Goal: Task Accomplishment & Management: Manage account settings

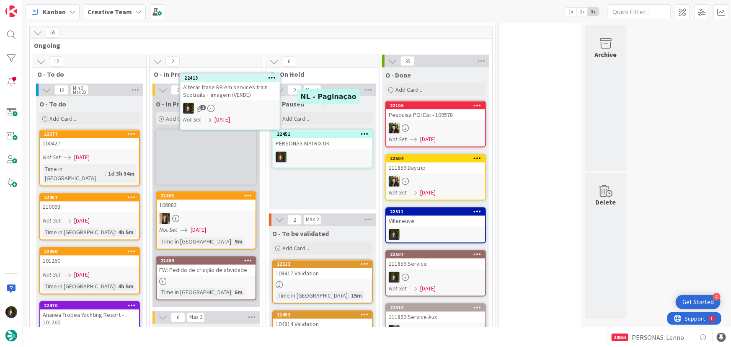
scroll to position [704, 0]
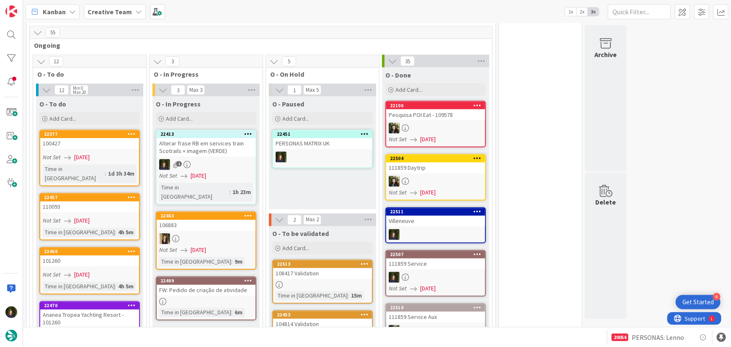
click at [212, 155] on link "22413 Alterar [PERSON_NAME] em services train Scotrails + imagem (VERDE) 1 Not …" at bounding box center [206, 167] width 100 height 75
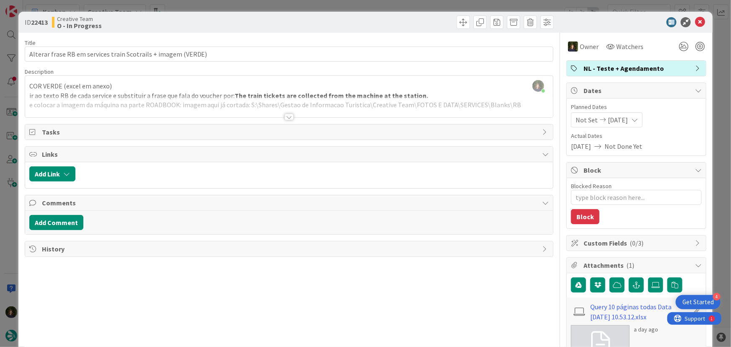
click at [287, 115] on div at bounding box center [288, 116] width 9 height 7
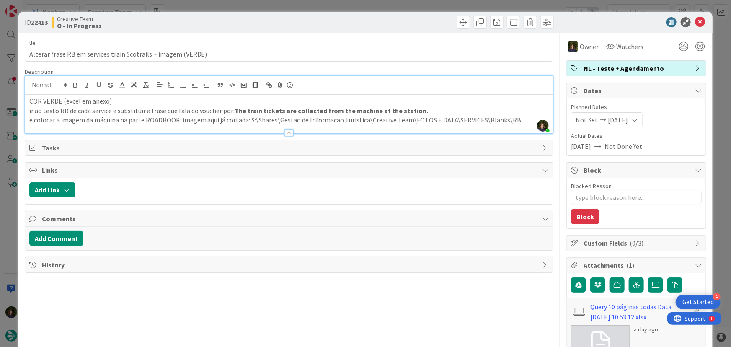
click at [339, 111] on strong "The train tickets are collected from the machine at the station." at bounding box center [331, 110] width 193 height 8
drag, startPoint x: 232, startPoint y: 110, endPoint x: 419, endPoint y: 108, distance: 186.8
click at [419, 108] on p "ir ao texto RB de cada service e substituir a frase que fala do voucher por: Th…" at bounding box center [289, 111] width 520 height 10
copy strong "The train tickets are collected from the machine at the station."
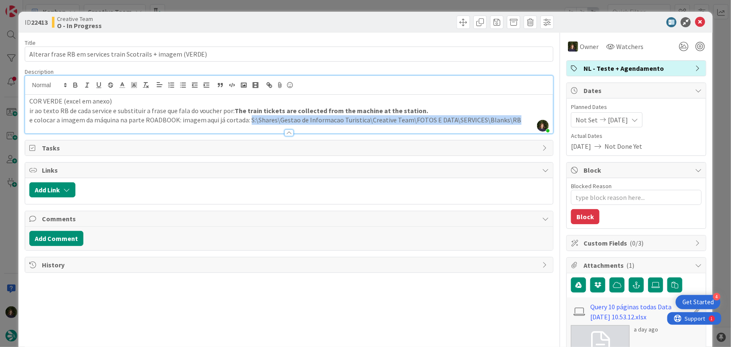
drag, startPoint x: 513, startPoint y: 118, endPoint x: 248, endPoint y: 121, distance: 265.1
click at [248, 121] on p "e colocar a imagem da máquina na parte ROADBOOK: imagem aqui já cortada: S:\Sha…" at bounding box center [289, 120] width 520 height 10
copy p "S:\Shares\Gestao de Informacao Turistica\Creative Team\FOTOS E DATA\SERVICES\Bl…"
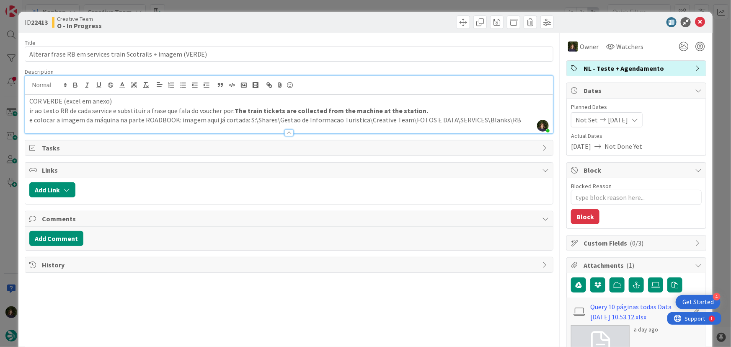
click at [190, 28] on div "Creative Team O - In Progress" at bounding box center [169, 21] width 235 height 13
click at [201, 25] on div "Creative Team O - In Progress" at bounding box center [169, 21] width 235 height 13
click at [695, 21] on icon at bounding box center [700, 22] width 10 height 10
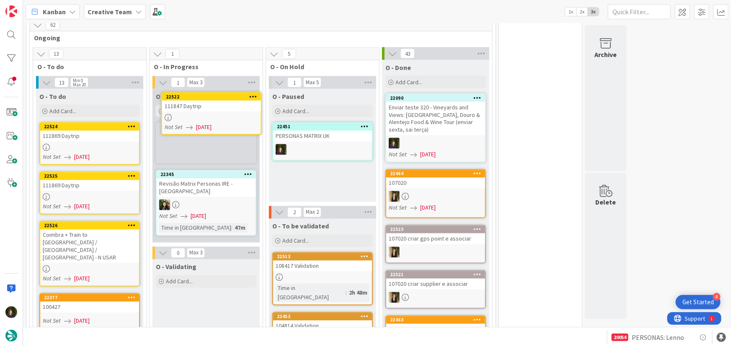
scroll to position [703, 0]
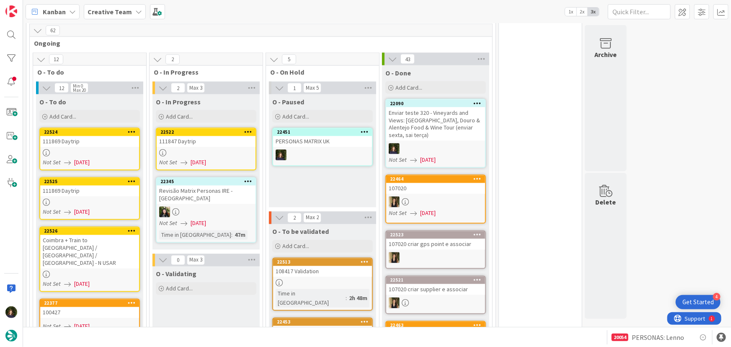
click at [197, 150] on div at bounding box center [206, 152] width 99 height 7
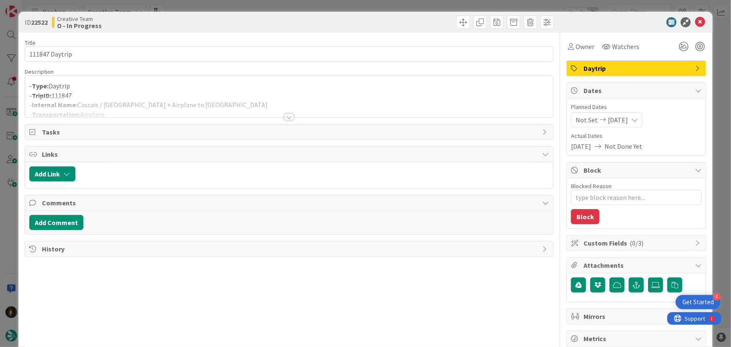
click at [284, 116] on div at bounding box center [288, 116] width 9 height 7
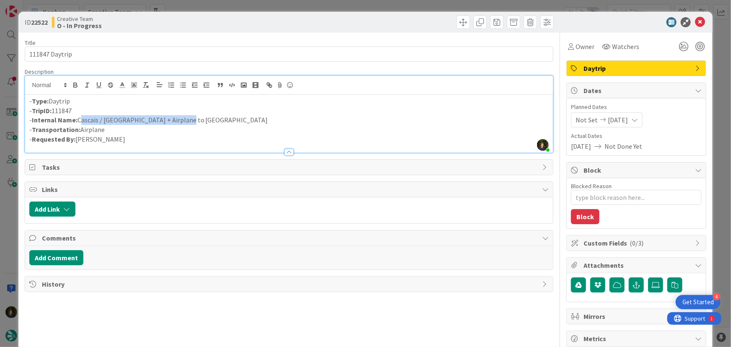
drag, startPoint x: 192, startPoint y: 116, endPoint x: 79, endPoint y: 120, distance: 113.1
click at [79, 120] on p "- Internal Name: Cascais / [GEOGRAPHIC_DATA] + Airplane to [GEOGRAPHIC_DATA]" at bounding box center [289, 120] width 520 height 10
drag, startPoint x: 130, startPoint y: 122, endPoint x: 304, endPoint y: 107, distance: 175.2
click at [304, 107] on p "- TripID: 111847" at bounding box center [289, 111] width 520 height 10
click at [695, 22] on icon at bounding box center [700, 22] width 10 height 10
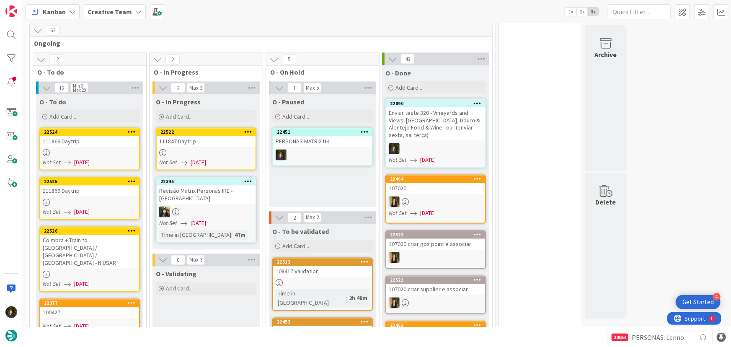
click at [189, 147] on link "22522 111847 Daytrip Not Set [DATE]" at bounding box center [206, 149] width 100 height 43
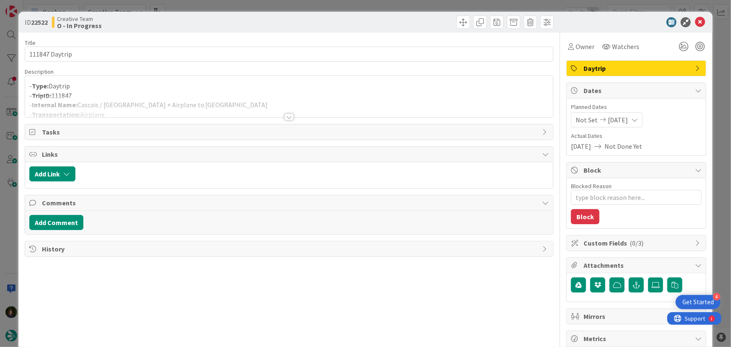
click at [286, 117] on div at bounding box center [288, 116] width 9 height 7
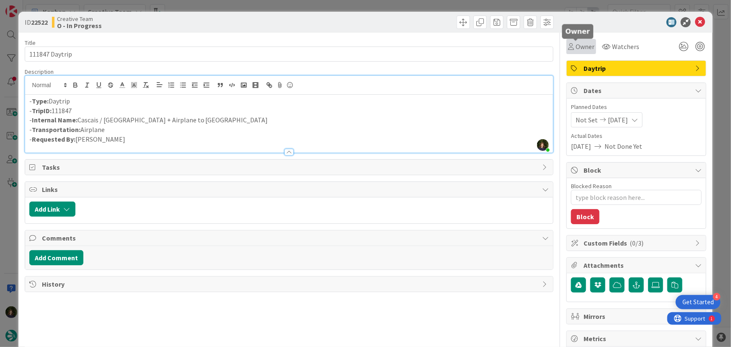
click at [578, 45] on span "Owner" at bounding box center [584, 46] width 19 height 10
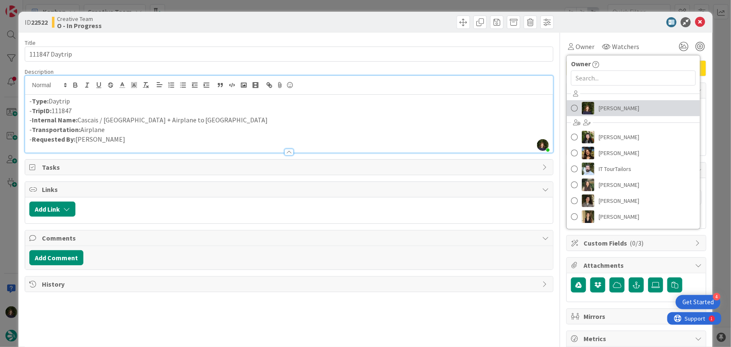
drag, startPoint x: 604, startPoint y: 110, endPoint x: 592, endPoint y: 113, distance: 12.1
click at [604, 111] on span "[PERSON_NAME]" at bounding box center [618, 108] width 41 height 13
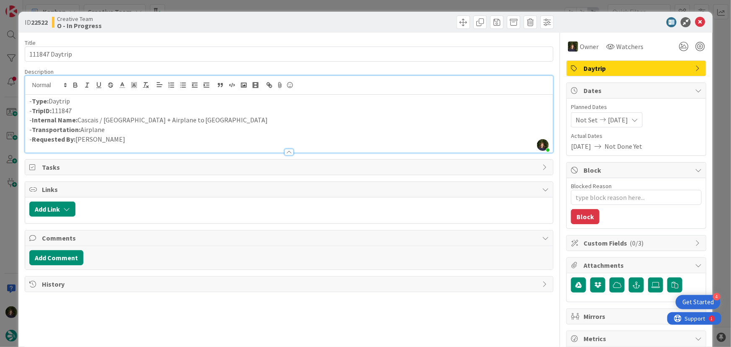
click at [157, 118] on p "- Internal Name: Cascais / [GEOGRAPHIC_DATA] + Airplane to [GEOGRAPHIC_DATA]" at bounding box center [289, 120] width 520 height 10
drag, startPoint x: 78, startPoint y: 121, endPoint x: 175, endPoint y: 118, distance: 97.2
click at [180, 118] on p "- Internal Name: Cascais / [GEOGRAPHIC_DATA] + Airplane to [GEOGRAPHIC_DATA]" at bounding box center [289, 120] width 520 height 10
copy p "Cascais / [GEOGRAPHIC_DATA] + Airplane to [GEOGRAPHIC_DATA]"
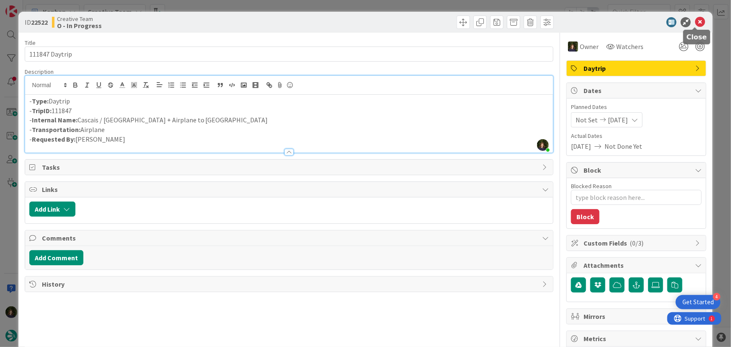
click at [695, 18] on icon at bounding box center [700, 22] width 10 height 10
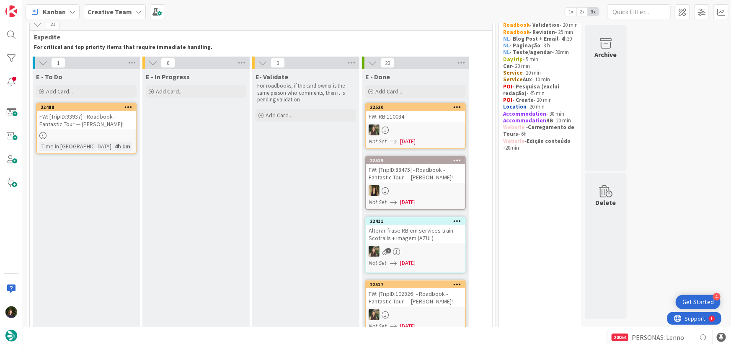
scroll to position [26, 0]
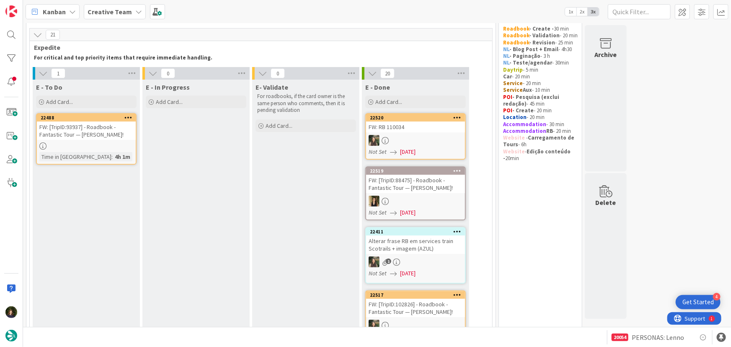
click at [74, 142] on div at bounding box center [86, 145] width 99 height 7
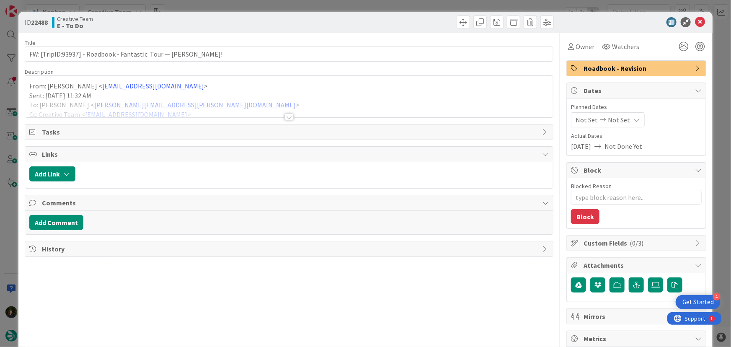
click at [286, 115] on div at bounding box center [288, 116] width 9 height 7
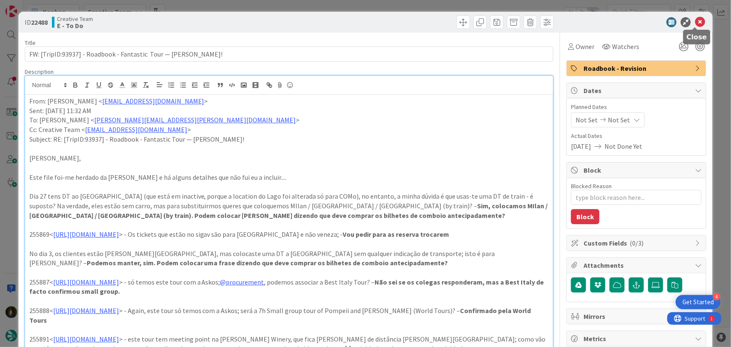
click at [695, 26] on icon at bounding box center [700, 22] width 10 height 10
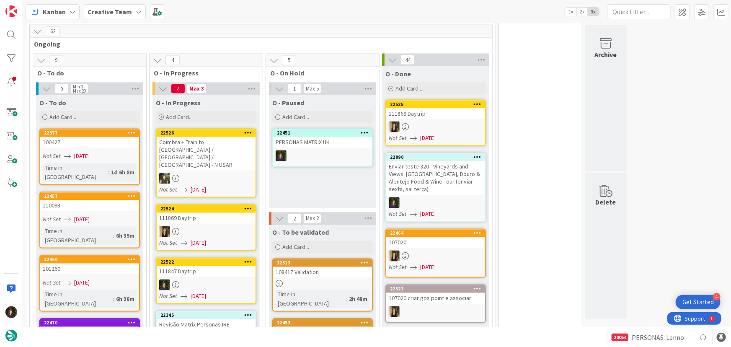
scroll to position [787, 0]
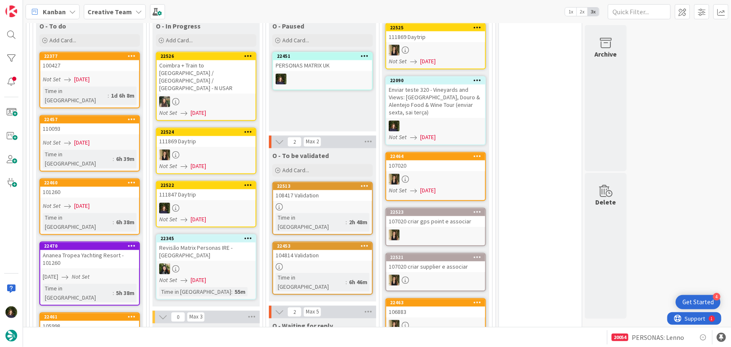
click at [203, 189] on div "111847 Daytrip" at bounding box center [206, 194] width 99 height 11
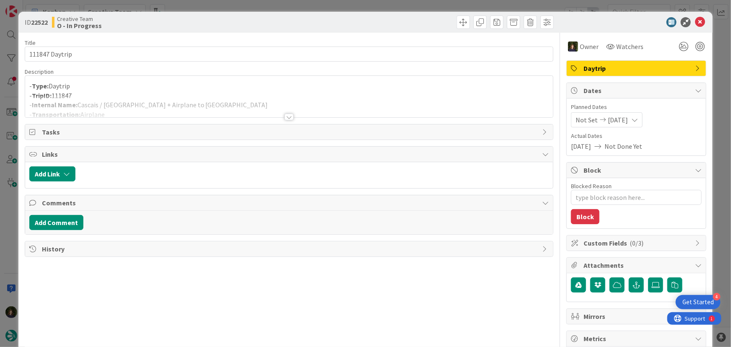
click at [232, 104] on div at bounding box center [289, 106] width 528 height 21
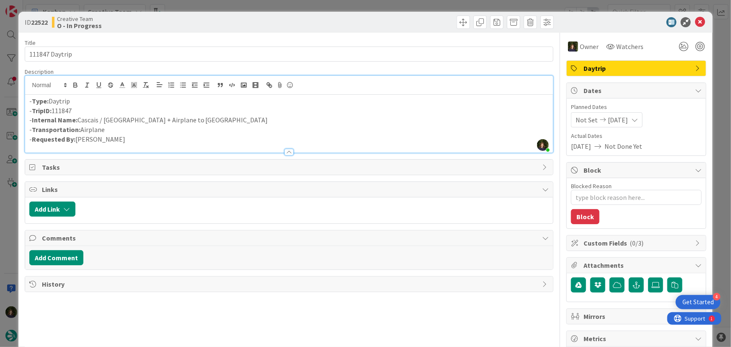
drag, startPoint x: 95, startPoint y: 109, endPoint x: 38, endPoint y: 111, distance: 57.8
click at [32, 111] on p "- TripID: 111847" at bounding box center [289, 111] width 520 height 10
copy p "TripID: 111847"
drag, startPoint x: 142, startPoint y: 115, endPoint x: 151, endPoint y: 133, distance: 20.6
click at [142, 115] on p "- Internal Name: Cascais / [GEOGRAPHIC_DATA] + Airplane to [GEOGRAPHIC_DATA]" at bounding box center [289, 120] width 520 height 10
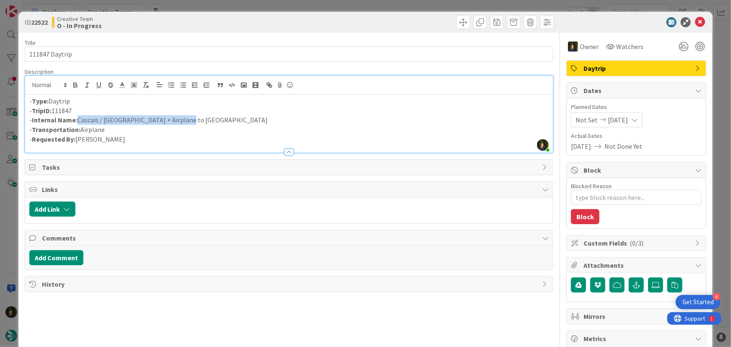
drag, startPoint x: 180, startPoint y: 121, endPoint x: 76, endPoint y: 121, distance: 104.3
click at [76, 121] on p "- Internal Name: Cascais / [GEOGRAPHIC_DATA] + Airplane to [GEOGRAPHIC_DATA]" at bounding box center [289, 120] width 520 height 10
drag, startPoint x: 104, startPoint y: 113, endPoint x: 76, endPoint y: 121, distance: 29.6
click at [76, 121] on strong "Internal Name:" at bounding box center [55, 120] width 46 height 8
drag, startPoint x: 79, startPoint y: 121, endPoint x: 179, endPoint y: 121, distance: 100.1
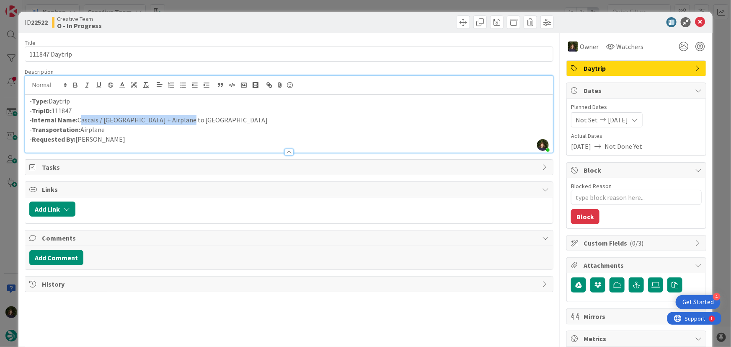
click at [179, 121] on p "- Internal Name: Cascais / [GEOGRAPHIC_DATA] + Airplane to [GEOGRAPHIC_DATA]" at bounding box center [289, 120] width 520 height 10
copy p "Cascais / [GEOGRAPHIC_DATA] + Airplane to [GEOGRAPHIC_DATA]"
click at [695, 20] on icon at bounding box center [700, 22] width 10 height 10
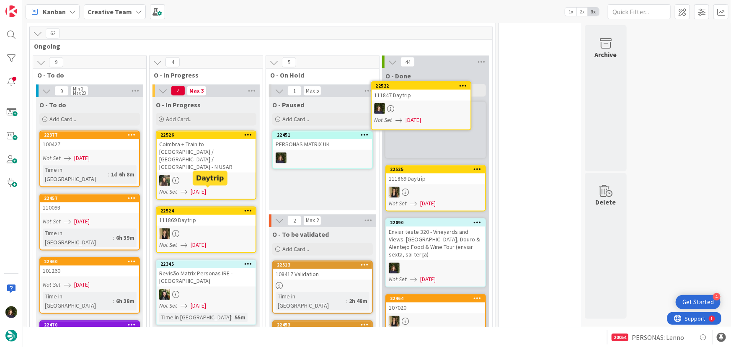
scroll to position [708, 0]
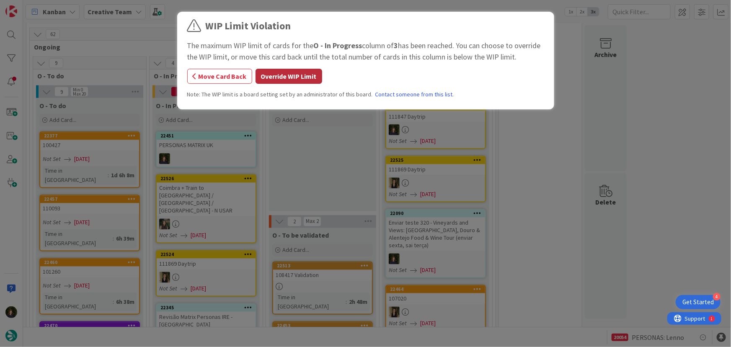
click at [281, 80] on button "Override WIP Limit" at bounding box center [288, 76] width 67 height 15
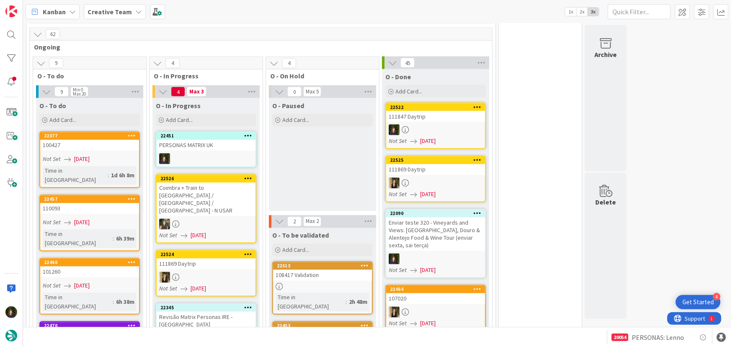
click at [225, 144] on div "PERSONAS MATRIX UK" at bounding box center [206, 145] width 99 height 11
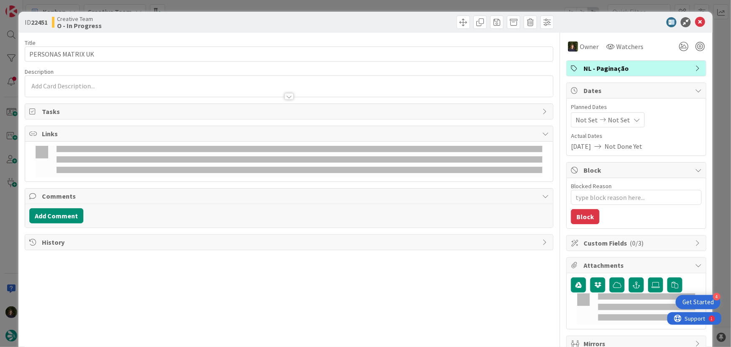
type textarea "x"
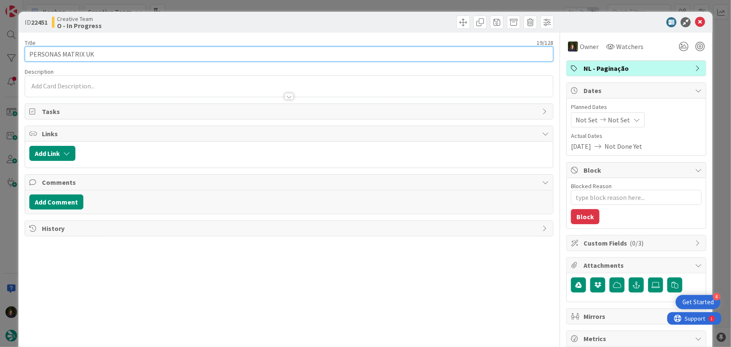
click at [124, 51] on input "PERSONAS MATRIX UK" at bounding box center [289, 53] width 529 height 15
type input "PERSONAS MATRIX"
type textarea "x"
type input "PERSONAS MATRIX PT"
type textarea "x"
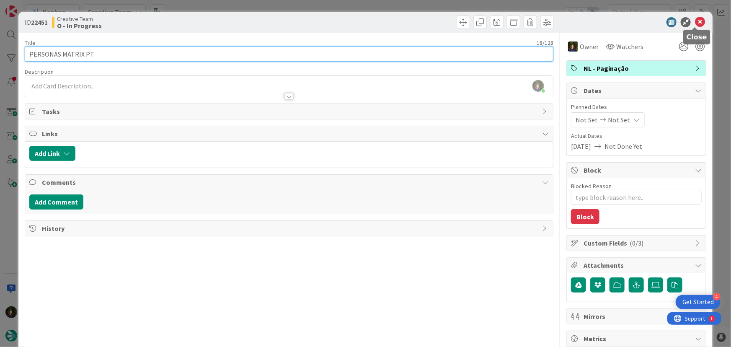
type input "PERSONAS MATRIX PT"
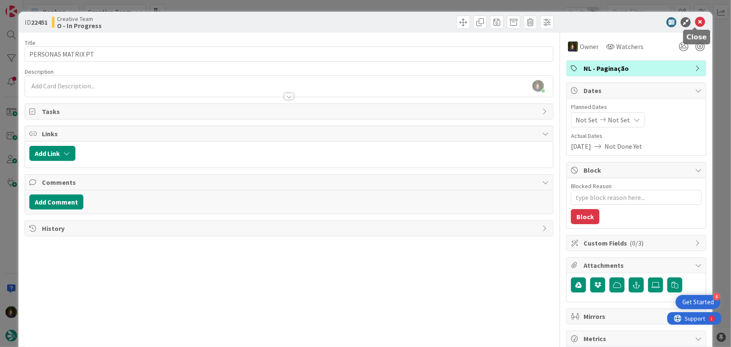
click at [695, 25] on icon at bounding box center [700, 22] width 10 height 10
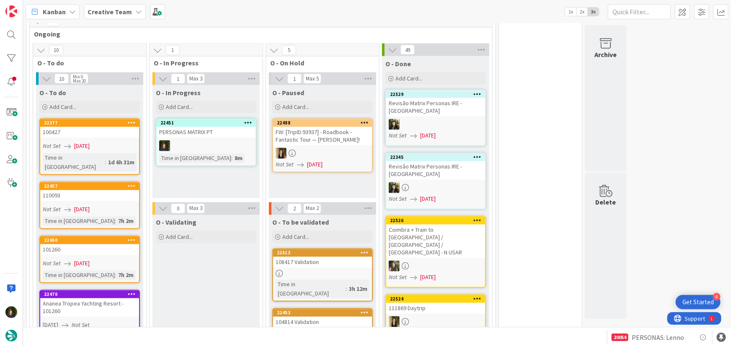
scroll to position [706, 0]
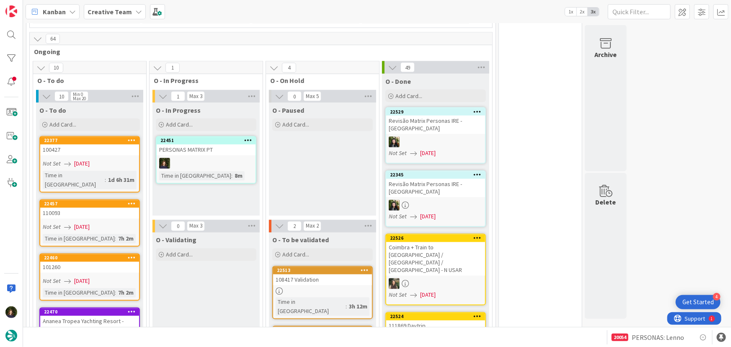
click at [139, 8] on div "Creative Team" at bounding box center [115, 11] width 62 height 15
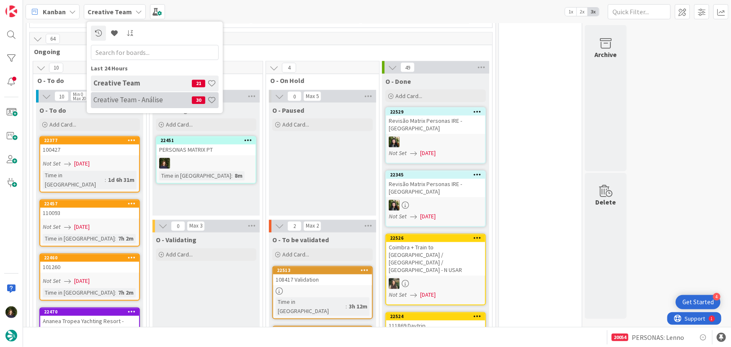
click at [127, 95] on h4 "Creative Team - Análise" at bounding box center [142, 99] width 98 height 8
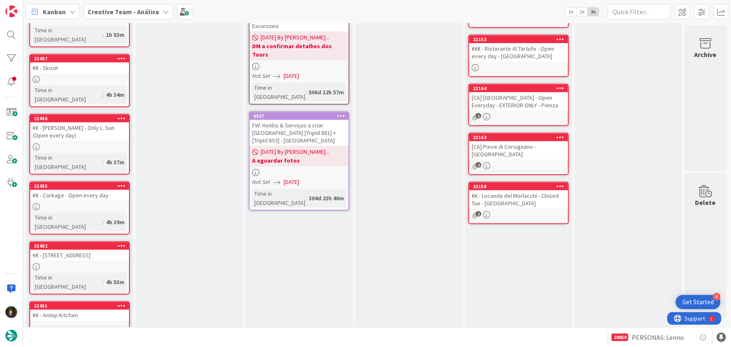
scroll to position [89, 0]
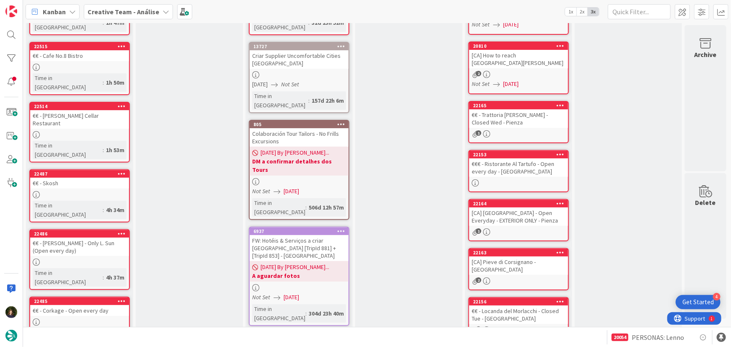
click at [291, 57] on div "Criar Supplier Uncomfortable Cities [GEOGRAPHIC_DATA]" at bounding box center [299, 59] width 99 height 18
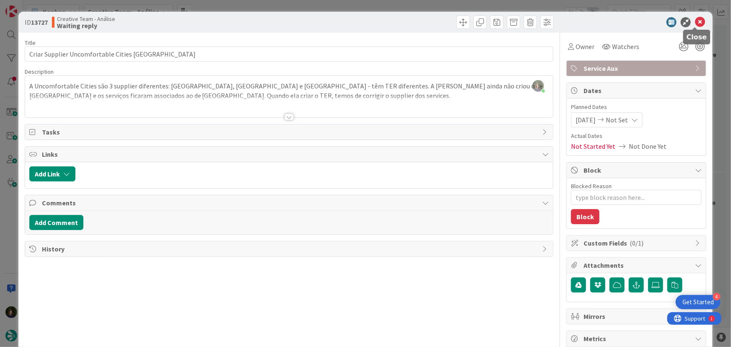
click at [695, 25] on icon at bounding box center [700, 22] width 10 height 10
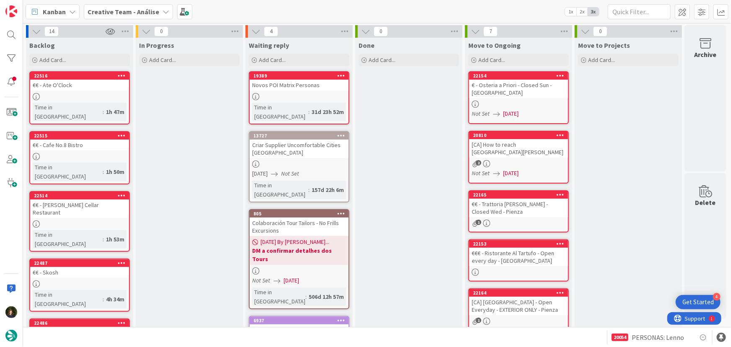
click at [286, 90] on link "19389 Novos POI Matrix Personas Time in [GEOGRAPHIC_DATA] : 31d 23h 52m" at bounding box center [299, 97] width 100 height 53
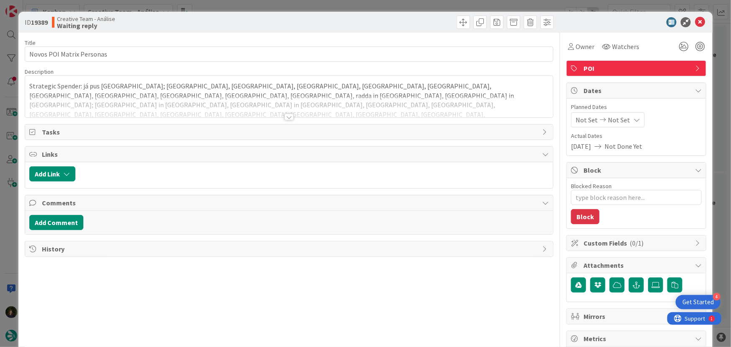
click at [286, 116] on div at bounding box center [288, 116] width 9 height 7
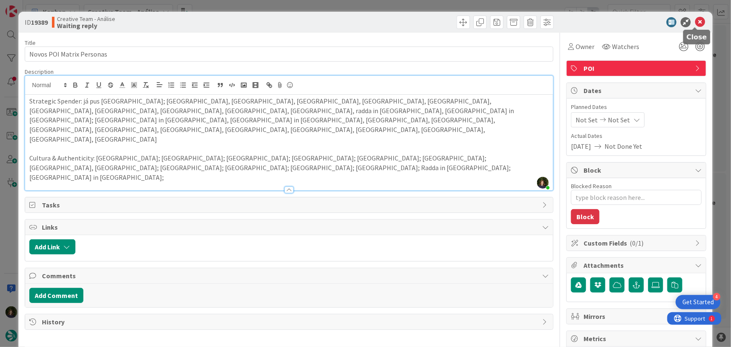
click at [695, 21] on icon at bounding box center [700, 22] width 10 height 10
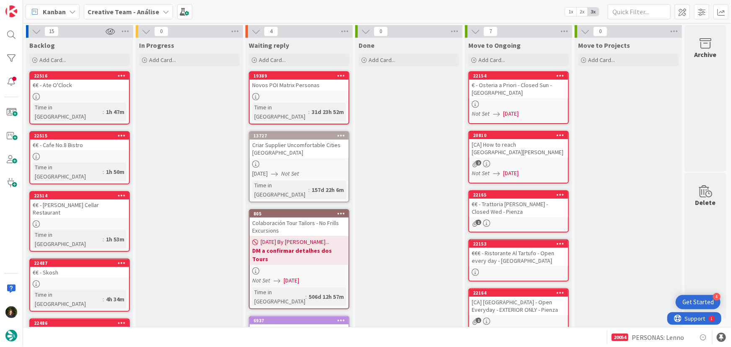
click at [533, 160] on div "2" at bounding box center [518, 163] width 99 height 7
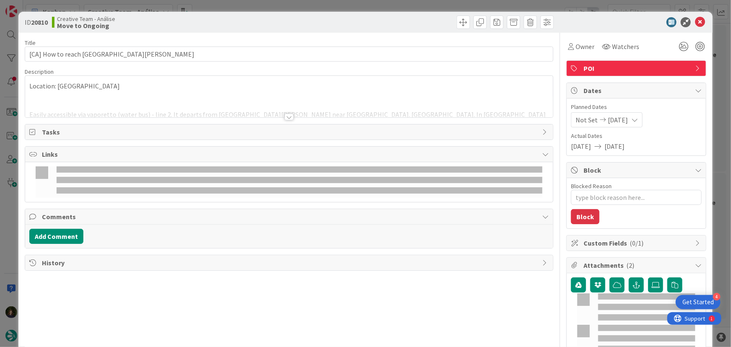
type textarea "x"
type input "[CA] How to reach [GEOGRAPHIC_DATA][PERSON_NAME]"
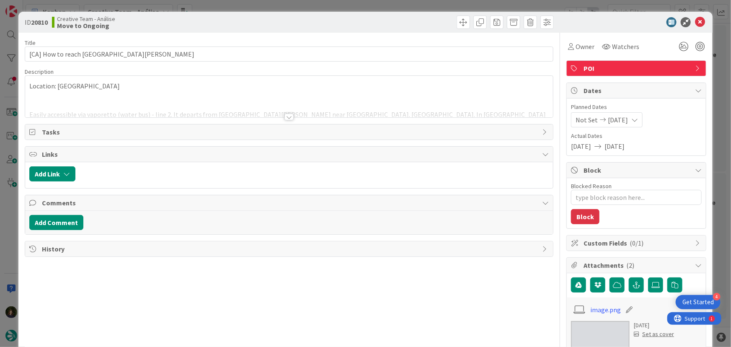
type textarea "x"
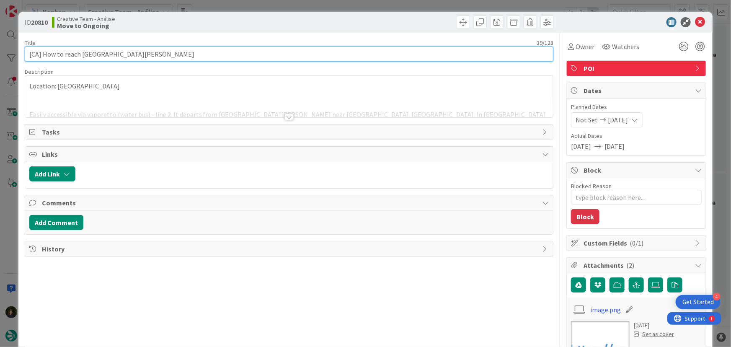
click at [167, 56] on input "[CA] How to reach [GEOGRAPHIC_DATA][PERSON_NAME]" at bounding box center [289, 53] width 529 height 15
type input "[CA] How to reach [GEOGRAPHIC_DATA][PERSON_NAME] -"
type textarea "x"
type input "[CA] How to reach [GEOGRAPHIC_DATA][PERSON_NAME] - Ve"
type textarea "x"
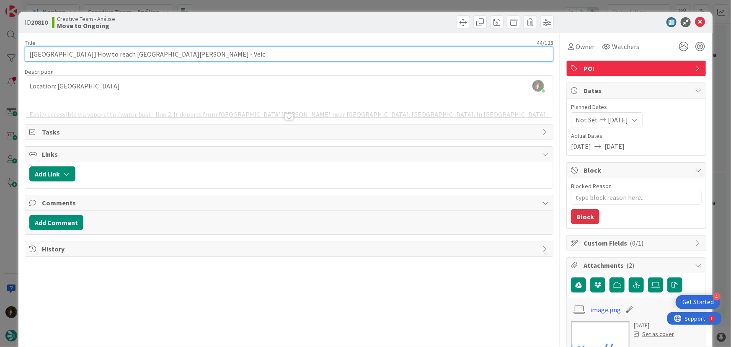
type input "[[GEOGRAPHIC_DATA]] How to reach [GEOGRAPHIC_DATA][PERSON_NAME]"
type textarea "x"
type input "[[GEOGRAPHIC_DATA]] How to reach [GEOGRAPHIC_DATA][PERSON_NAME] - [GEOGRAPHIC_D…"
type textarea "x"
type input "[[GEOGRAPHIC_DATA]] How to reach [GEOGRAPHIC_DATA][PERSON_NAME] - [GEOGRAPHIC_D…"
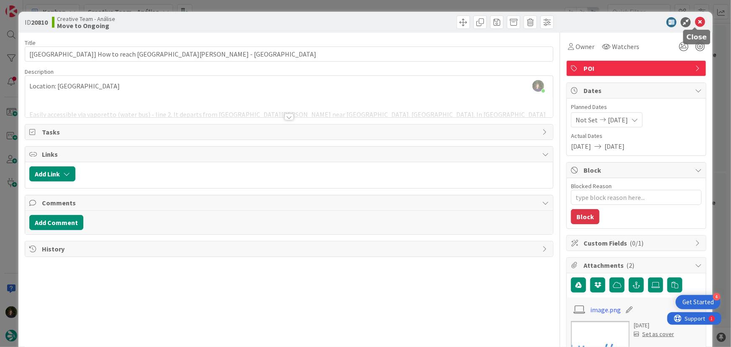
click at [695, 22] on icon at bounding box center [700, 22] width 10 height 10
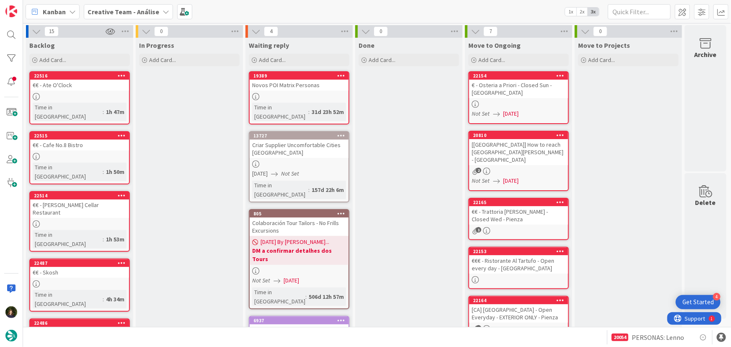
click at [151, 12] on b "Creative Team - Análise" at bounding box center [124, 12] width 72 height 8
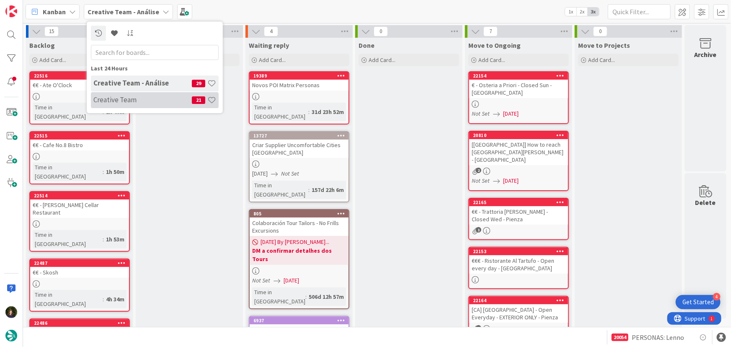
click at [142, 104] on div "Creative Team 21" at bounding box center [155, 100] width 128 height 16
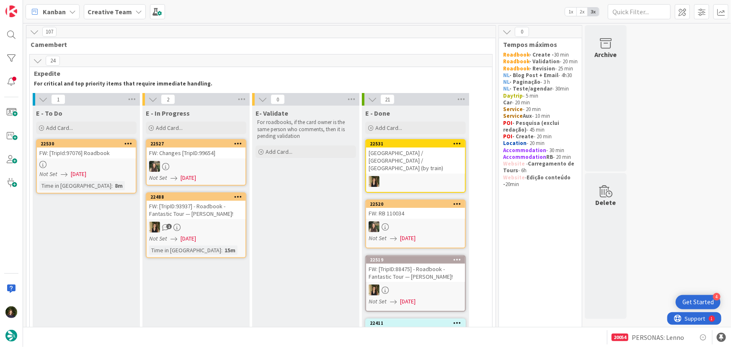
click at [64, 162] on div at bounding box center [86, 164] width 99 height 7
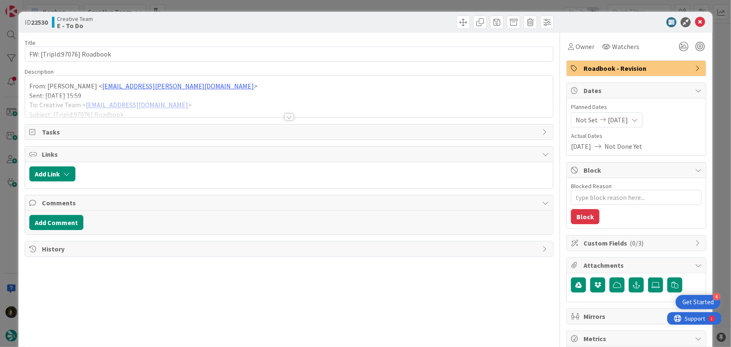
click at [286, 118] on div at bounding box center [288, 116] width 9 height 7
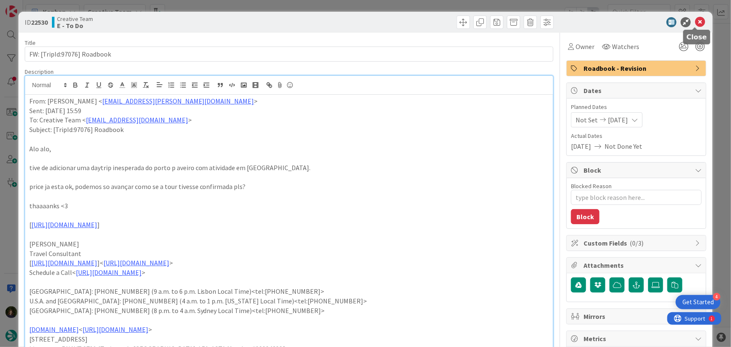
click at [695, 22] on icon at bounding box center [700, 22] width 10 height 10
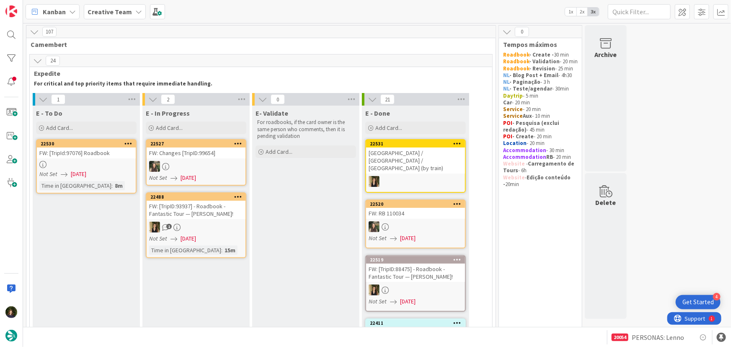
click at [127, 15] on b "Creative Team" at bounding box center [110, 12] width 44 height 8
click at [142, 97] on h4 "Creative Team - Análise" at bounding box center [142, 99] width 98 height 8
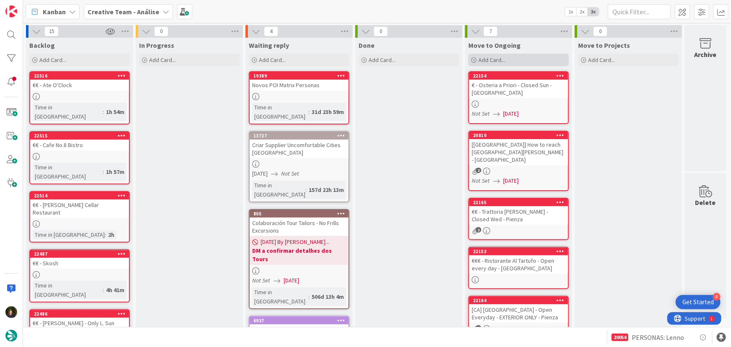
click at [507, 61] on div "Add Card..." at bounding box center [518, 60] width 100 height 13
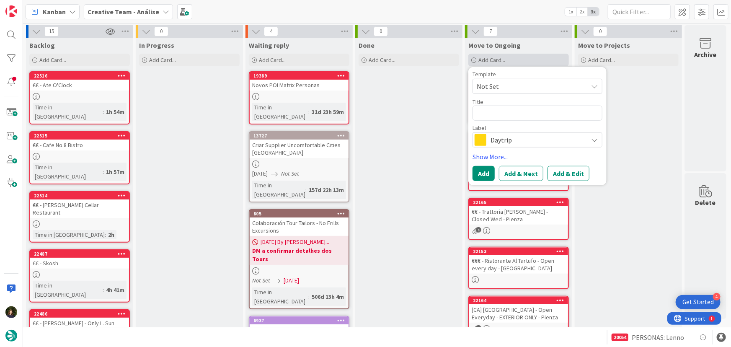
type textarea "x"
type textarea "[GEOGRAPHIC_DATA]"
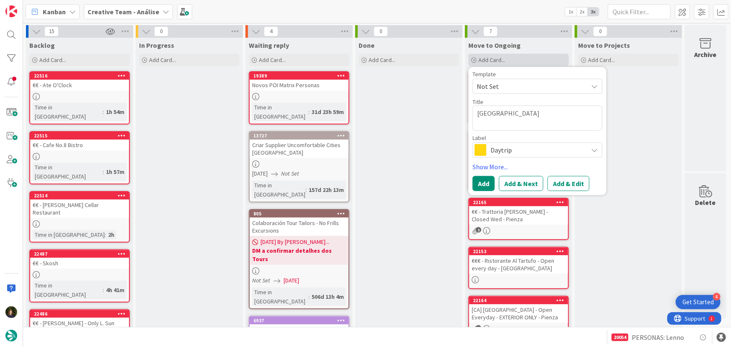
type textarea "x"
type textarea "[GEOGRAPHIC_DATA]"
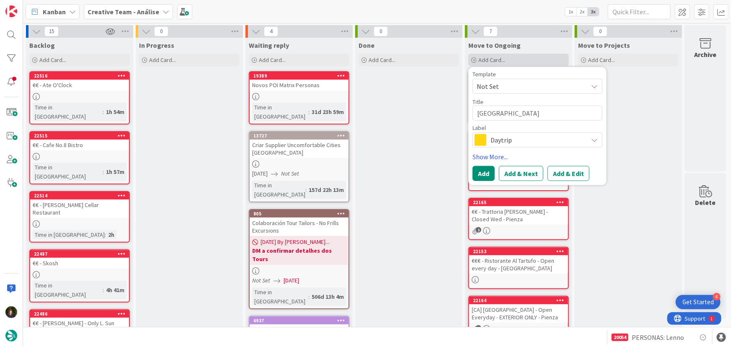
type textarea "x"
type textarea "[GEOGRAPHIC_DATA]"
type textarea "x"
type textarea "[GEOGRAPHIC_DATA] -"
type textarea "x"
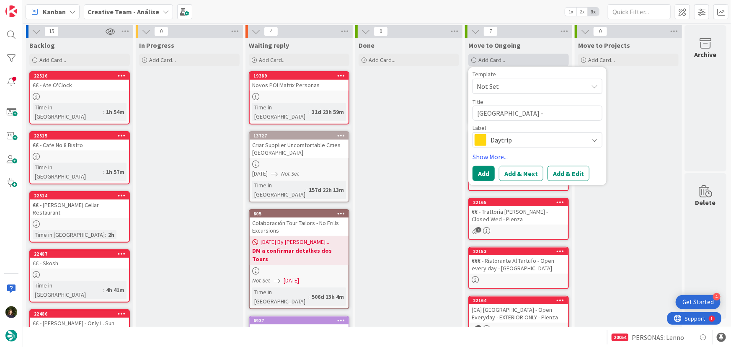
type textarea "[GEOGRAPHIC_DATA] -"
type textarea "x"
type textarea "[GEOGRAPHIC_DATA][PERSON_NAME]"
type textarea "x"
type textarea "[GEOGRAPHIC_DATA]"
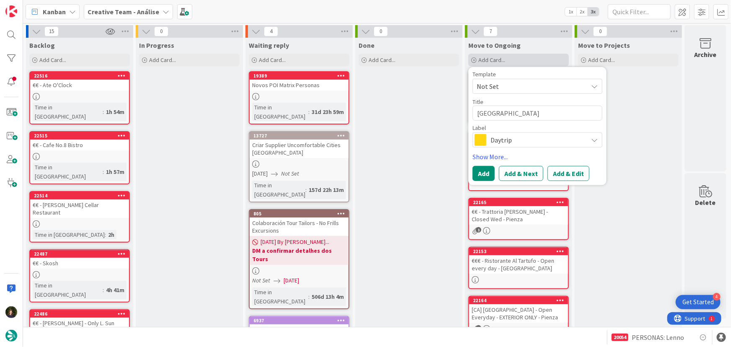
type textarea "x"
type textarea "[GEOGRAPHIC_DATA][PERSON_NAME]"
type textarea "x"
type textarea "[GEOGRAPHIC_DATA]"
type textarea "x"
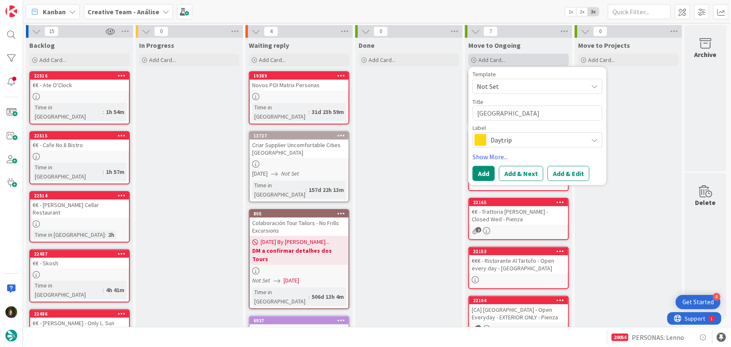
type textarea "[GEOGRAPHIC_DATA][PERSON_NAME]"
type textarea "x"
type textarea "[GEOGRAPHIC_DATA]"
type textarea "x"
type textarea "[GEOGRAPHIC_DATA][PERSON_NAME]"
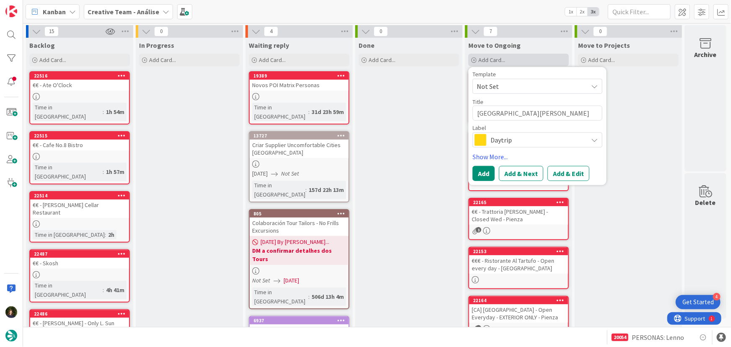
type textarea "x"
type textarea "[GEOGRAPHIC_DATA]"
click at [493, 138] on span "Daytrip" at bounding box center [536, 140] width 93 height 12
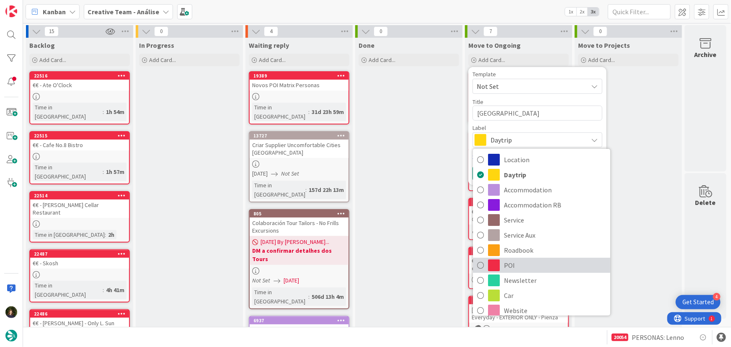
click at [522, 263] on span "POI" at bounding box center [555, 265] width 102 height 13
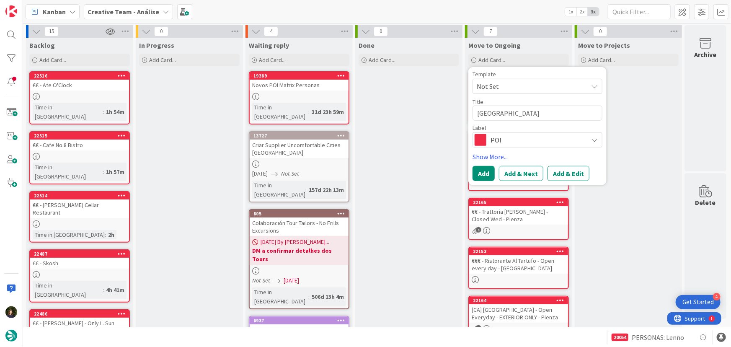
click at [373, 165] on div "Done Add Card..." at bounding box center [408, 345] width 107 height 614
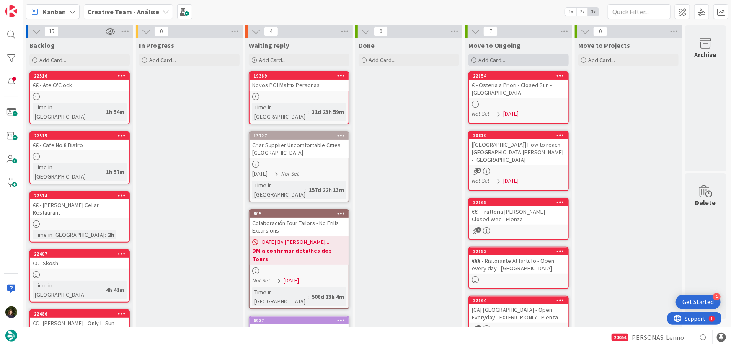
click at [494, 61] on span "Add Card..." at bounding box center [491, 60] width 27 height 8
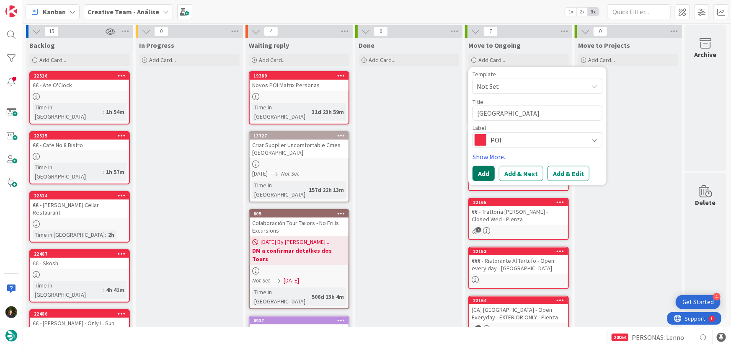
click at [485, 172] on button "Add" at bounding box center [483, 173] width 22 height 15
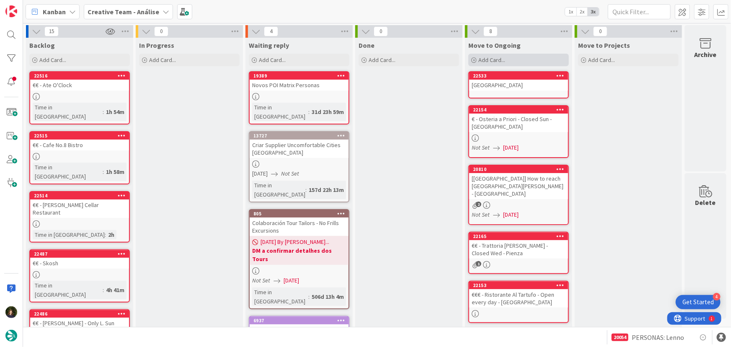
click at [495, 62] on span "Add Card..." at bounding box center [491, 60] width 27 height 8
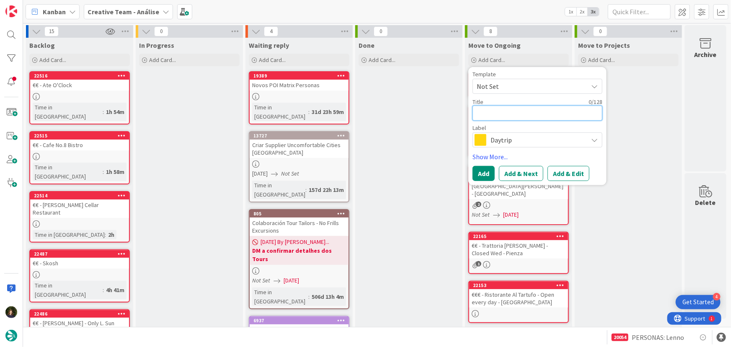
paste textarea "Parco [PERSON_NAME] - Open every day"
type textarea "x"
type textarea "Parco [PERSON_NAME] - Open every day"
type textarea "x"
type textarea "Parco [PERSON_NAME] - Open every day"
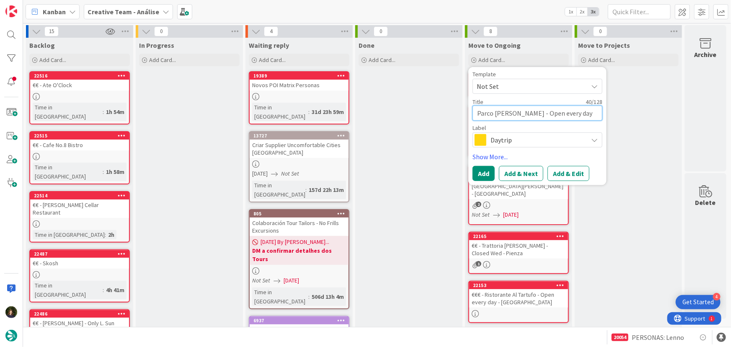
type textarea "x"
type textarea "Parco [PERSON_NAME] - Open every day -"
type textarea "x"
type textarea "Parco [PERSON_NAME] - Open every day -"
type textarea "x"
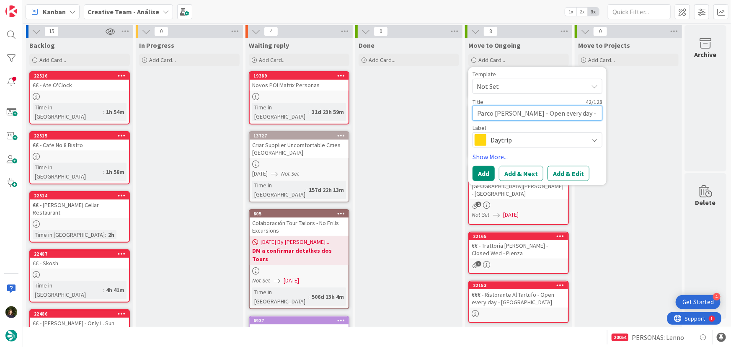
type textarea "Parco [PERSON_NAME] - Open every day - T"
type textarea "x"
type textarea "Parco [PERSON_NAME] - Open every day - Tr"
type textarea "x"
type textarea "Parco [PERSON_NAME] - Open every day - Tre"
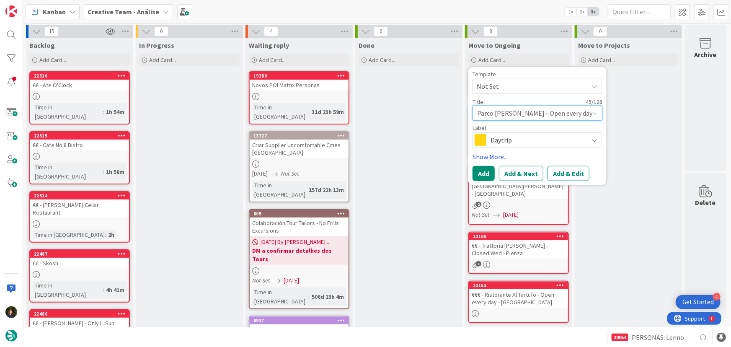
type textarea "x"
type textarea "Parco [PERSON_NAME] - Open every day - Trem"
type textarea "x"
type textarea "Parco [PERSON_NAME] - Open every day - Treme"
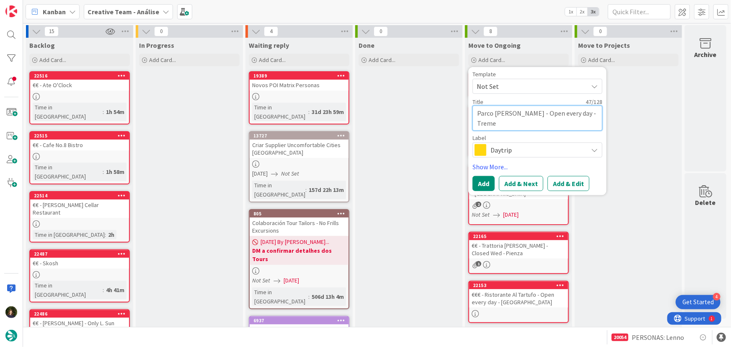
type textarea "x"
type textarea "Parco [PERSON_NAME] - Open every day - [GEOGRAPHIC_DATA]"
type textarea "x"
type textarea "Parco [PERSON_NAME] - Open every day - [GEOGRAPHIC_DATA]"
type textarea "x"
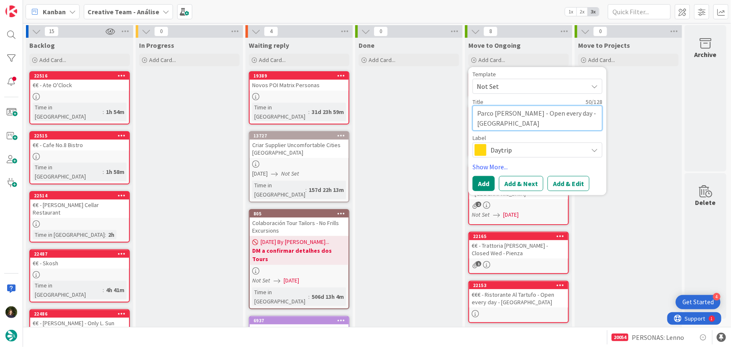
type textarea "Parco [PERSON_NAME] - Open every day - [GEOGRAPHIC_DATA]"
click at [502, 148] on span "Daytrip" at bounding box center [536, 150] width 93 height 12
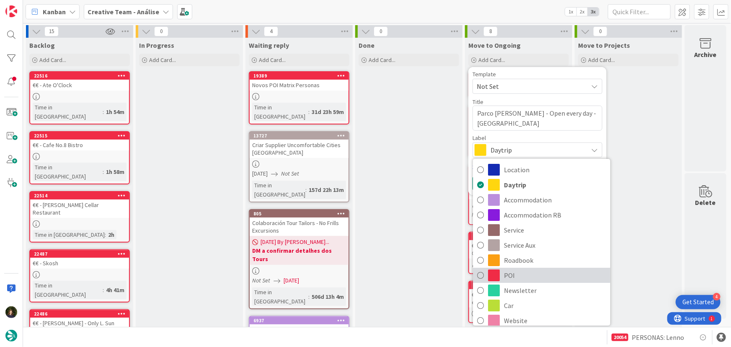
click at [538, 274] on span "POI" at bounding box center [555, 275] width 102 height 13
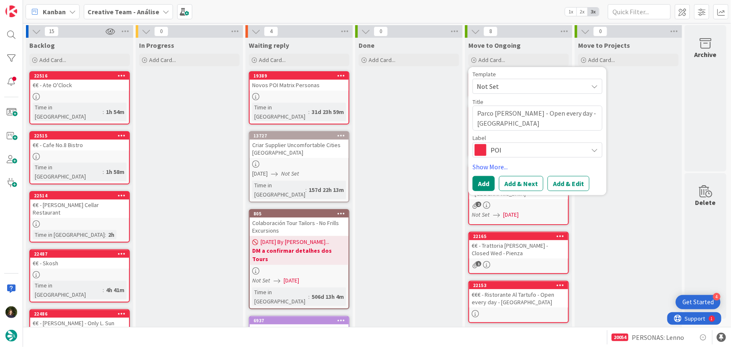
click at [394, 178] on div "Done Add Card..." at bounding box center [408, 345] width 107 height 614
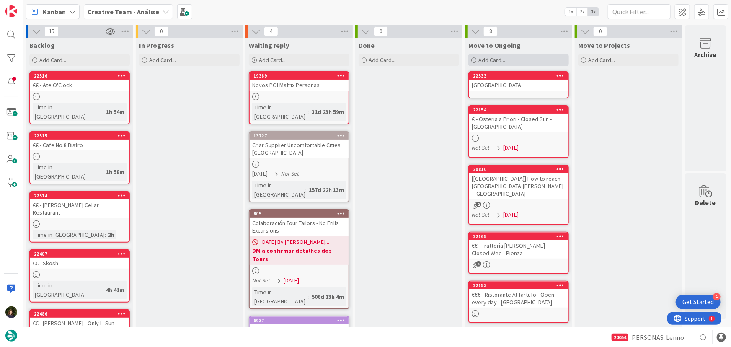
click at [504, 61] on span "Add Card..." at bounding box center [491, 60] width 27 height 8
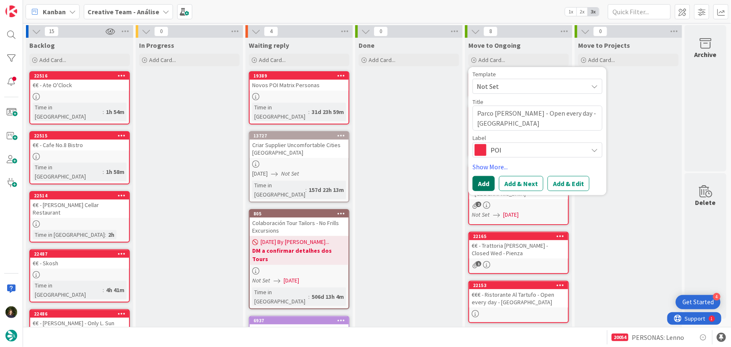
click at [487, 185] on button "Add" at bounding box center [483, 183] width 22 height 15
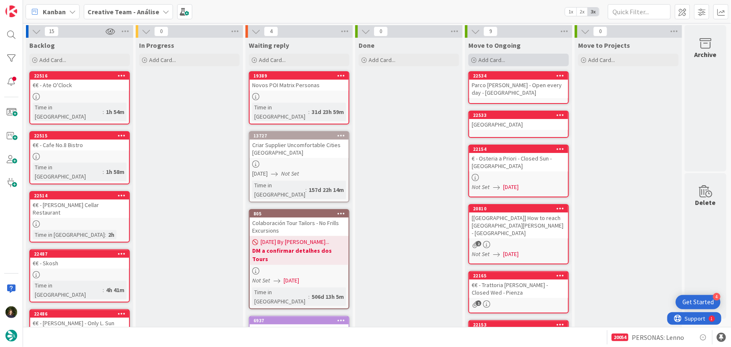
click at [493, 59] on span "Add Card..." at bounding box center [491, 60] width 27 height 8
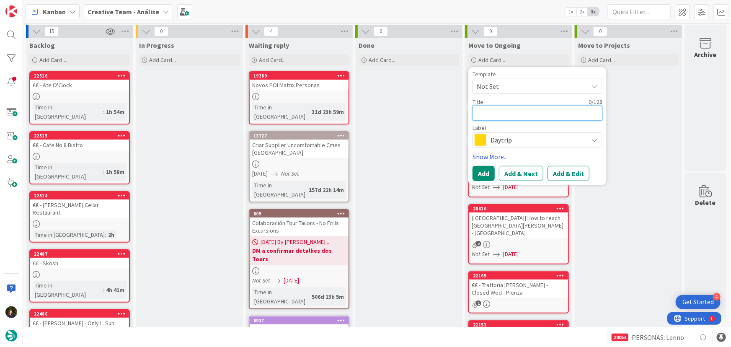
paste textarea "€€ - La Darsena (Veg-friendly) - Open every day"
type textarea "x"
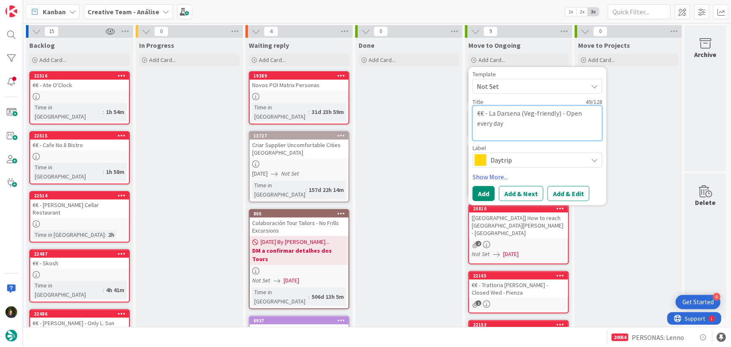
type textarea "€€ - La Darsena (Veg-friendly) - Open every day"
click at [489, 159] on div "Daytrip" at bounding box center [537, 159] width 130 height 15
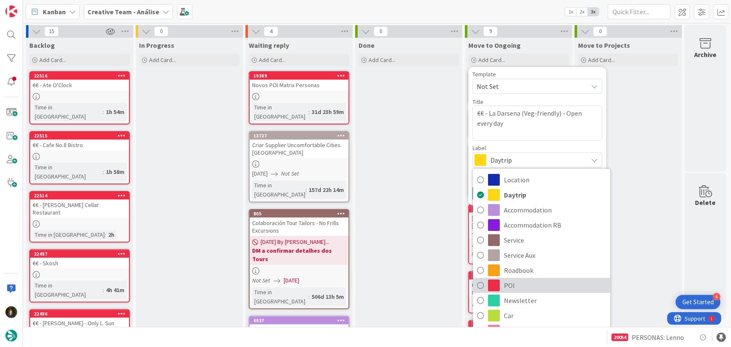
click at [523, 285] on span "POI" at bounding box center [555, 285] width 102 height 13
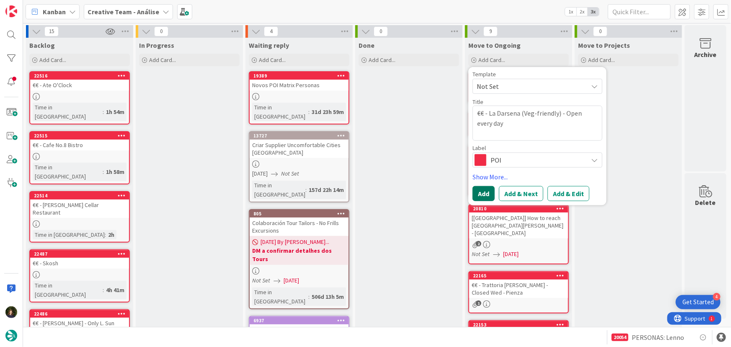
click at [477, 194] on button "Add" at bounding box center [483, 193] width 22 height 15
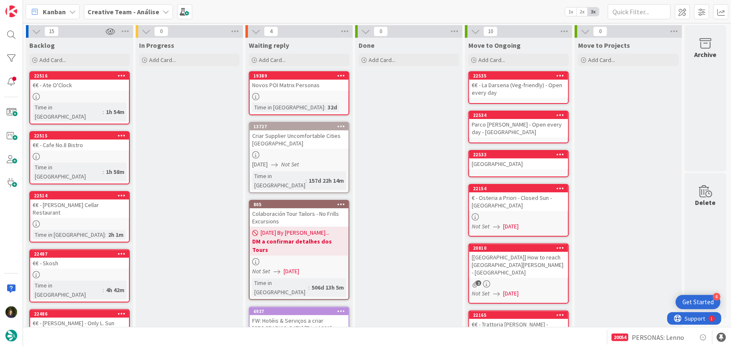
click at [507, 88] on div "€€ - La Darsena (Veg-friendly) - Open every day" at bounding box center [518, 89] width 99 height 18
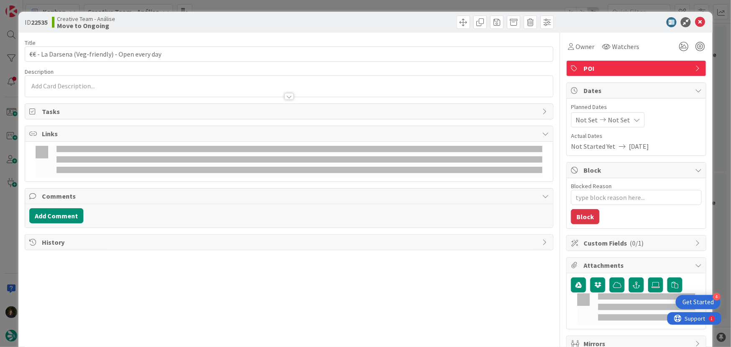
type textarea "x"
type input "€€ - La Darsena (Veg-friendly) - Open every day"
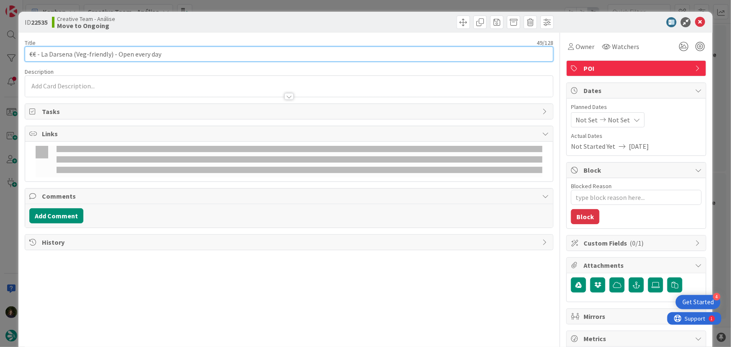
type textarea "x"
click at [188, 59] on input "€€ - La Darsena (Veg-friendly) - Open every day" at bounding box center [289, 53] width 529 height 15
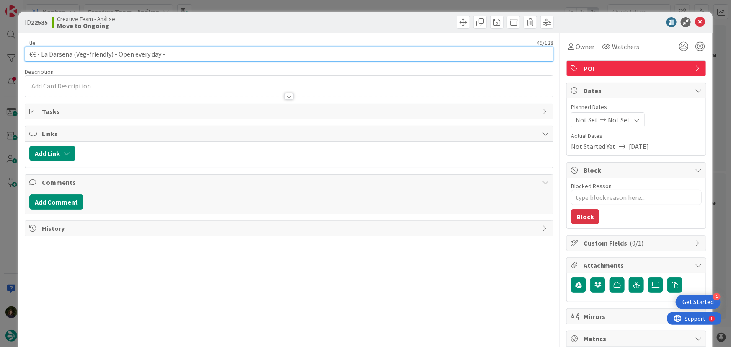
type input "€€ - La Darsena (Veg-friendly) - Open every day -"
type textarea "x"
type input "€€ - La Darsena (Veg-friendly) - Open every day - [GEOGRAPHIC_DATA]"
type textarea "x"
type input "€€ - La Darsena (Veg-friendly) - Open every day - [GEOGRAPHIC_DATA]"
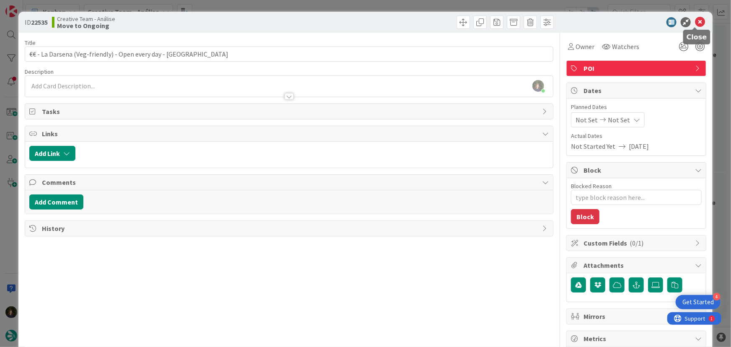
click at [695, 25] on icon at bounding box center [700, 22] width 10 height 10
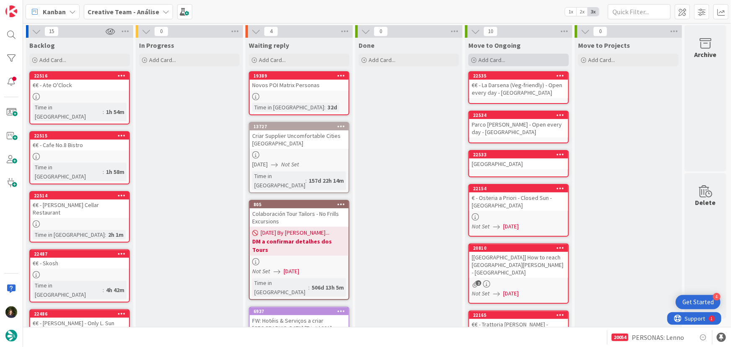
click at [511, 61] on div "Add Card..." at bounding box center [518, 60] width 100 height 13
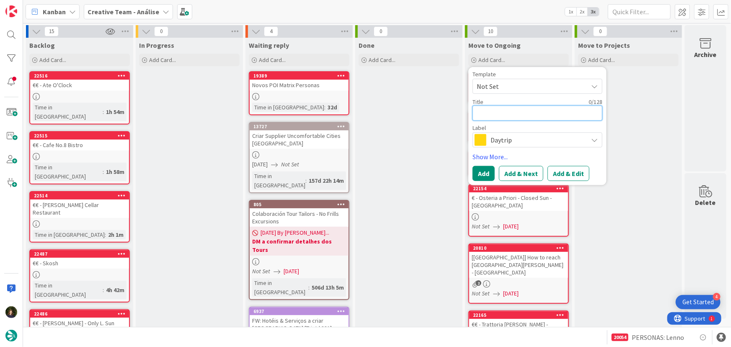
paste textarea "€ - [PERSON_NAME] - Closed Mon"
type textarea "x"
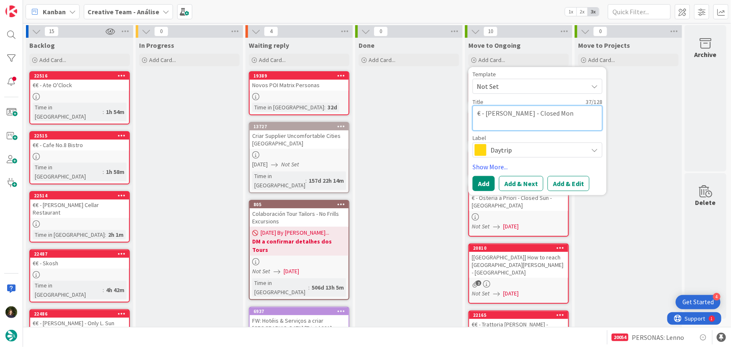
type textarea "€ - [PERSON_NAME] - Closed Mon"
click at [508, 152] on span "Daytrip" at bounding box center [536, 150] width 93 height 12
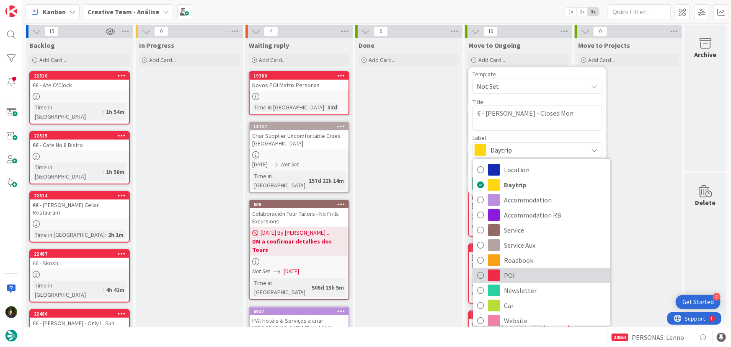
click at [518, 277] on span "POI" at bounding box center [555, 275] width 102 height 13
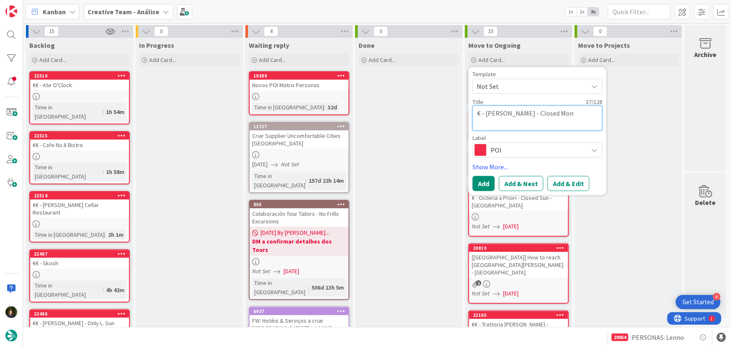
drag, startPoint x: 582, startPoint y: 116, endPoint x: 592, endPoint y: 116, distance: 9.6
click at [582, 116] on textarea "€ - [PERSON_NAME] - Closed Mon" at bounding box center [537, 118] width 130 height 25
type textarea "x"
type textarea "€ - [PERSON_NAME] - Closed Mon -"
type textarea "x"
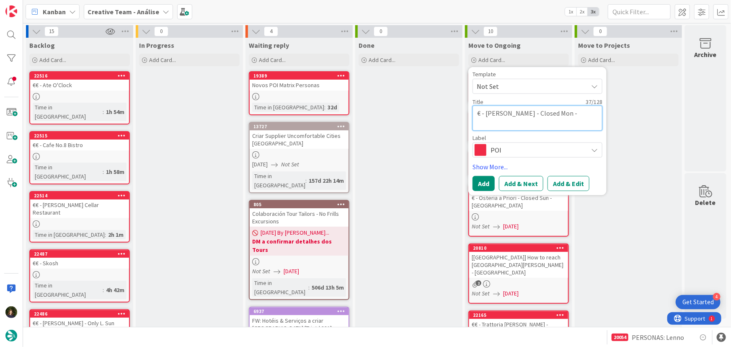
type textarea "€ - [PERSON_NAME] - Closed Mon -"
type textarea "x"
type textarea "€ - [PERSON_NAME] - Closed Mon - C"
type textarea "x"
type textarea "€ - [PERSON_NAME] - Closed Mon - CO"
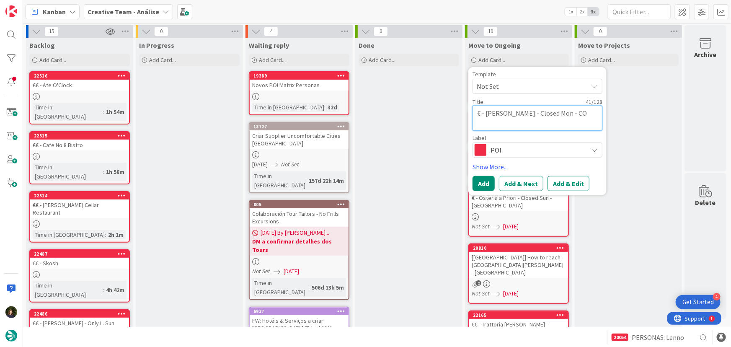
type textarea "x"
type textarea "€ - [PERSON_NAME] - Closed Mon - COM"
type textarea "x"
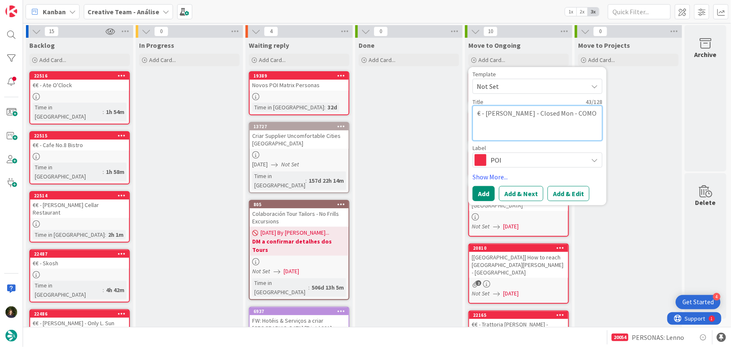
type textarea "€ - [PERSON_NAME] - Closed Mon - COMO"
click at [487, 196] on button "Add" at bounding box center [483, 193] width 22 height 15
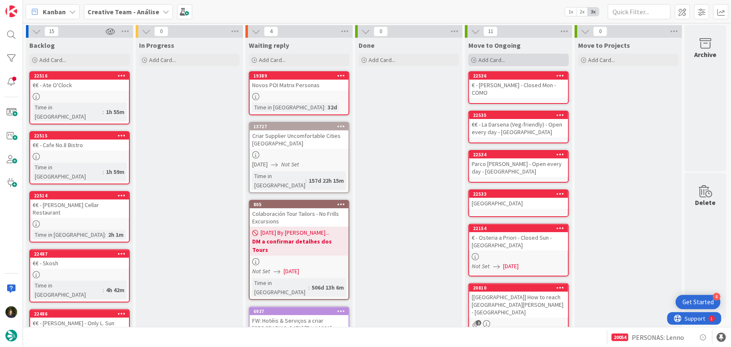
click at [515, 63] on div "Add Card..." at bounding box center [518, 60] width 100 height 13
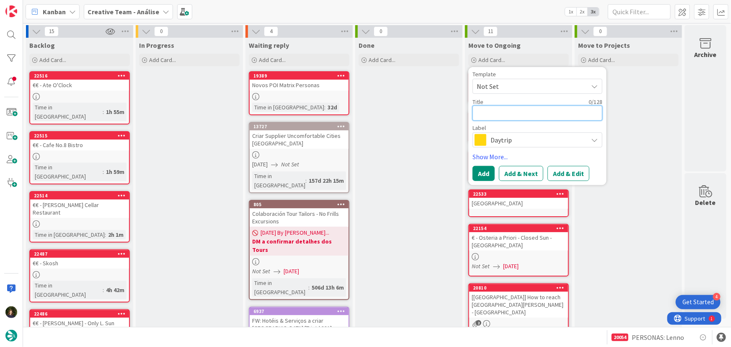
paste textarea "Porta Torre"
type textarea "x"
type textarea "Porta Torre"
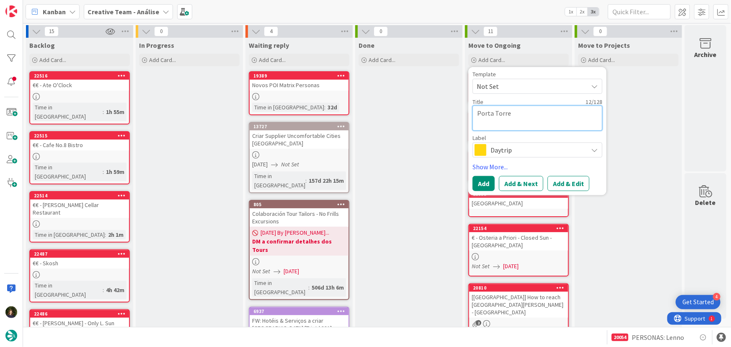
click at [534, 114] on textarea "Porta Torre" at bounding box center [537, 118] width 130 height 25
type textarea "x"
type textarea "Porta Torre"
type textarea "x"
type textarea "Porta Torre -"
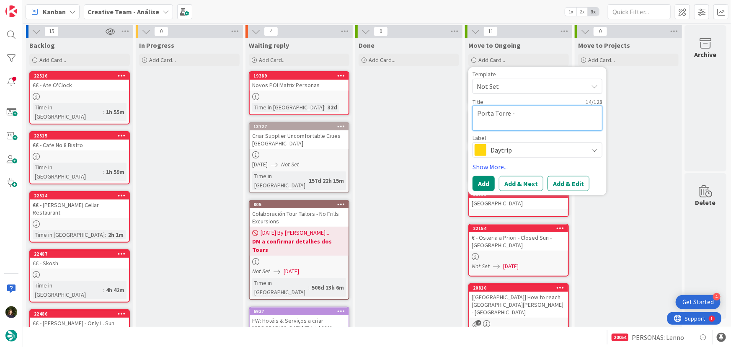
type textarea "x"
type textarea "Porta Torre -"
type textarea "x"
type textarea "Porta Torre - C"
type textarea "x"
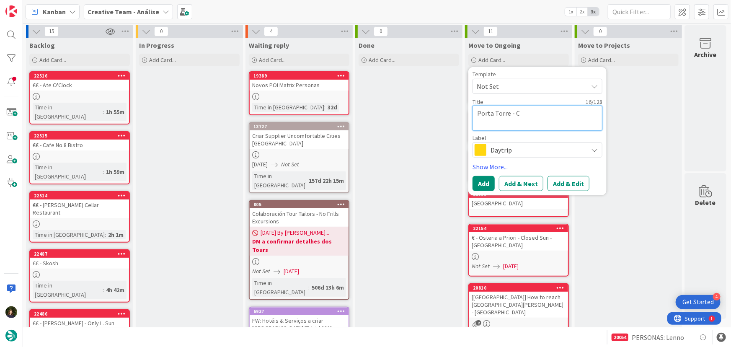
type textarea "Porta Torre - Co"
type textarea "x"
type textarea "Porta Torre - Com"
type textarea "x"
type textarea "[GEOGRAPHIC_DATA] - [GEOGRAPHIC_DATA]"
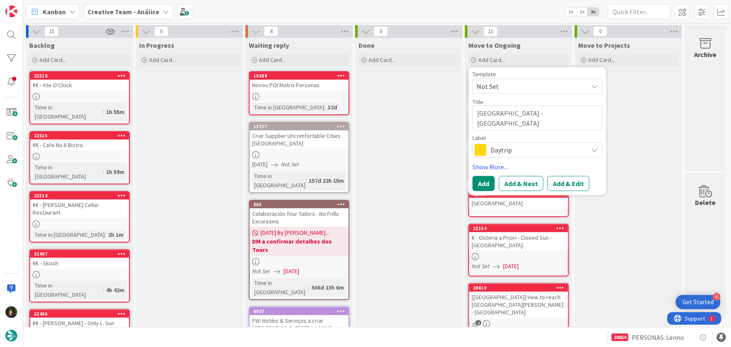
click at [524, 149] on span "Daytrip" at bounding box center [536, 150] width 93 height 12
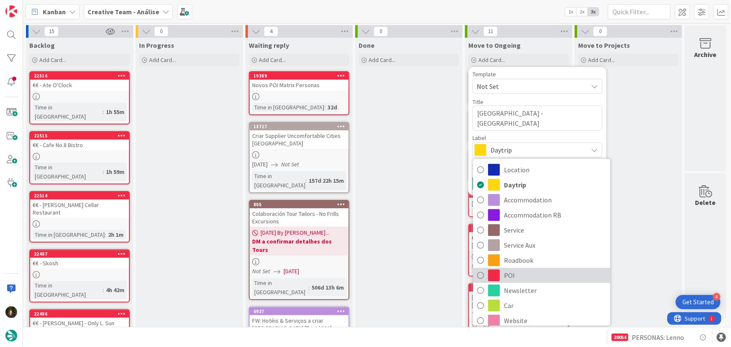
click at [521, 275] on span "POI" at bounding box center [555, 275] width 102 height 13
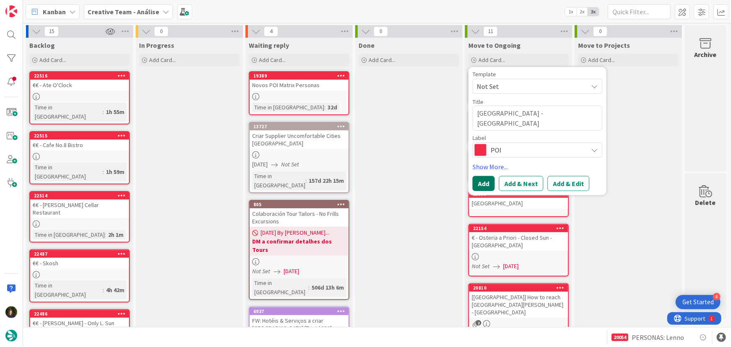
click at [486, 183] on button "Add" at bounding box center [483, 183] width 22 height 15
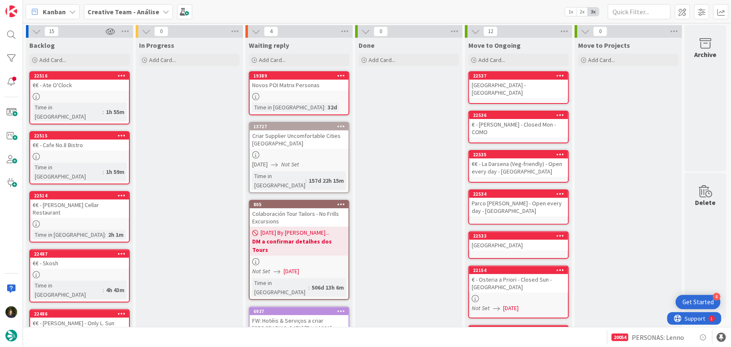
click at [497, 247] on link "22533 [GEOGRAPHIC_DATA][PERSON_NAME]" at bounding box center [518, 245] width 100 height 28
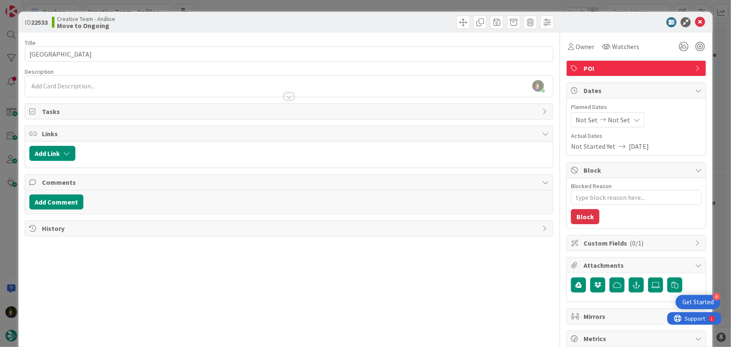
click at [92, 89] on div at bounding box center [289, 92] width 528 height 9
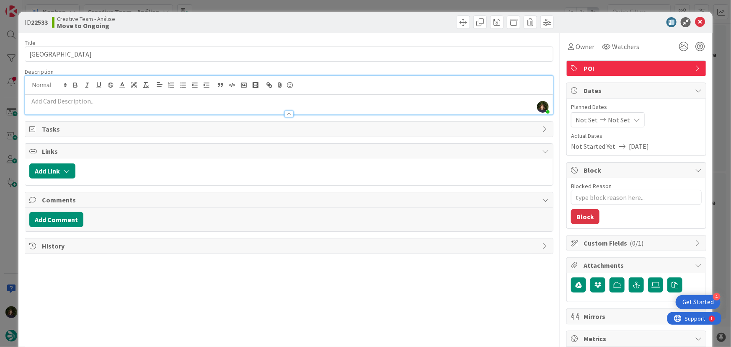
click at [102, 106] on div at bounding box center [289, 110] width 528 height 9
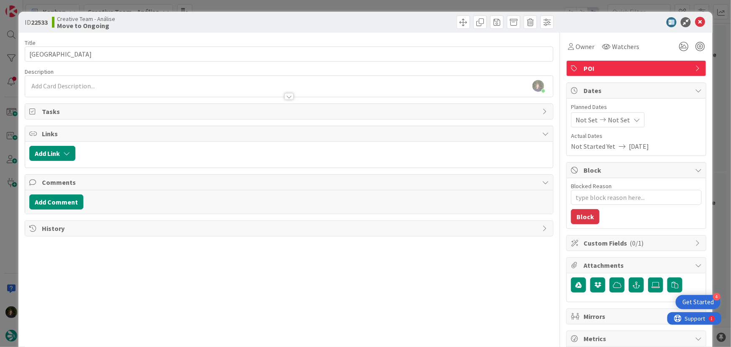
click at [70, 84] on p at bounding box center [289, 86] width 520 height 10
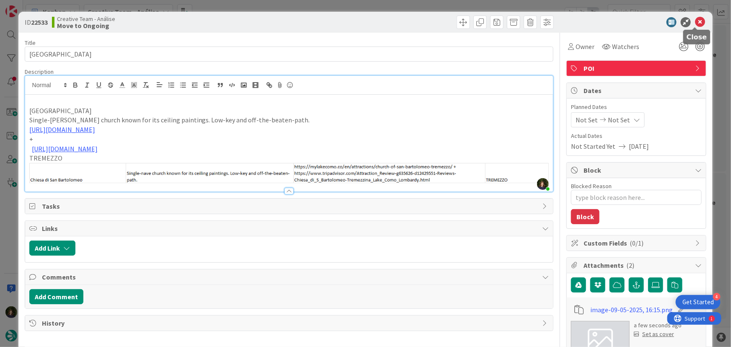
click at [695, 21] on icon at bounding box center [700, 22] width 10 height 10
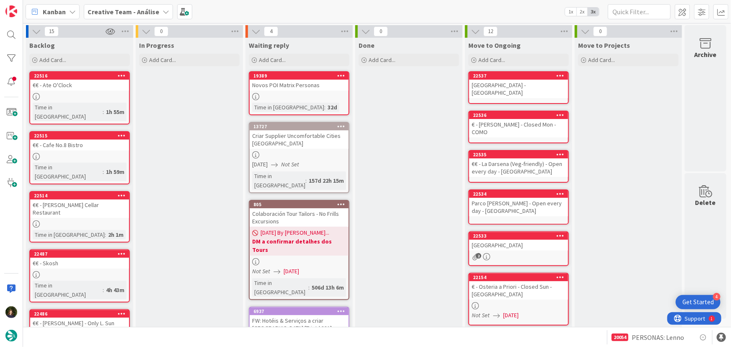
click at [515, 210] on div "Parco [PERSON_NAME] - Open every day - [GEOGRAPHIC_DATA]" at bounding box center [518, 207] width 99 height 18
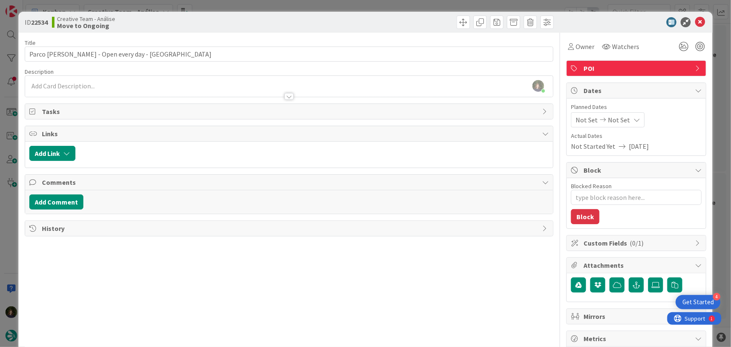
click at [139, 87] on div "[PERSON_NAME] just joined" at bounding box center [289, 86] width 528 height 21
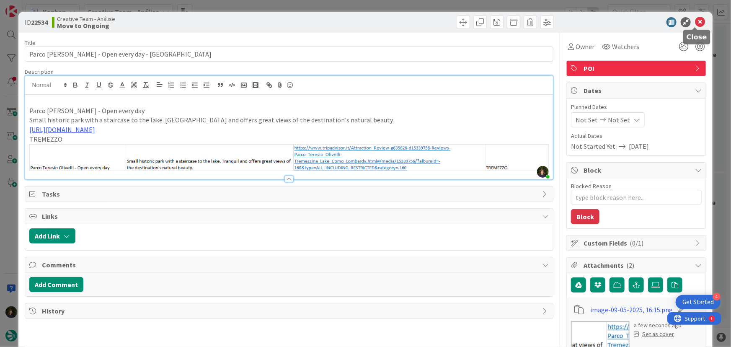
click at [695, 19] on icon at bounding box center [700, 22] width 10 height 10
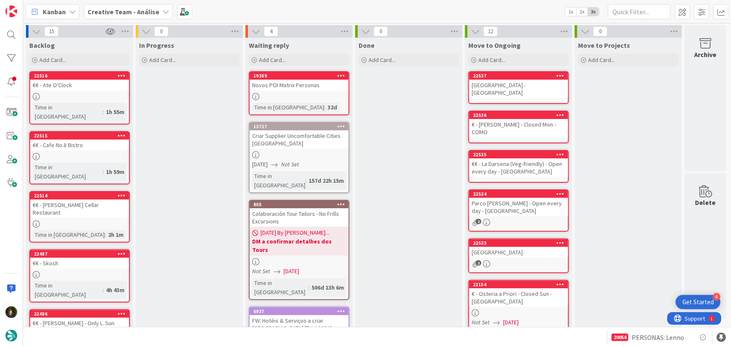
click at [530, 160] on div "€€ - La Darsena (Veg-friendly) - Open every day - [GEOGRAPHIC_DATA]" at bounding box center [518, 167] width 99 height 18
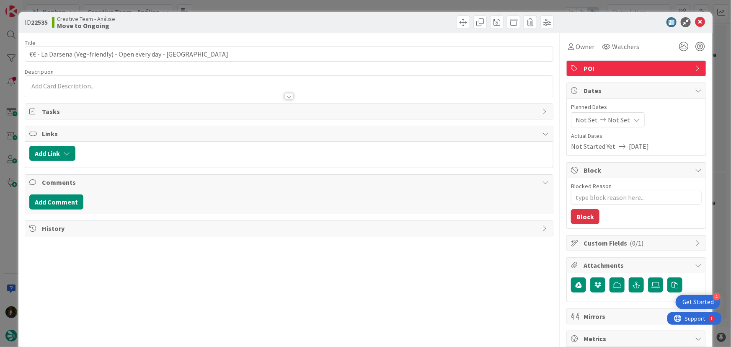
click at [155, 90] on div at bounding box center [289, 92] width 528 height 9
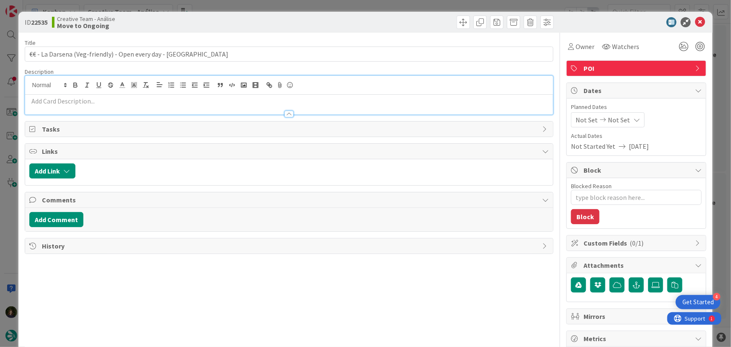
click at [105, 104] on p at bounding box center [289, 101] width 520 height 10
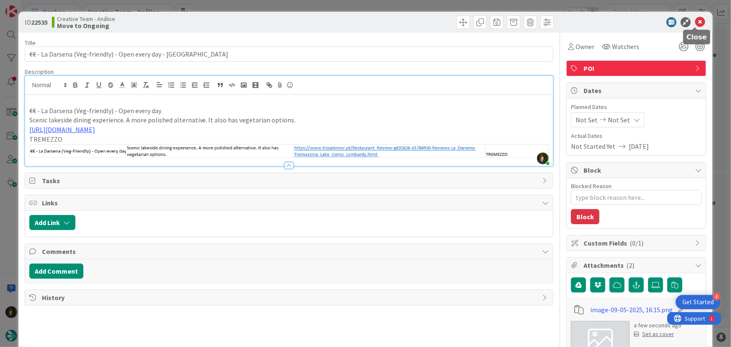
click at [695, 18] on icon at bounding box center [700, 22] width 10 height 10
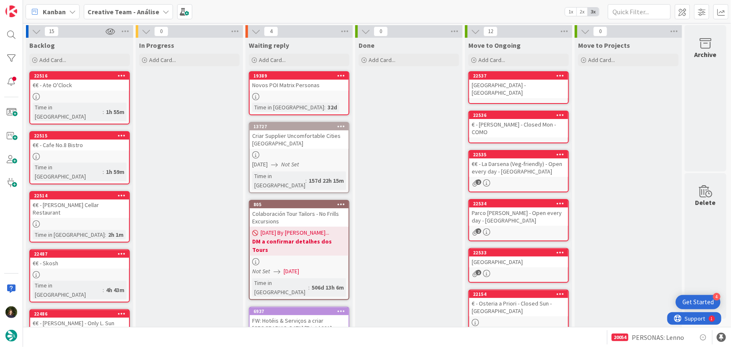
click at [524, 121] on div "€ - [PERSON_NAME] - Closed Mon - COMO" at bounding box center [518, 128] width 99 height 18
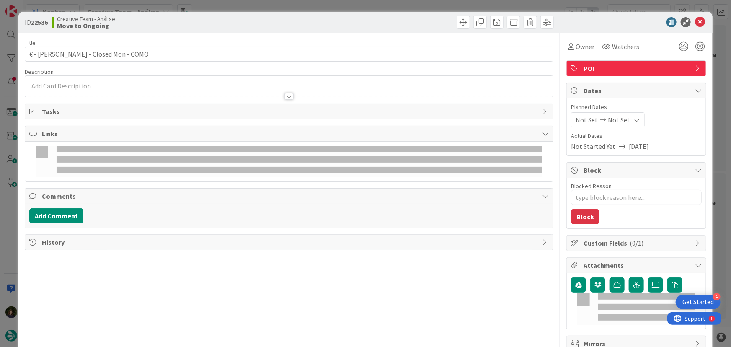
type textarea "x"
type input "€ - [PERSON_NAME] - Closed Mon - COMO"
type textarea "x"
type input "€ - [PERSON_NAME] - Closed Mon - COMO"
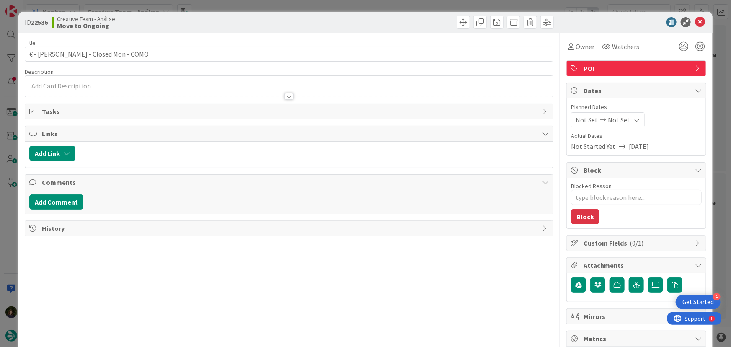
drag, startPoint x: 93, startPoint y: 85, endPoint x: 96, endPoint y: 91, distance: 6.8
click at [92, 85] on p at bounding box center [289, 86] width 520 height 10
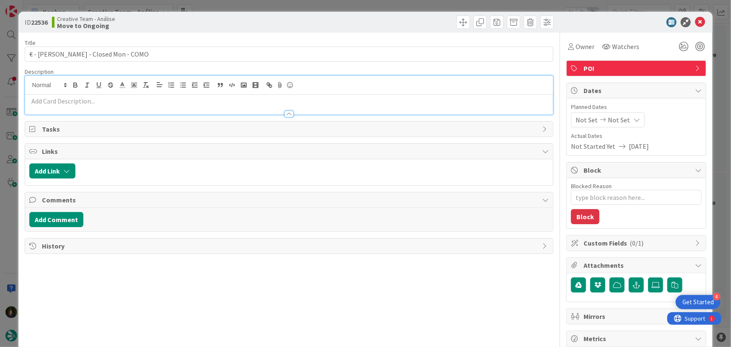
click at [96, 100] on p at bounding box center [289, 101] width 520 height 10
type textarea "x"
type input "€ - [PERSON_NAME] - Closed Mon - COMO"
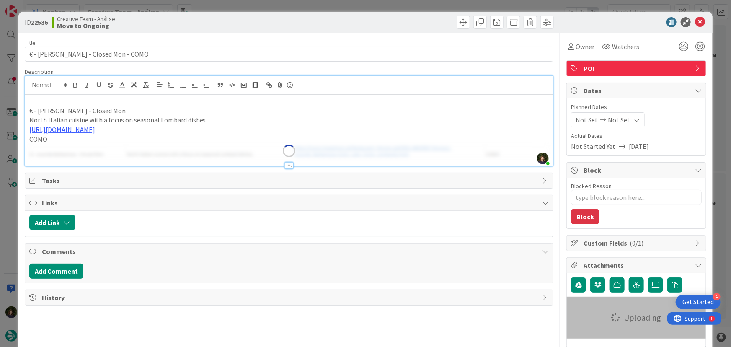
type textarea "x"
type input "€ - [PERSON_NAME] - Closed Mon - COMO"
type textarea "x"
type input "€ - [PERSON_NAME] - Closed Mon - COMO"
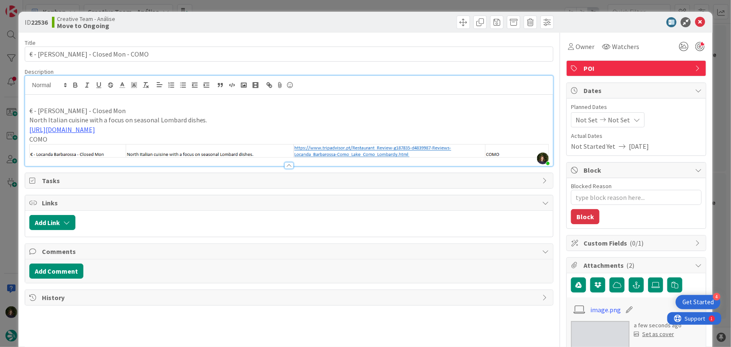
type textarea "x"
type input "€ - [PERSON_NAME] - Closed Mon - COMO"
type textarea "x"
type input "€ - [PERSON_NAME] - Closed Mon - COMO"
click at [695, 18] on icon at bounding box center [700, 22] width 10 height 10
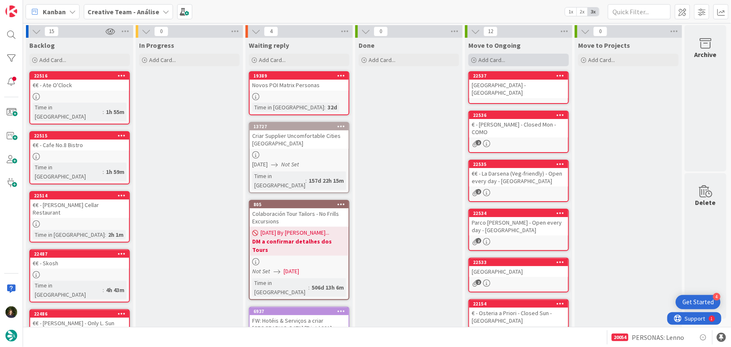
click at [499, 59] on span "Add Card..." at bounding box center [491, 60] width 27 height 8
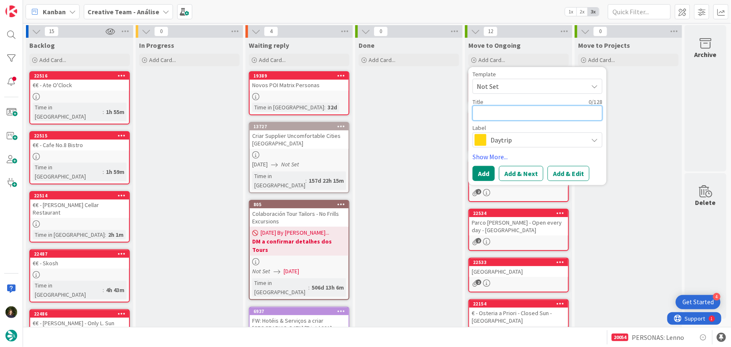
paste textarea "[GEOGRAPHIC_DATA] 12th-century city gate - insight into the town's medieval his…"
type textarea "x"
type textarea "[GEOGRAPHIC_DATA] 12th-century city gate - insight into the town's medieval his…"
click at [432, 173] on div "Done Add Card..." at bounding box center [408, 345] width 107 height 614
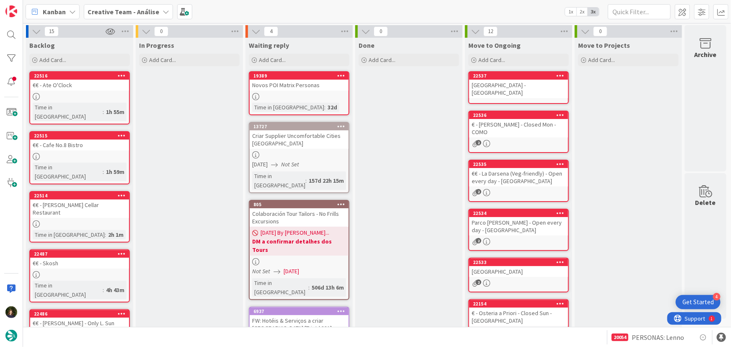
click at [500, 90] on div "[GEOGRAPHIC_DATA] - [GEOGRAPHIC_DATA]" at bounding box center [518, 89] width 99 height 18
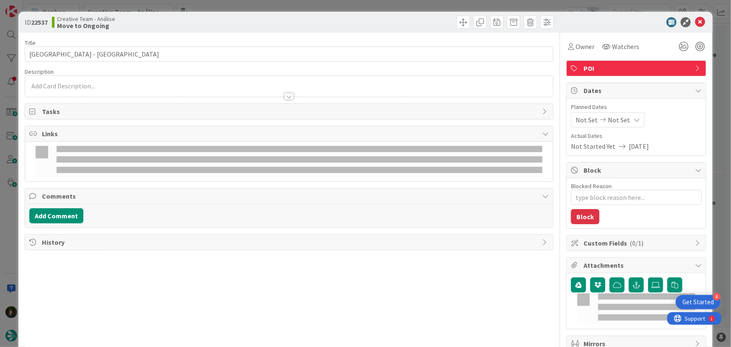
type textarea "x"
type input "[GEOGRAPHIC_DATA] - [GEOGRAPHIC_DATA]"
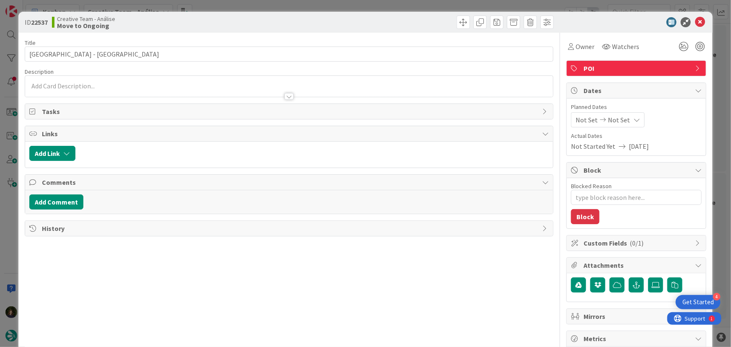
type textarea "x"
type input "[GEOGRAPHIC_DATA] - [GEOGRAPHIC_DATA]"
click at [101, 91] on div at bounding box center [289, 92] width 528 height 9
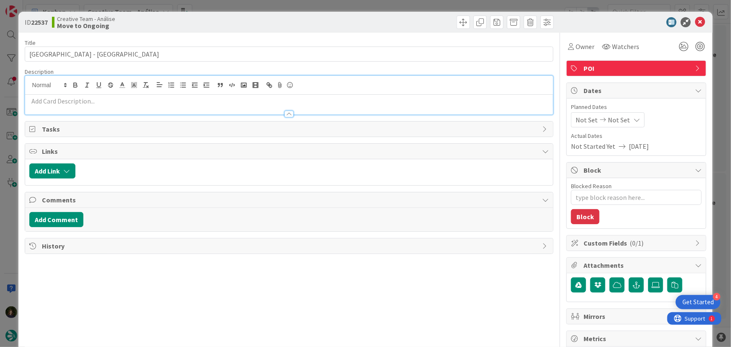
click at [85, 104] on p at bounding box center [289, 101] width 520 height 10
type textarea "x"
type input "[GEOGRAPHIC_DATA] - [GEOGRAPHIC_DATA]"
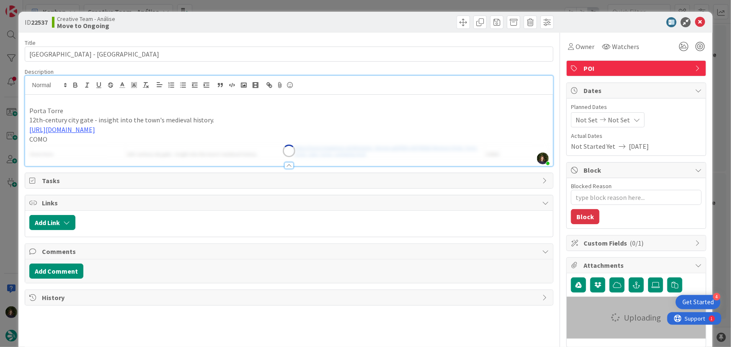
type textarea "x"
type input "[GEOGRAPHIC_DATA] - [GEOGRAPHIC_DATA]"
type textarea "x"
type input "[GEOGRAPHIC_DATA] - [GEOGRAPHIC_DATA]"
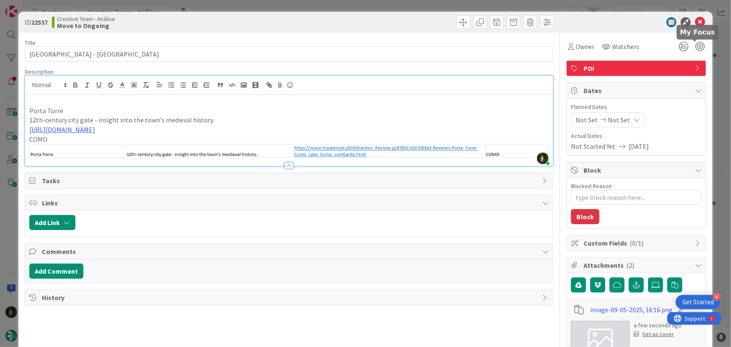
type textarea "x"
type input "[GEOGRAPHIC_DATA] - [GEOGRAPHIC_DATA]"
type textarea "x"
type input "[GEOGRAPHIC_DATA] - [GEOGRAPHIC_DATA]"
click at [696, 21] on icon at bounding box center [700, 22] width 10 height 10
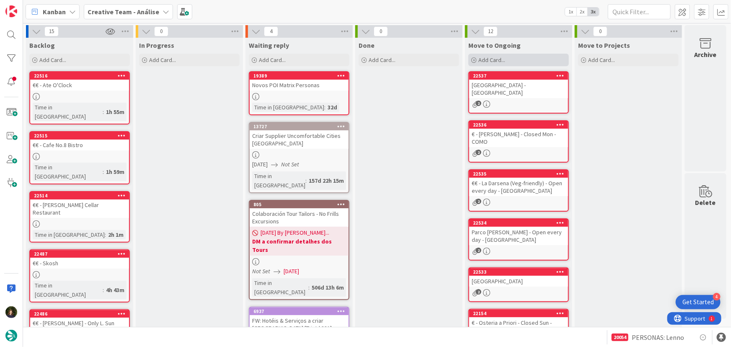
click at [502, 60] on span "Add Card..." at bounding box center [491, 60] width 27 height 8
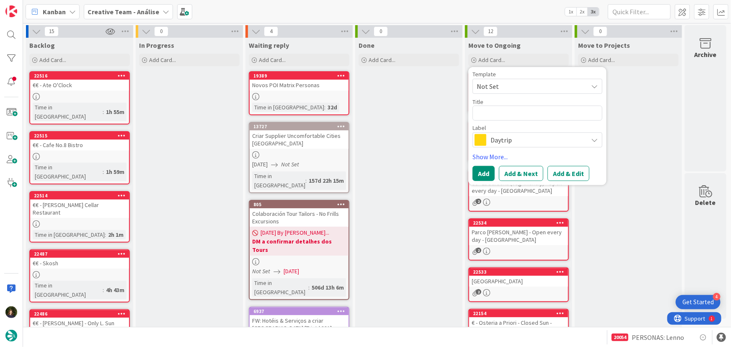
click at [442, 142] on div "Done Add Card..." at bounding box center [408, 345] width 107 height 614
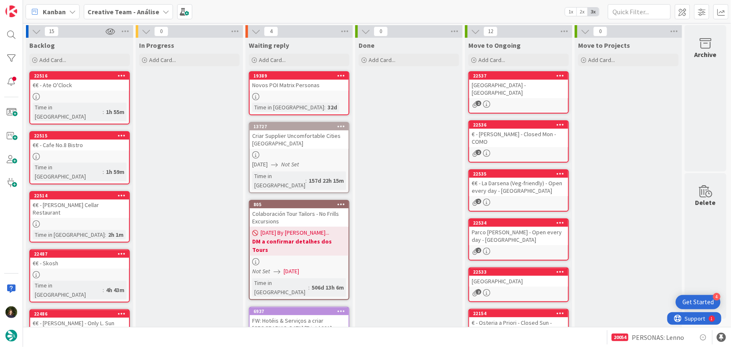
click at [502, 140] on link "22536 € - [PERSON_NAME] - Closed Mon - COMO 2" at bounding box center [518, 141] width 100 height 42
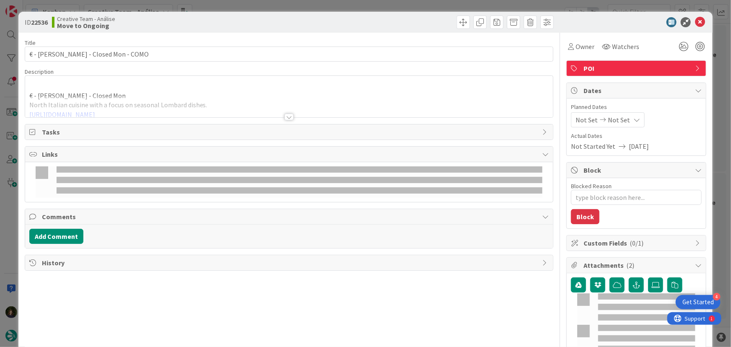
type textarea "x"
type input "€ - [PERSON_NAME] - Closed Mon - COMO"
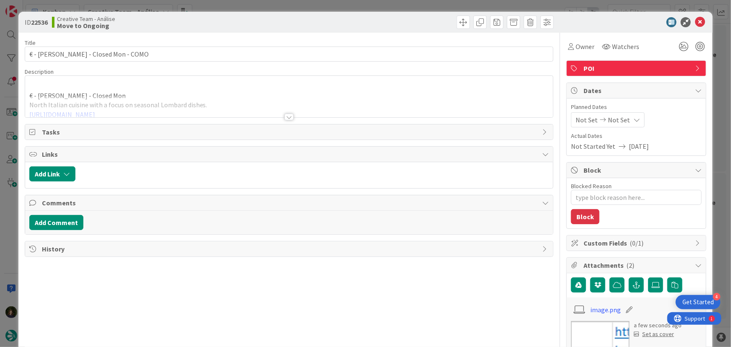
type textarea "x"
type input "€ - [PERSON_NAME] - Closed Mon - COMO"
click at [695, 21] on icon at bounding box center [700, 22] width 10 height 10
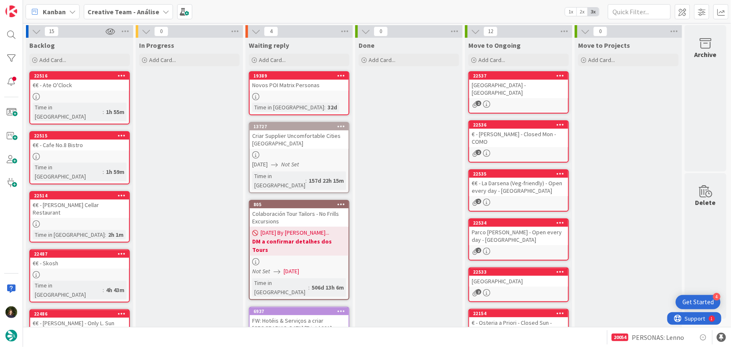
click at [533, 82] on div "[GEOGRAPHIC_DATA] - [GEOGRAPHIC_DATA]" at bounding box center [518, 89] width 99 height 18
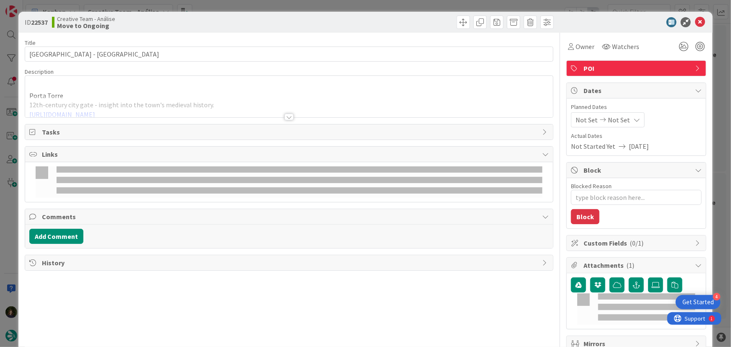
type textarea "x"
type input "[GEOGRAPHIC_DATA] - [GEOGRAPHIC_DATA]"
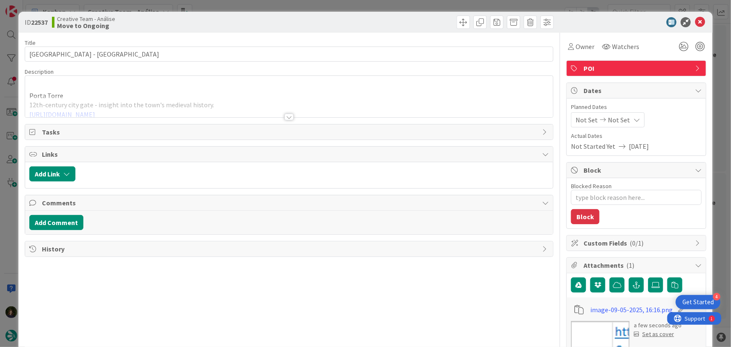
type textarea "x"
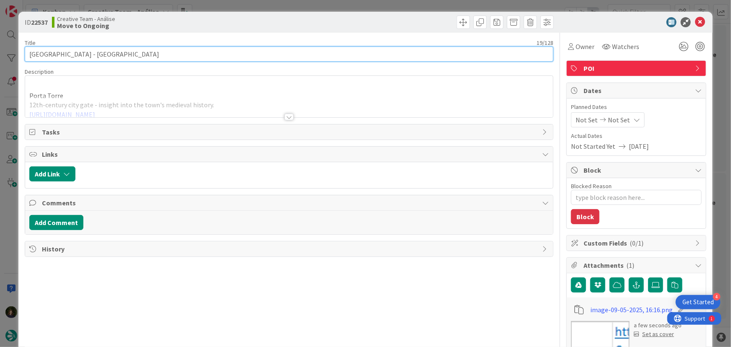
click at [107, 53] on input "[GEOGRAPHIC_DATA] - [GEOGRAPHIC_DATA]" at bounding box center [289, 53] width 529 height 15
type input "Porta Torre - C"
type textarea "x"
type input "Porta Torre - [GEOGRAPHIC_DATA]"
type textarea "x"
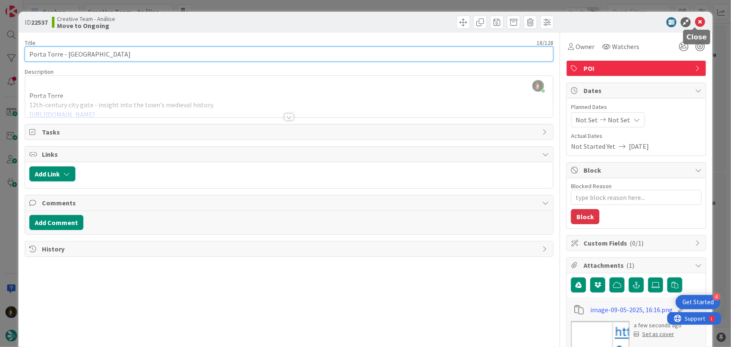
type input "Porta Torre - [GEOGRAPHIC_DATA]"
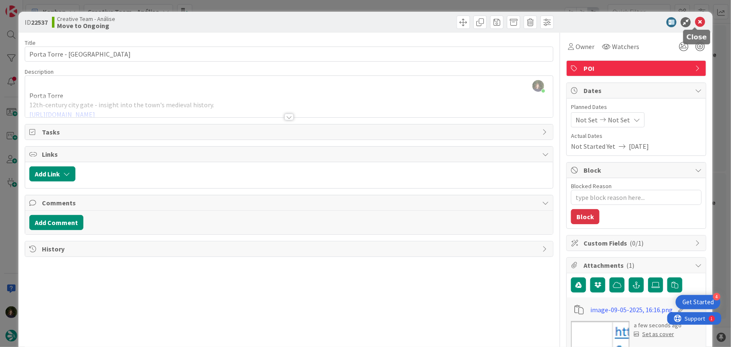
click at [695, 21] on icon at bounding box center [700, 22] width 10 height 10
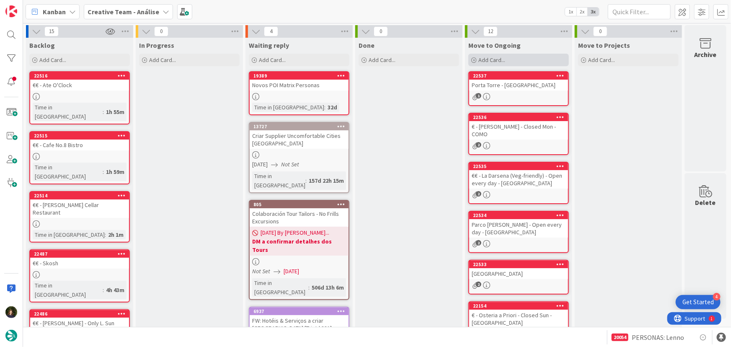
click at [492, 59] on span "Add Card..." at bounding box center [491, 60] width 27 height 8
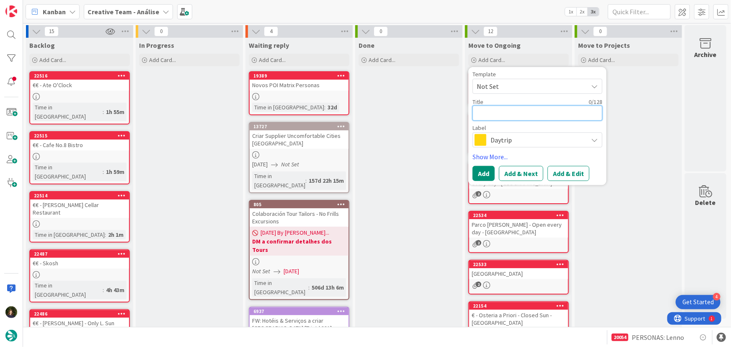
paste textarea "€ - Trattoria da [PERSON_NAME] - Open every day"
type textarea "x"
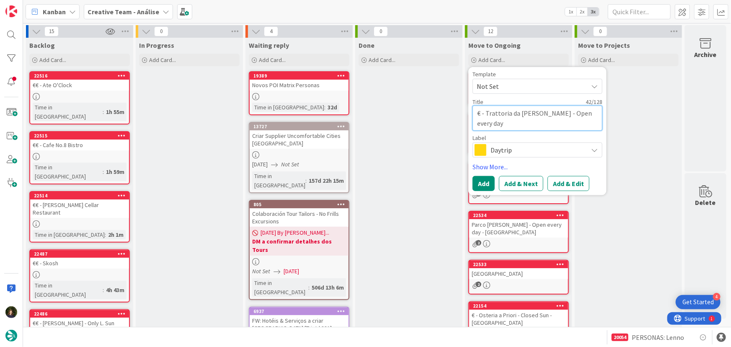
type textarea "€ - Trattoria da [PERSON_NAME] - Open every day"
click at [502, 149] on span "Daytrip" at bounding box center [536, 150] width 93 height 12
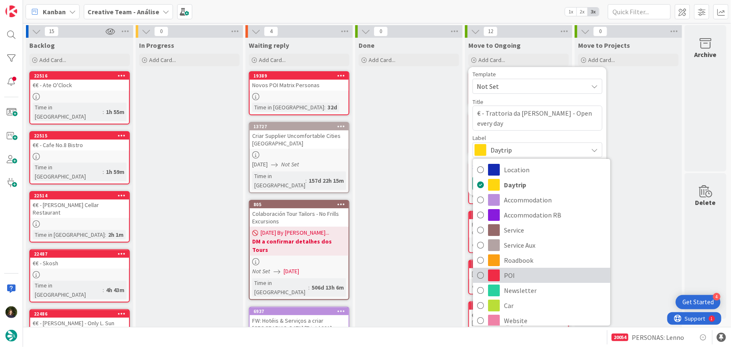
click at [520, 277] on span "POI" at bounding box center [555, 275] width 102 height 13
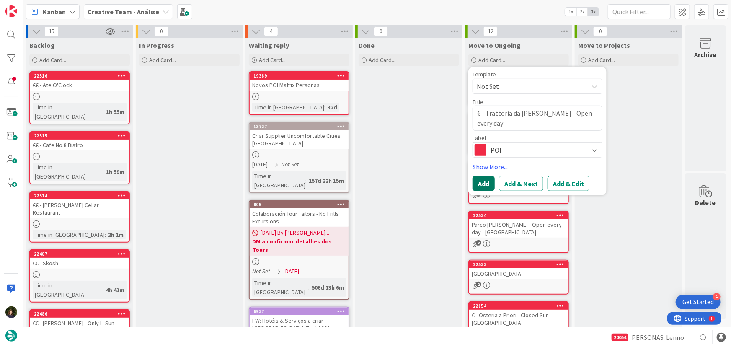
click at [476, 187] on button "Add" at bounding box center [483, 183] width 22 height 15
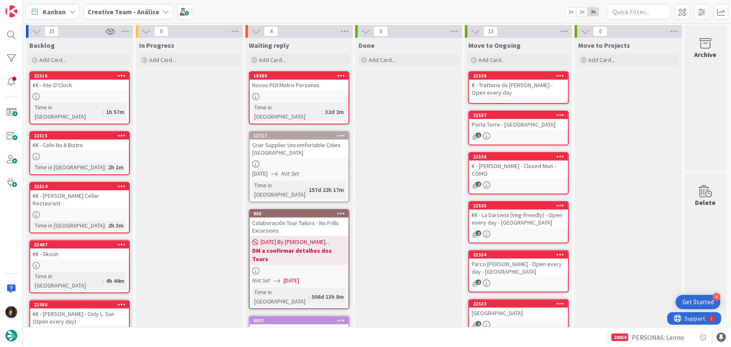
click at [502, 88] on div "€ - Trattoria da [PERSON_NAME] - Open every day" at bounding box center [518, 89] width 99 height 18
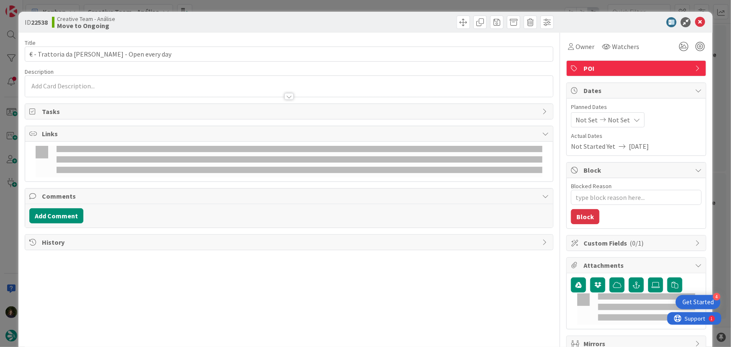
type textarea "x"
type input "€ - Trattoria da [PERSON_NAME] - Open every day"
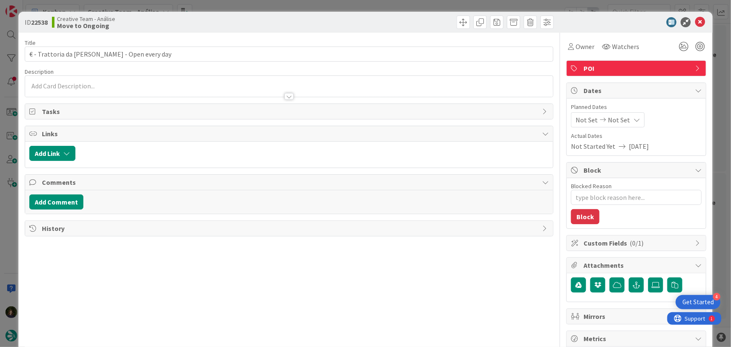
type textarea "x"
type input "€ - Trattoria da [PERSON_NAME] - Open every day"
click at [66, 90] on div at bounding box center [289, 92] width 528 height 9
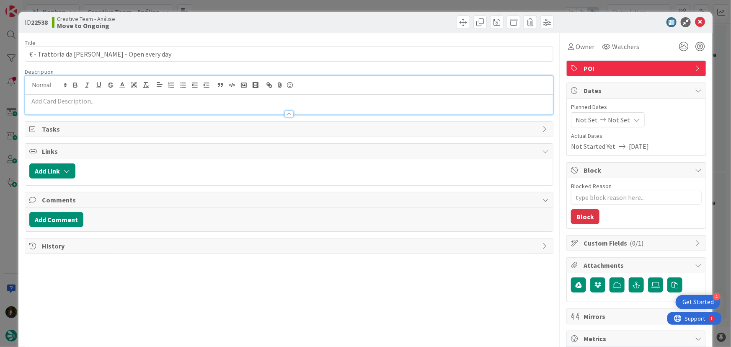
click at [67, 100] on p at bounding box center [289, 101] width 520 height 10
type textarea "x"
type input "€ - Trattoria da [PERSON_NAME] - Open every day"
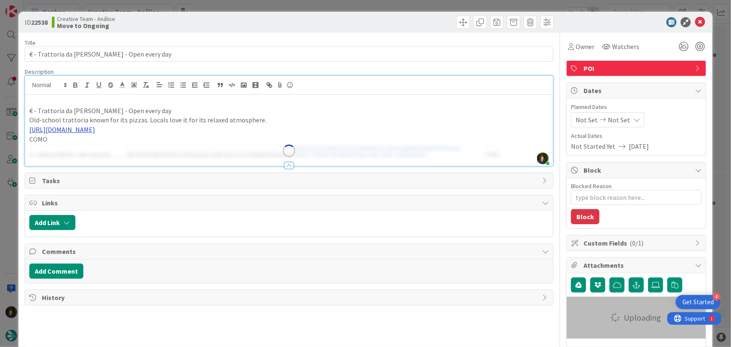
type textarea "x"
type input "€ - Trattoria da [PERSON_NAME] - Open every day"
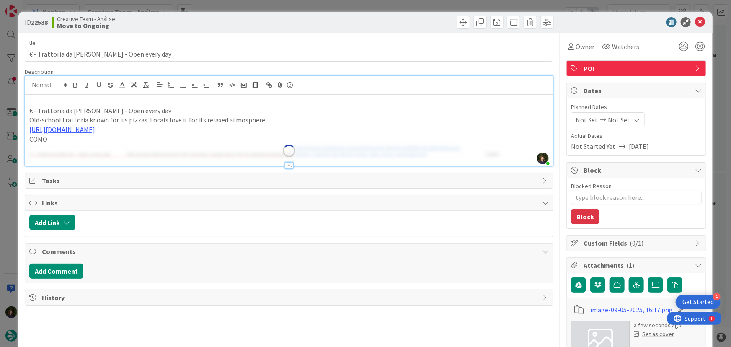
type textarea "x"
type input "€ - Trattoria da [PERSON_NAME] - Open every day"
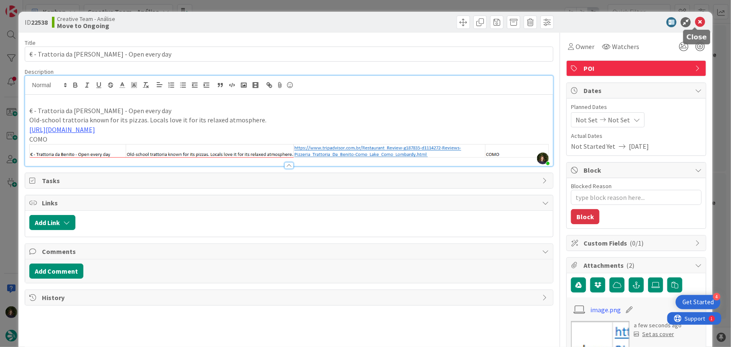
type textarea "x"
type input "€ - Trattoria da [PERSON_NAME] - Open every day"
click at [695, 21] on icon at bounding box center [700, 22] width 10 height 10
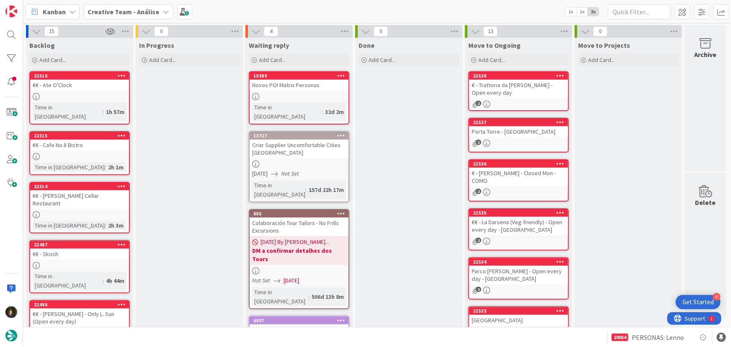
click at [531, 95] on div "€ - Trattoria da [PERSON_NAME] - Open every day" at bounding box center [518, 89] width 99 height 18
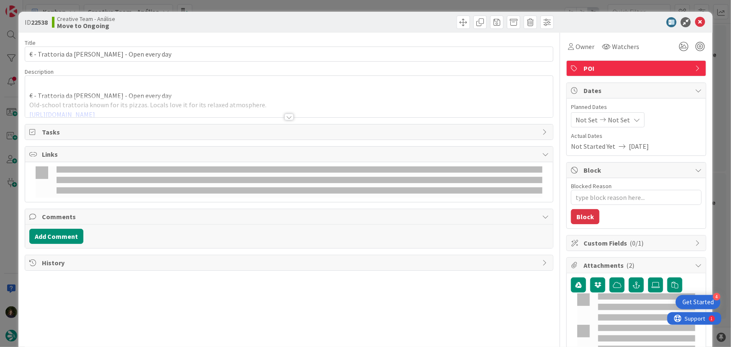
type textarea "x"
type input "€ - Trattoria da [PERSON_NAME] - Open every day"
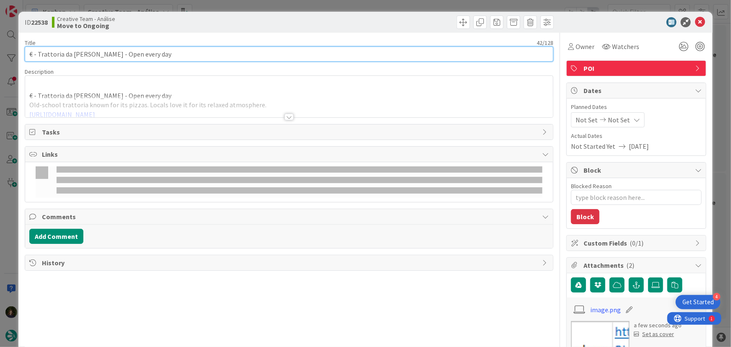
type textarea "x"
click at [184, 59] on input "€ - Trattoria da [PERSON_NAME] - Open every day" at bounding box center [289, 53] width 529 height 15
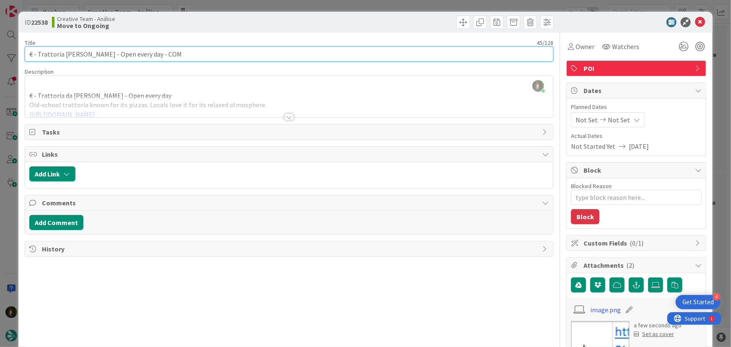
type input "€ - Trattoria [PERSON_NAME] - Open every day - [GEOGRAPHIC_DATA]"
type textarea "x"
type input "€ - Trattoria [PERSON_NAME] - Open every day - [GEOGRAPHIC_DATA]"
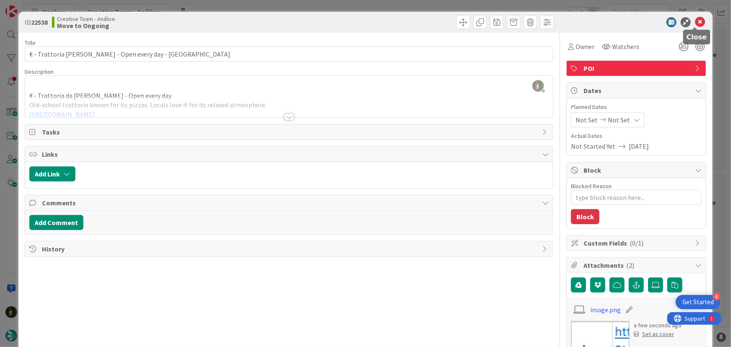
click at [697, 26] on icon at bounding box center [700, 22] width 10 height 10
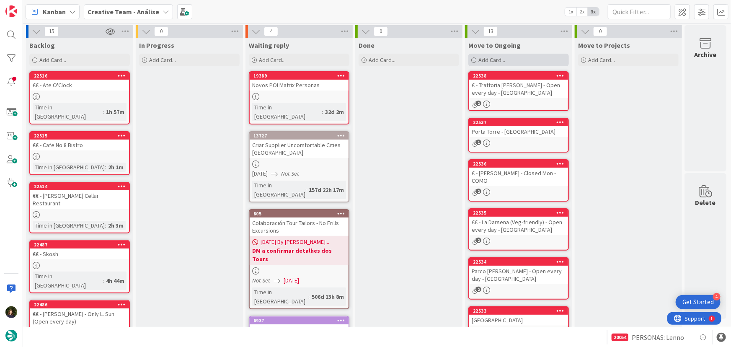
click at [523, 60] on div "Add Card..." at bounding box center [518, 60] width 100 height 13
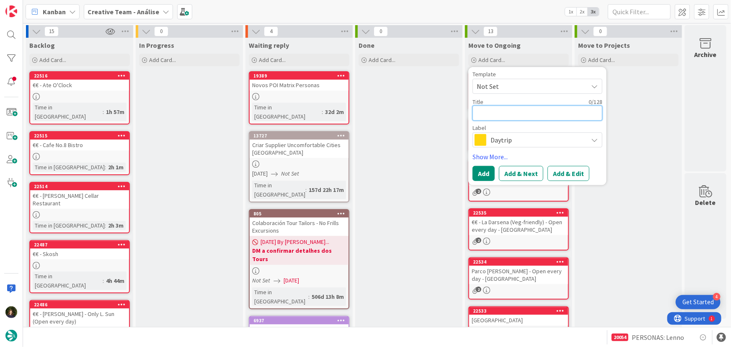
paste textarea "Torre Viscontea"
type textarea "x"
type textarea "Torre Viscontea"
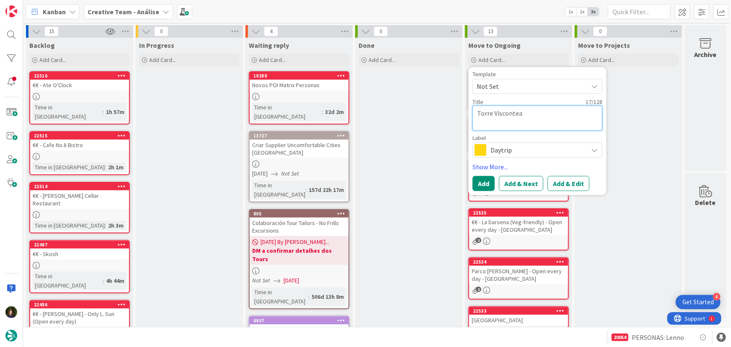
click at [531, 113] on textarea "Torre Viscontea" at bounding box center [537, 118] width 130 height 25
type textarea "x"
type textarea "Torre Viscontea -"
type textarea "x"
type textarea "Torre Viscontea -"
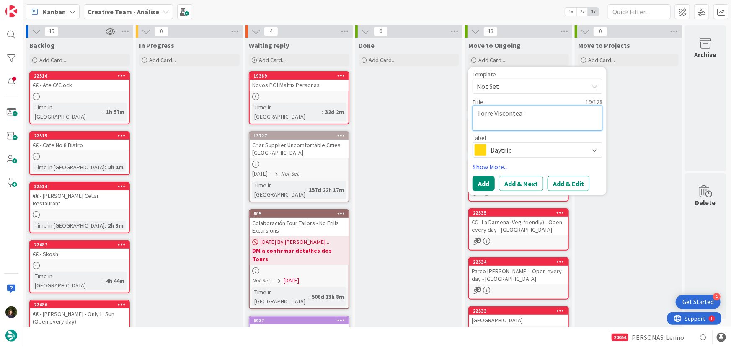
type textarea "x"
type textarea "Torre Viscontea - L"
type textarea "x"
type textarea "Torre Viscontea - LE"
type textarea "x"
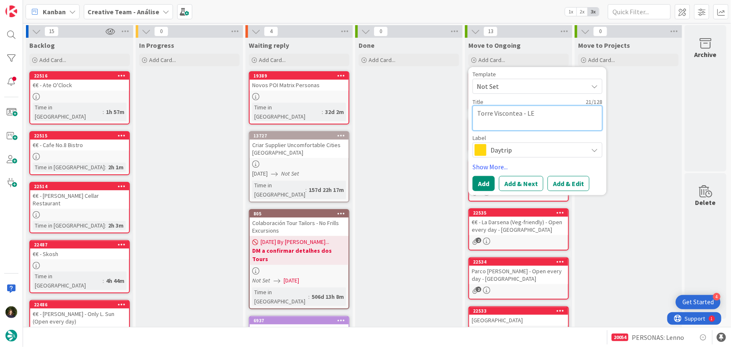
type textarea "Torre Viscontea - LEC"
type textarea "x"
type textarea "Torre Viscontea - LECC"
type textarea "x"
type textarea "Torre Viscontea - LECCO"
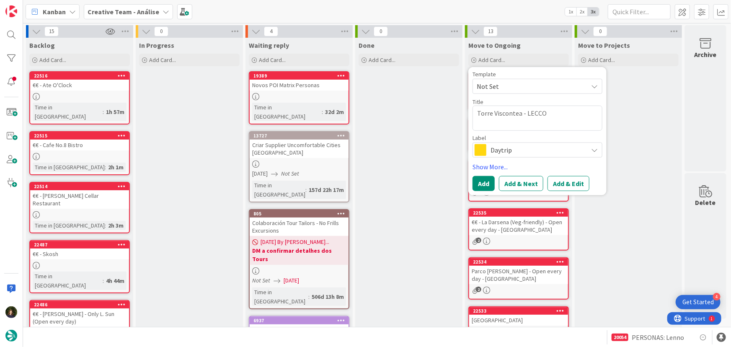
click at [515, 151] on span "Daytrip" at bounding box center [536, 150] width 93 height 12
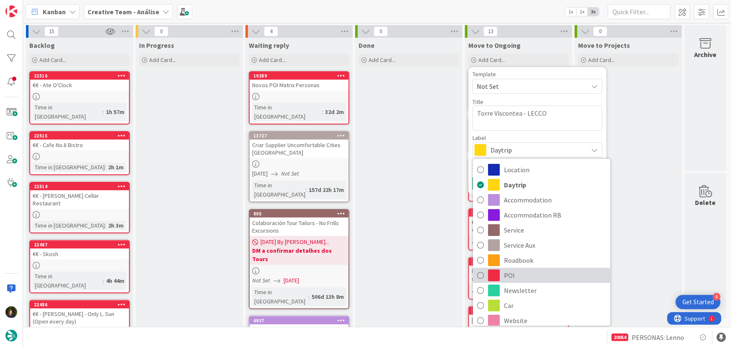
click at [514, 276] on span "POI" at bounding box center [555, 275] width 102 height 13
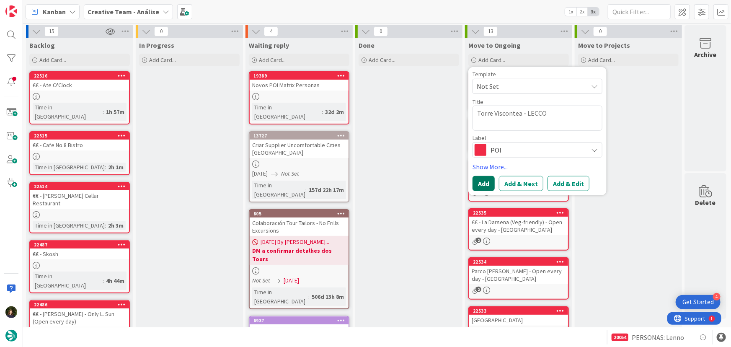
click at [488, 186] on button "Add" at bounding box center [483, 183] width 22 height 15
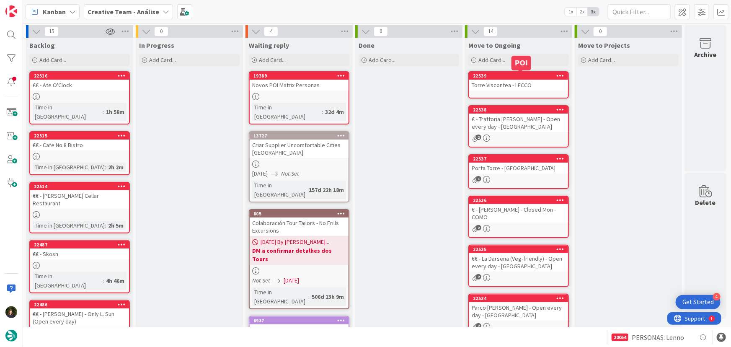
click at [499, 82] on div "Torre Viscontea - LECCO" at bounding box center [518, 85] width 99 height 11
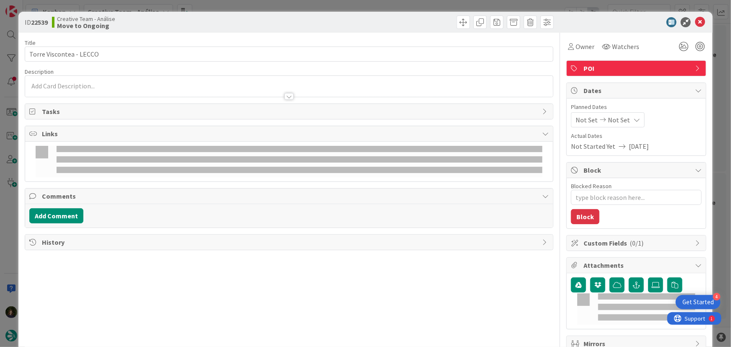
type textarea "x"
type input "Torre Viscontea - LECCO"
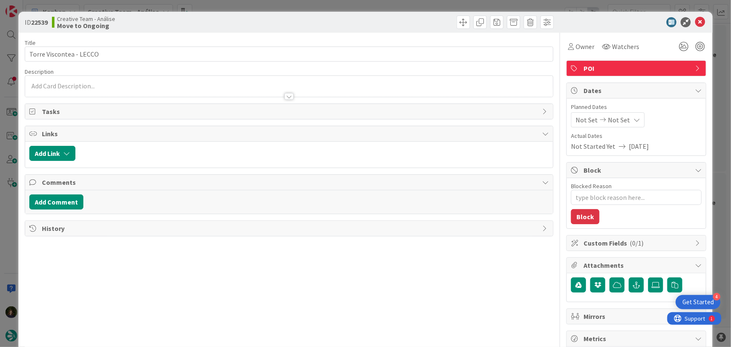
type textarea "x"
type input "Torre Viscontea - LECCO"
click at [77, 85] on div at bounding box center [289, 86] width 528 height 21
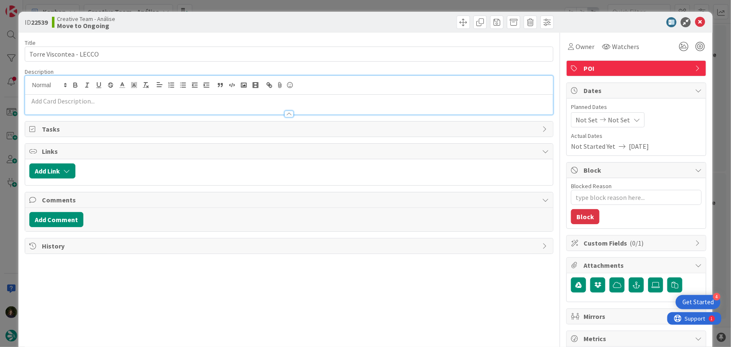
type textarea "x"
type input "Torre Viscontea - LECCO"
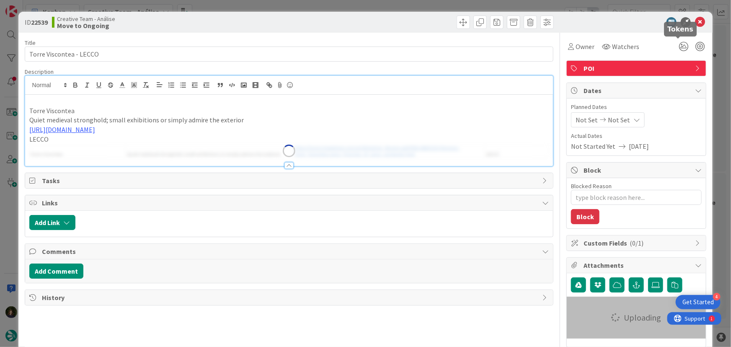
type textarea "x"
type input "Torre Viscontea - LECCO"
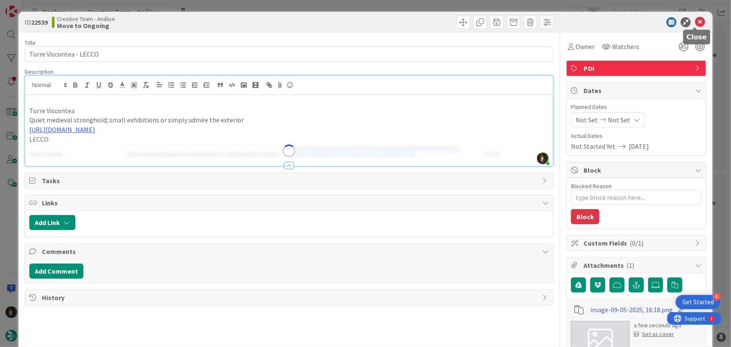
type textarea "x"
type input "Torre Viscontea - LECCO"
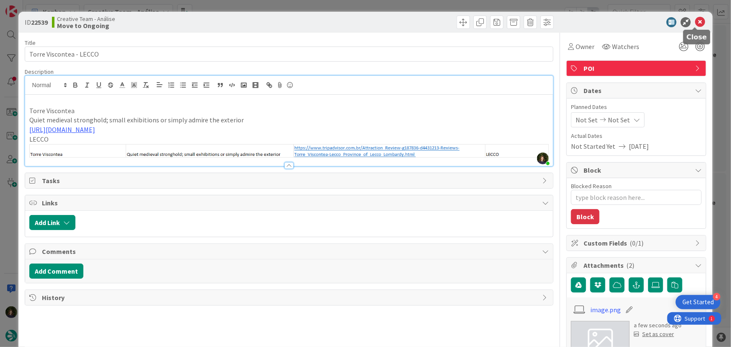
click at [695, 21] on icon at bounding box center [700, 22] width 10 height 10
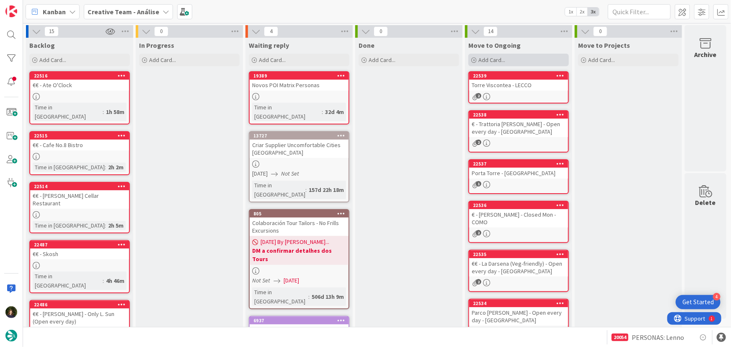
click at [486, 59] on span "Add Card..." at bounding box center [491, 60] width 27 height 8
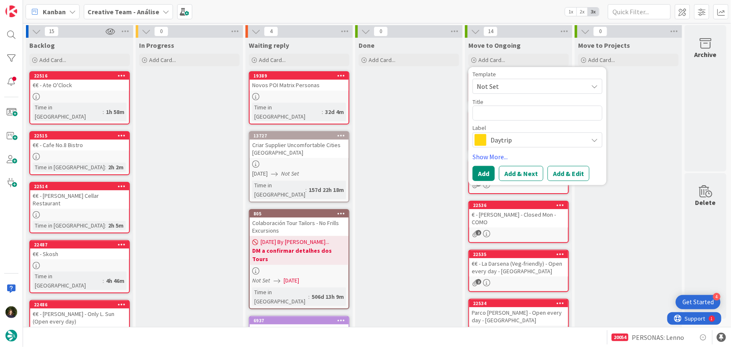
click at [429, 101] on div "Done Add Card..." at bounding box center [408, 340] width 107 height 605
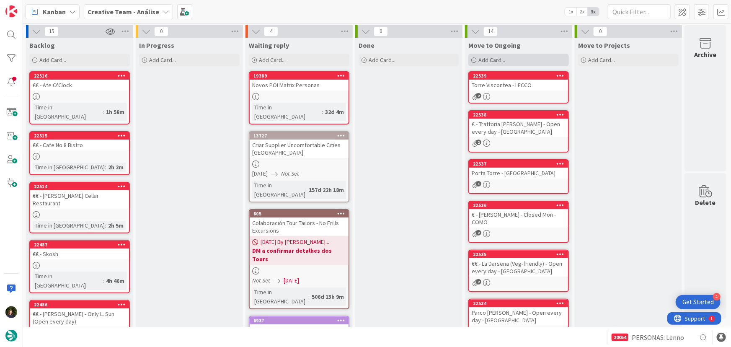
click at [510, 66] on div "Add Card..." at bounding box center [518, 60] width 100 height 13
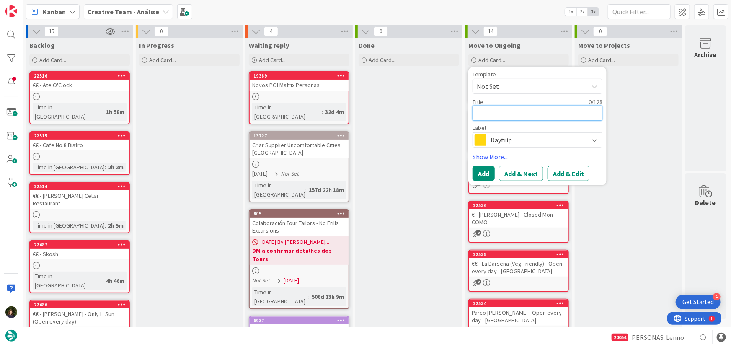
paste textarea "[GEOGRAPHIC_DATA] - Closed Mon"
type textarea "x"
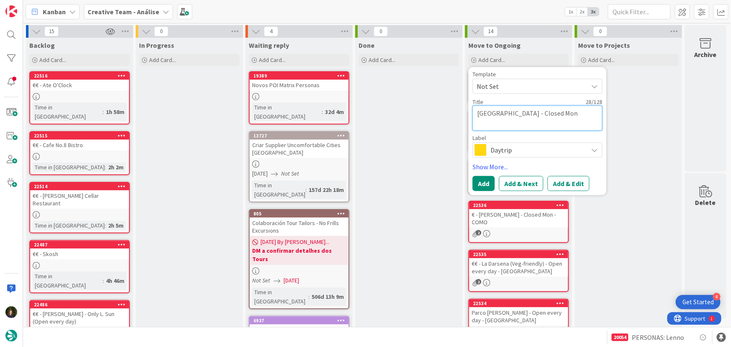
click at [572, 116] on textarea "[GEOGRAPHIC_DATA] - Closed Mon" at bounding box center [537, 118] width 130 height 25
type textarea "[GEOGRAPHIC_DATA] - Closed Mon -"
type textarea "x"
click at [518, 146] on span "Daytrip" at bounding box center [536, 150] width 93 height 12
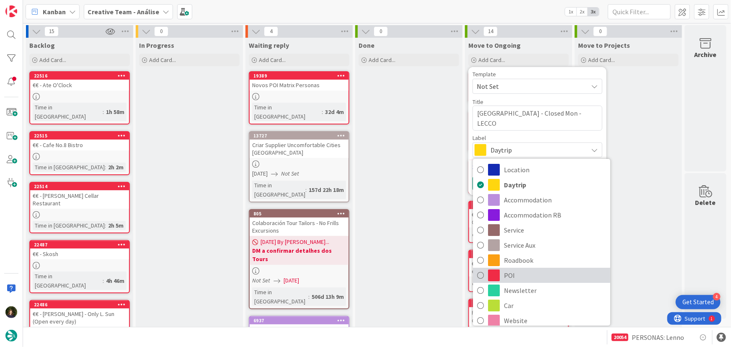
click at [541, 277] on span "POI" at bounding box center [555, 275] width 102 height 13
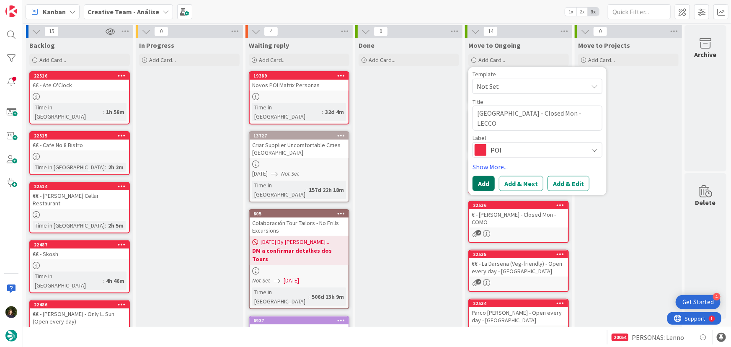
click at [481, 185] on button "Add" at bounding box center [483, 183] width 22 height 15
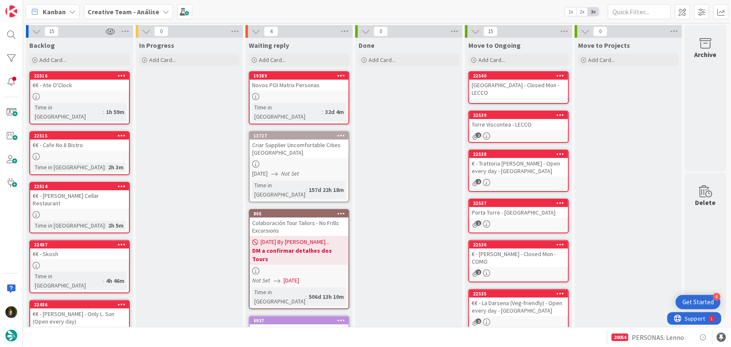
click at [504, 80] on div "[GEOGRAPHIC_DATA] - Closed Mon - LECCO" at bounding box center [518, 89] width 99 height 18
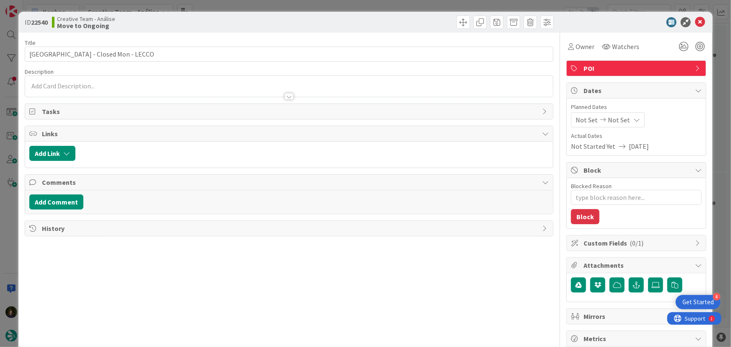
click at [78, 76] on div at bounding box center [289, 86] width 528 height 21
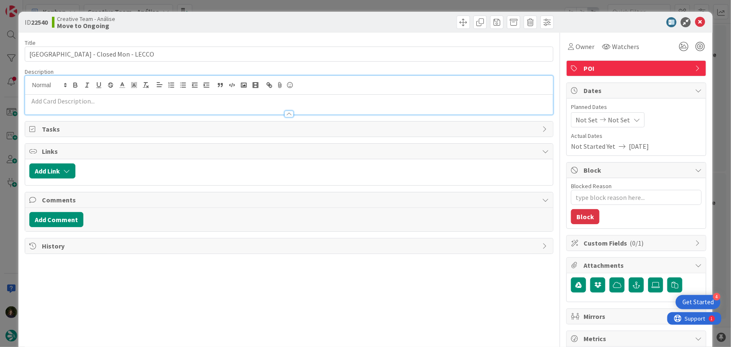
click at [76, 99] on p at bounding box center [289, 101] width 520 height 10
drag, startPoint x: 92, startPoint y: 105, endPoint x: 96, endPoint y: 121, distance: 16.9
click at [92, 106] on div at bounding box center [289, 110] width 528 height 9
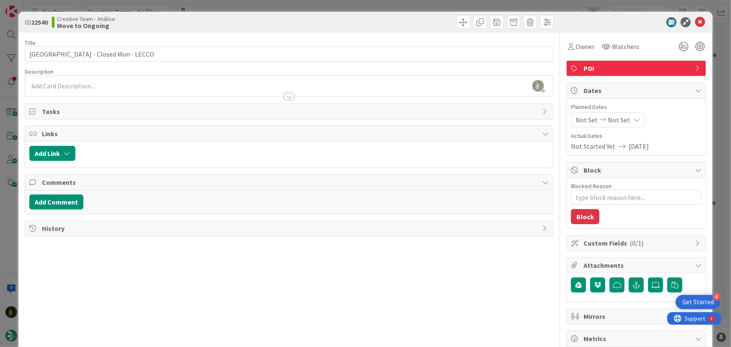
click at [72, 85] on p at bounding box center [289, 86] width 520 height 10
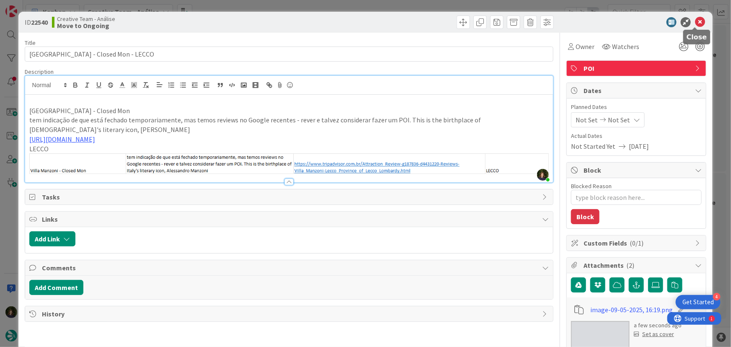
click at [695, 23] on icon at bounding box center [700, 22] width 10 height 10
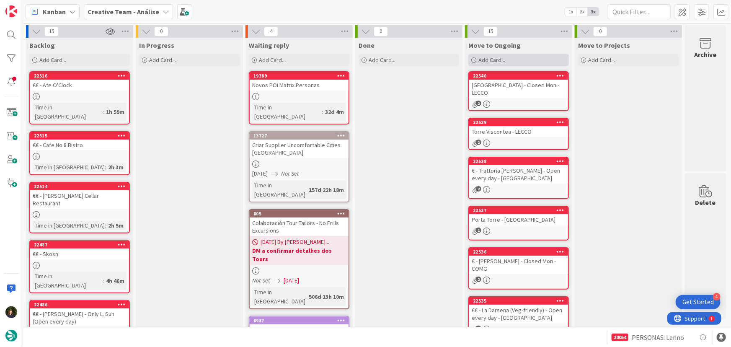
click at [511, 62] on div "Add Card..." at bounding box center [518, 60] width 100 height 13
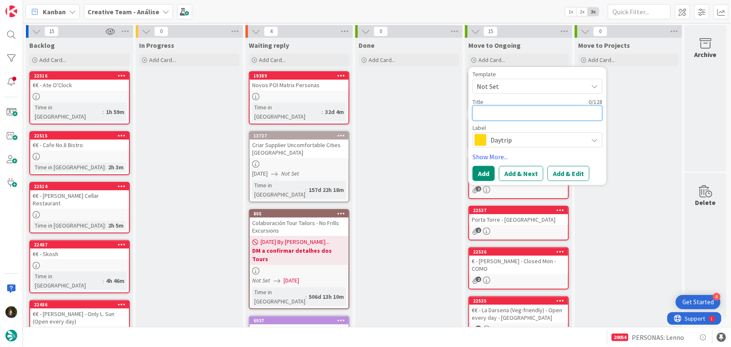
paste textarea "€€ - Osteria Fillet - Closed Mon + Only L. Sun, Tue & Wed"
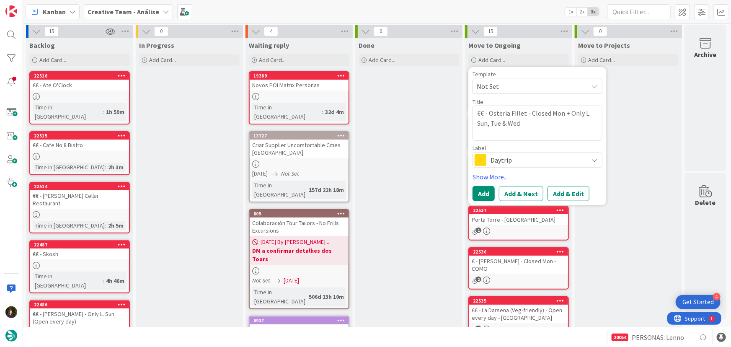
click at [510, 164] on span "Daytrip" at bounding box center [536, 160] width 93 height 12
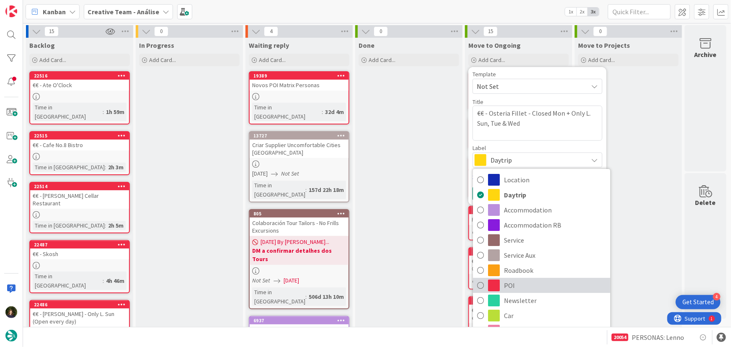
click at [521, 286] on span "POI" at bounding box center [555, 285] width 102 height 13
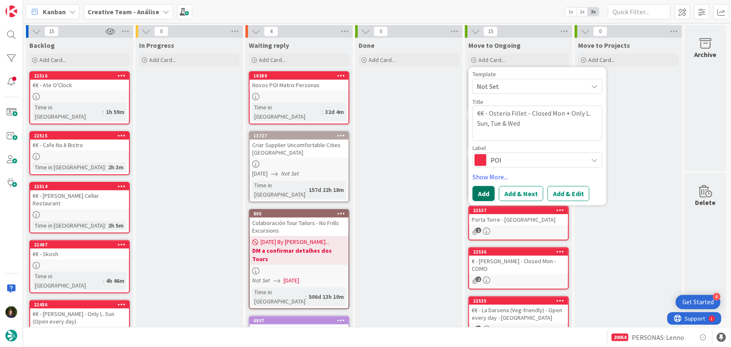
click at [479, 194] on button "Add" at bounding box center [483, 193] width 22 height 15
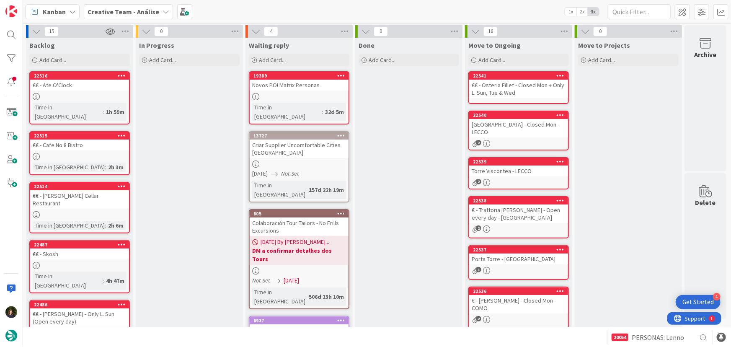
click at [506, 87] on div "€€ - Osteria Fillet - Closed Mon + Only L. Sun, Tue & Wed" at bounding box center [518, 89] width 99 height 18
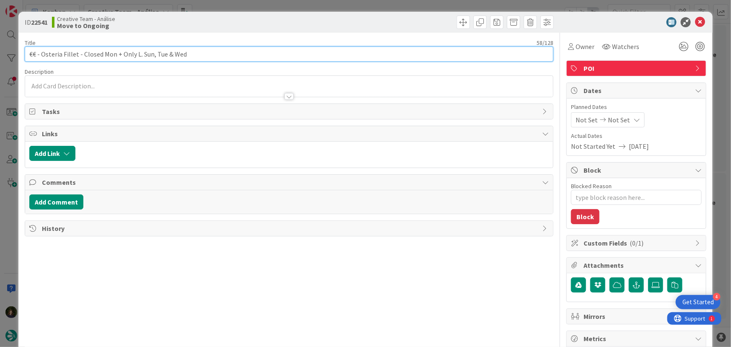
click at [198, 52] on input "€€ - Osteria Fillet - Closed Mon + Only L. Sun, Tue & Wed" at bounding box center [289, 53] width 529 height 15
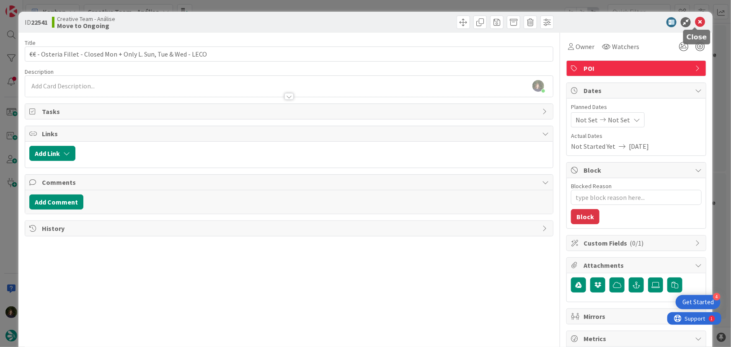
click at [695, 21] on icon at bounding box center [700, 22] width 10 height 10
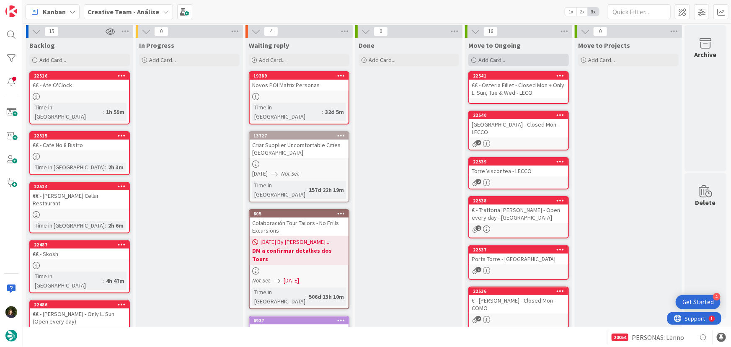
click at [501, 58] on span "Add Card..." at bounding box center [491, 60] width 27 height 8
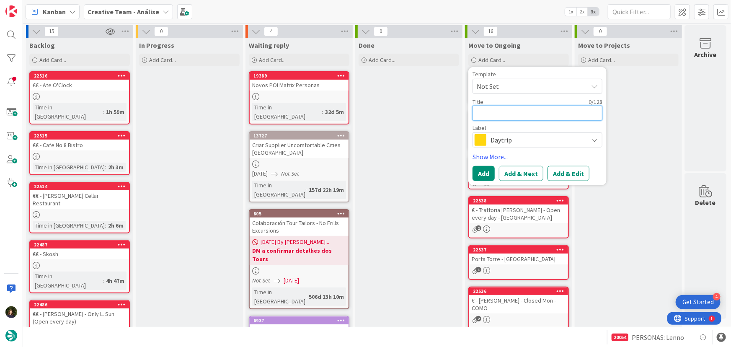
paste textarea "[GEOGRAPHIC_DATA] - Closed Wed & Mon"
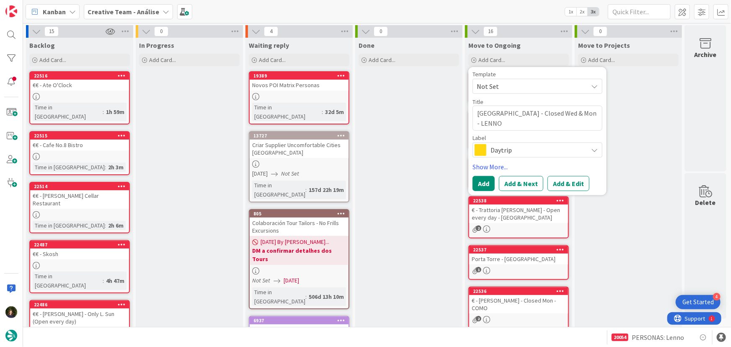
click at [520, 149] on span "Daytrip" at bounding box center [536, 150] width 93 height 12
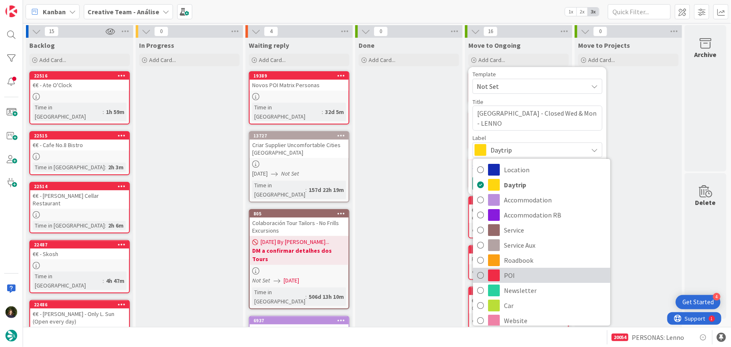
click at [532, 273] on span "POI" at bounding box center [555, 275] width 102 height 13
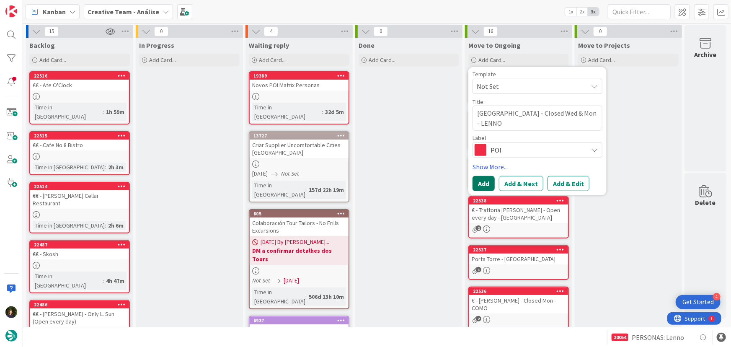
click at [489, 185] on button "Add" at bounding box center [483, 183] width 22 height 15
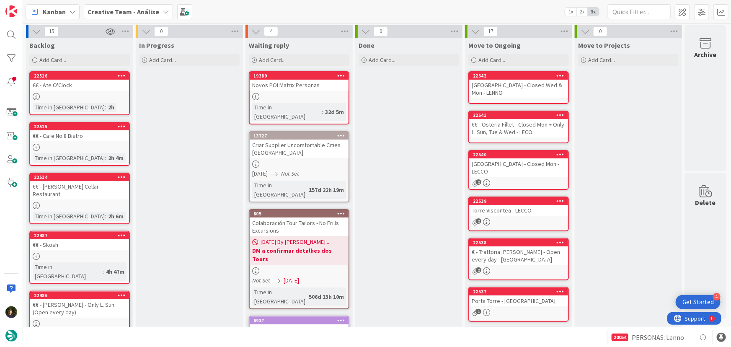
click at [527, 129] on div "€€ - Osteria Fillet - Closed Mon + Only L. Sun, Tue & Wed - LECO" at bounding box center [518, 128] width 99 height 18
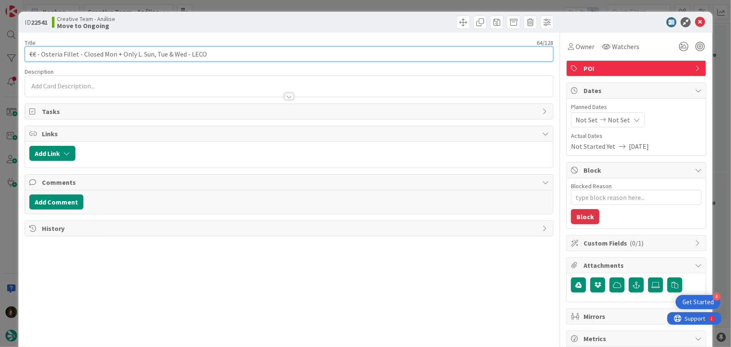
click at [198, 54] on input "€€ - Osteria Fillet - Closed Mon + Only L. Sun, Tue & Wed - LECO" at bounding box center [289, 53] width 529 height 15
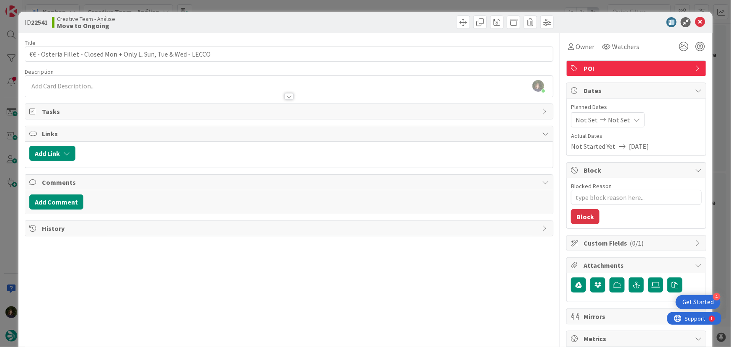
click at [90, 90] on div at bounding box center [289, 92] width 528 height 9
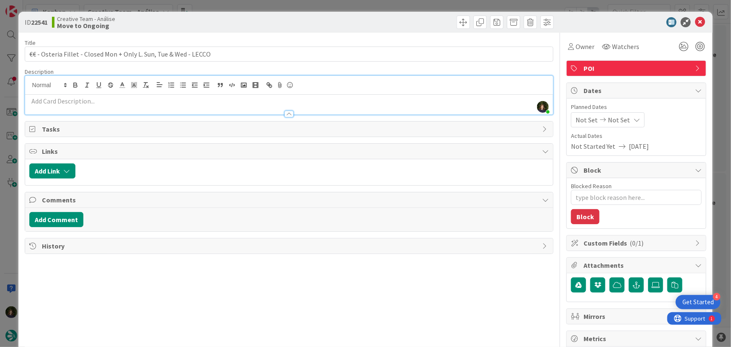
click at [106, 100] on p at bounding box center [289, 101] width 520 height 10
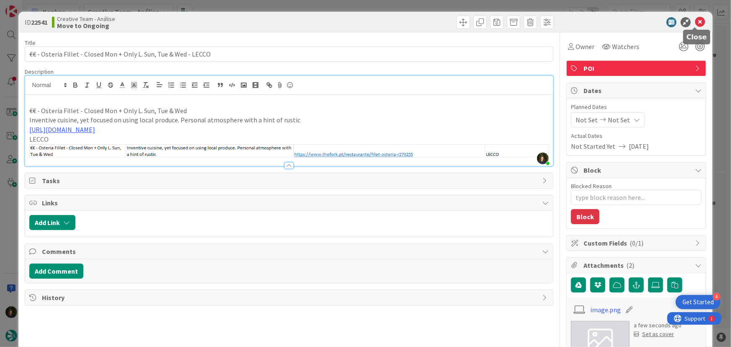
click at [696, 23] on icon at bounding box center [700, 22] width 10 height 10
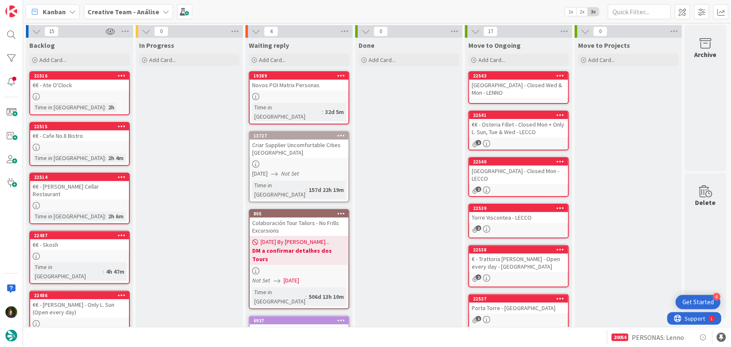
click at [515, 95] on div "[GEOGRAPHIC_DATA] - Closed Wed & Mon - LENNO" at bounding box center [518, 89] width 99 height 18
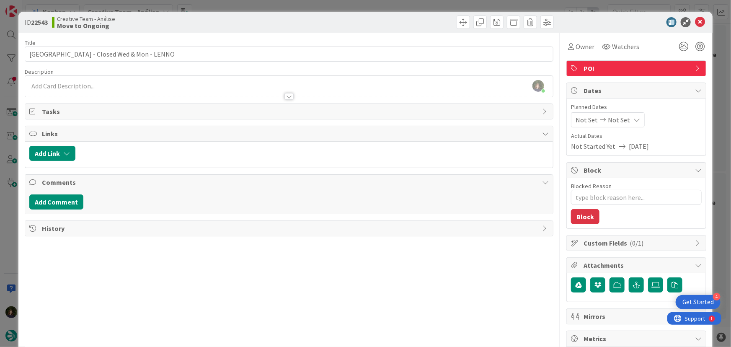
click at [89, 92] on div at bounding box center [289, 92] width 528 height 9
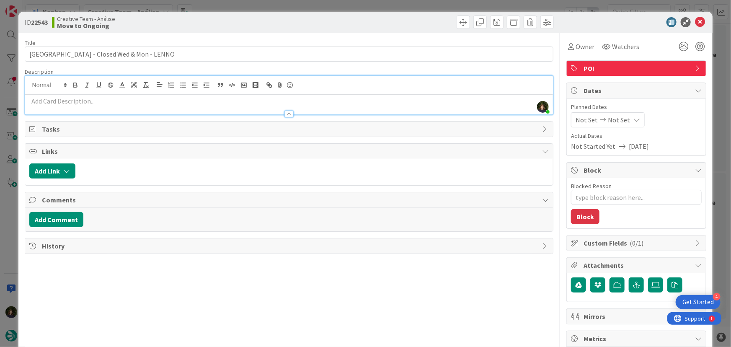
click at [95, 104] on p at bounding box center [289, 101] width 520 height 10
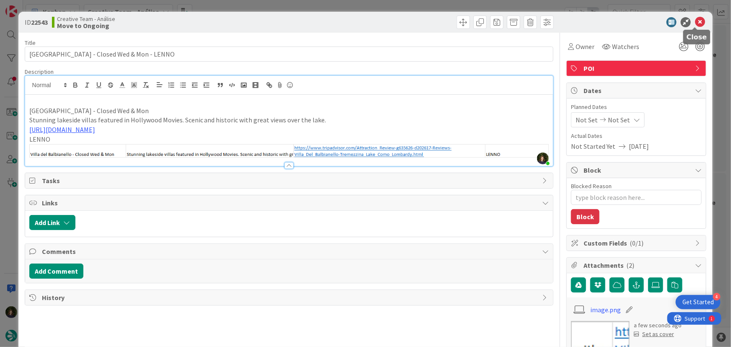
drag, startPoint x: 697, startPoint y: 24, endPoint x: 678, endPoint y: 26, distance: 19.0
click at [696, 24] on icon at bounding box center [700, 22] width 10 height 10
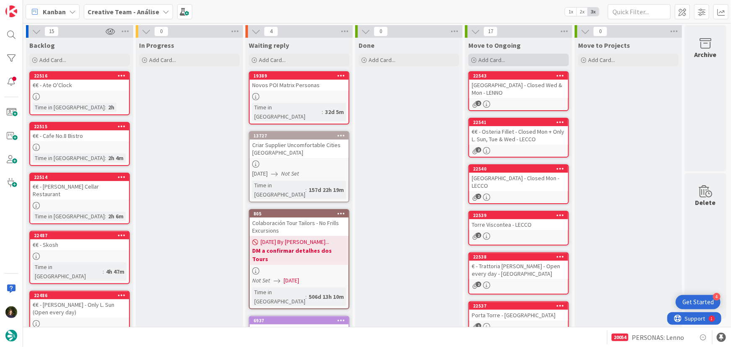
click at [487, 59] on span "Add Card..." at bounding box center [491, 60] width 27 height 8
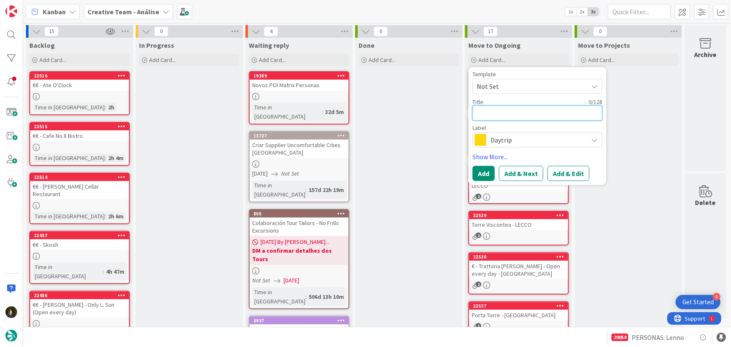
paste textarea "€€€ - Locanda La Tirlindana (fora do centro) - Closed Wed"
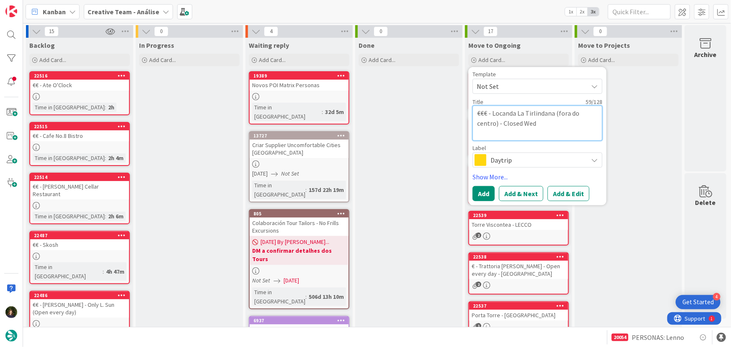
click at [539, 124] on textarea "€€€ - Locanda La Tirlindana (fora do centro) - Closed Wed" at bounding box center [537, 123] width 130 height 35
click at [511, 160] on span "Daytrip" at bounding box center [536, 160] width 93 height 12
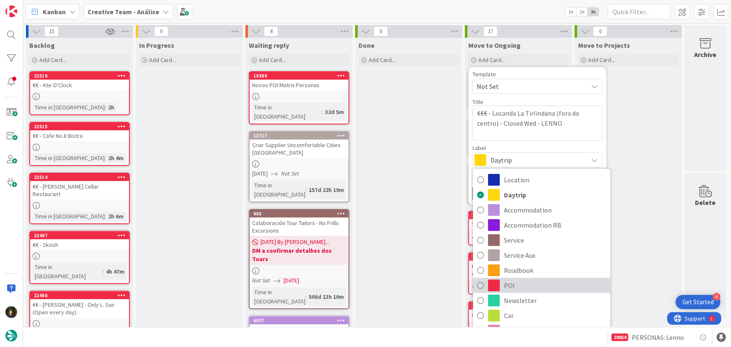
click at [512, 286] on span "POI" at bounding box center [555, 285] width 102 height 13
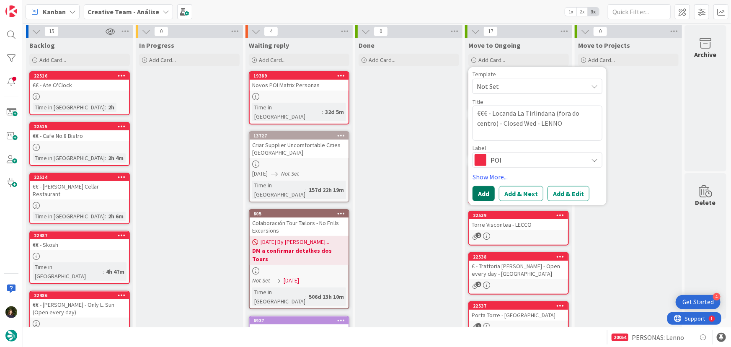
click at [483, 194] on button "Add" at bounding box center [483, 193] width 22 height 15
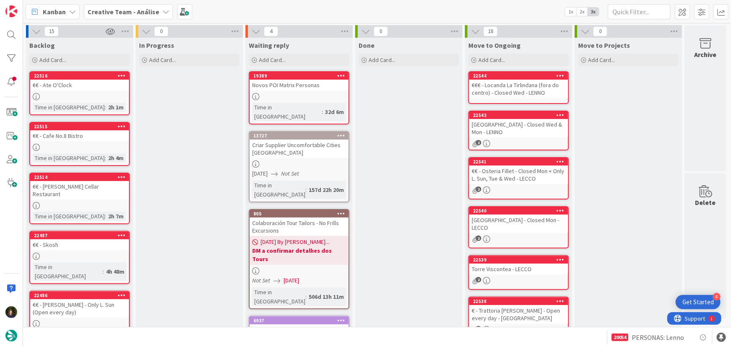
click at [515, 83] on div "€€€ - Locanda La Tirlindana (fora do centro) - Closed Wed - LENNO" at bounding box center [518, 89] width 99 height 18
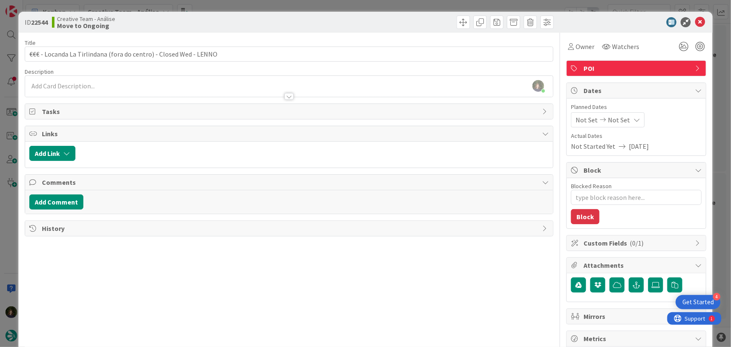
drag, startPoint x: 86, startPoint y: 91, endPoint x: 96, endPoint y: 99, distance: 12.6
click at [86, 91] on div at bounding box center [289, 92] width 528 height 9
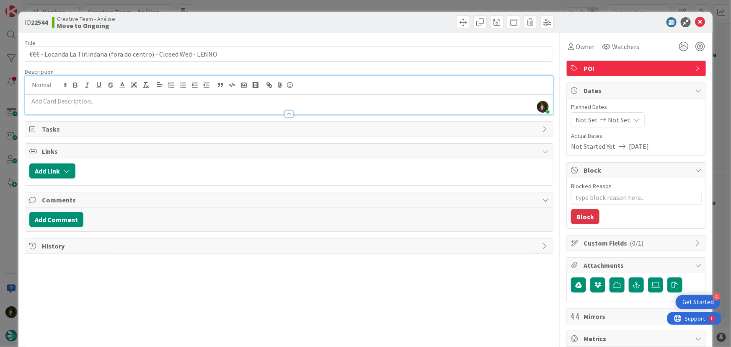
click at [92, 103] on p at bounding box center [289, 101] width 520 height 10
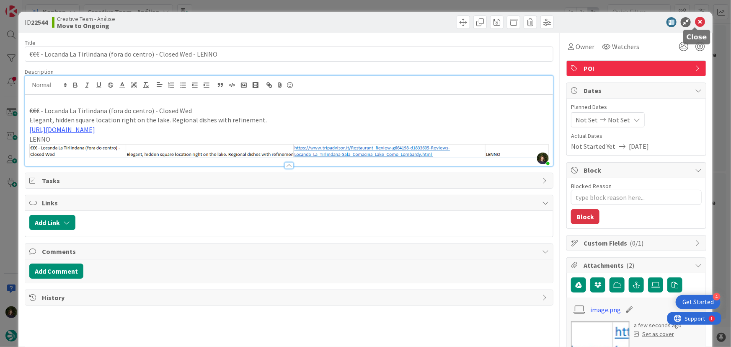
click at [697, 21] on icon at bounding box center [700, 22] width 10 height 10
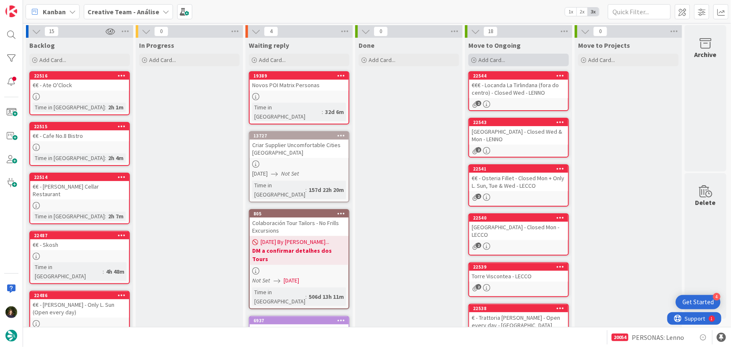
click at [504, 57] on span "Add Card..." at bounding box center [491, 60] width 27 height 8
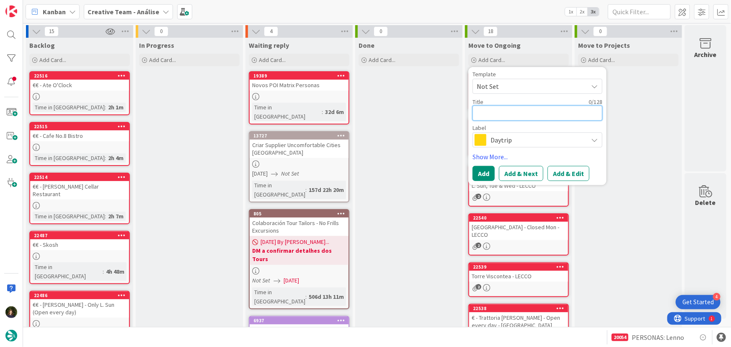
paste textarea "Enjoy the views from [GEOGRAPHIC_DATA]"
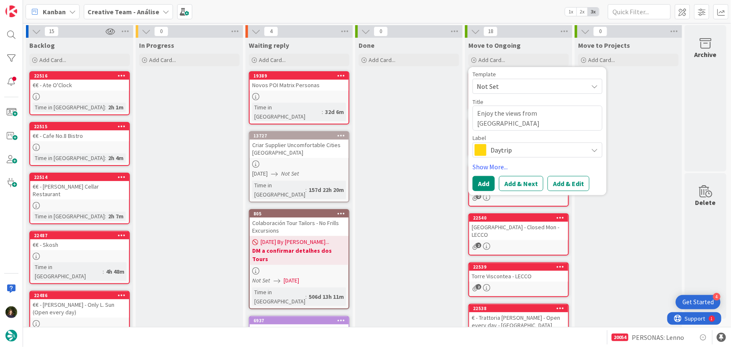
click at [508, 144] on span "Daytrip" at bounding box center [536, 150] width 93 height 12
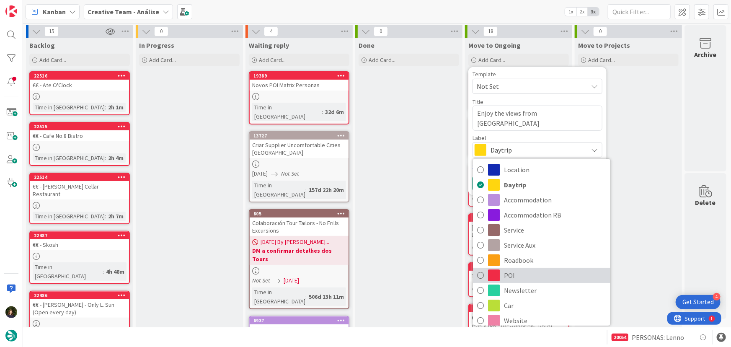
click at [515, 275] on span "POI" at bounding box center [555, 275] width 102 height 13
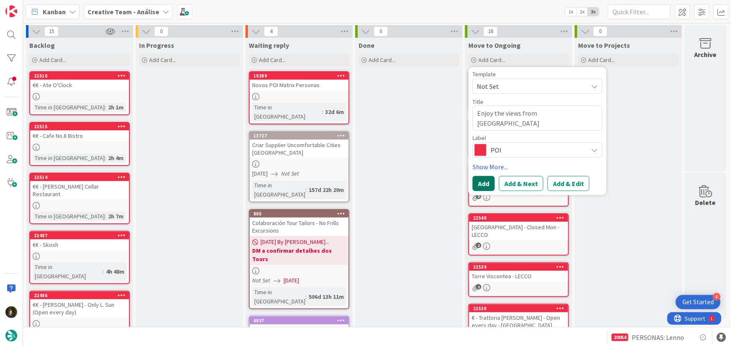
click at [485, 183] on button "Add" at bounding box center [483, 183] width 22 height 15
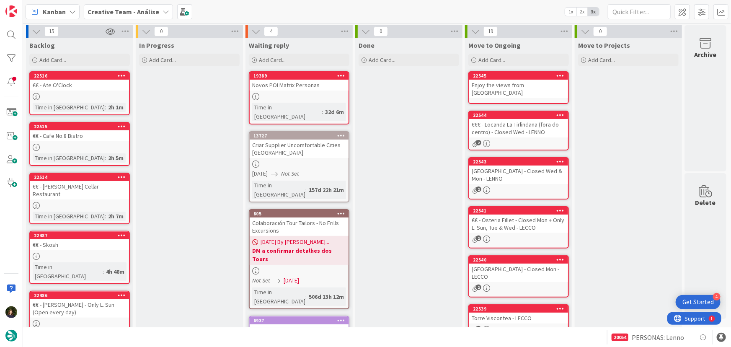
click at [516, 88] on div "Enjoy the views from [GEOGRAPHIC_DATA]" at bounding box center [518, 89] width 99 height 18
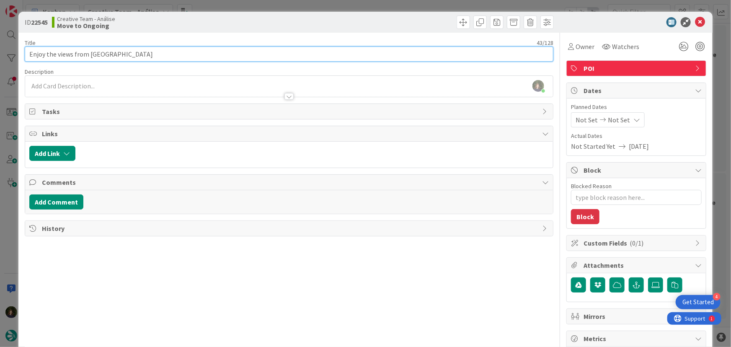
click at [159, 55] on input "Enjoy the views from [GEOGRAPHIC_DATA]" at bounding box center [289, 53] width 529 height 15
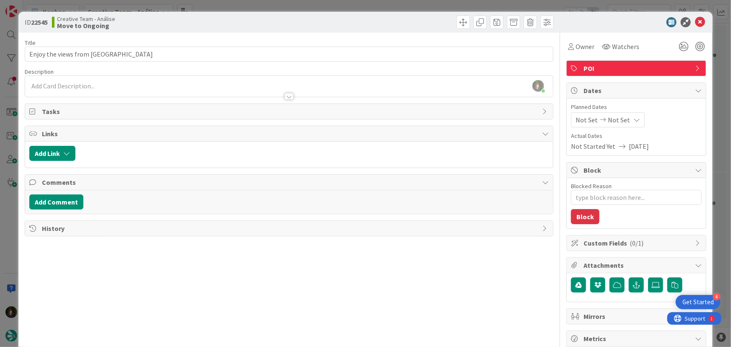
click at [102, 88] on div at bounding box center [289, 92] width 528 height 9
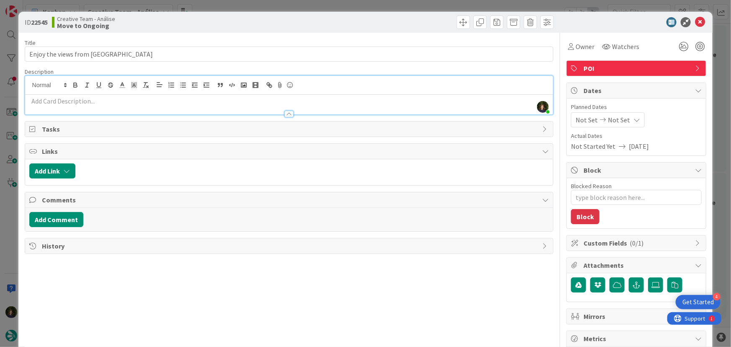
click at [96, 104] on p at bounding box center [289, 101] width 520 height 10
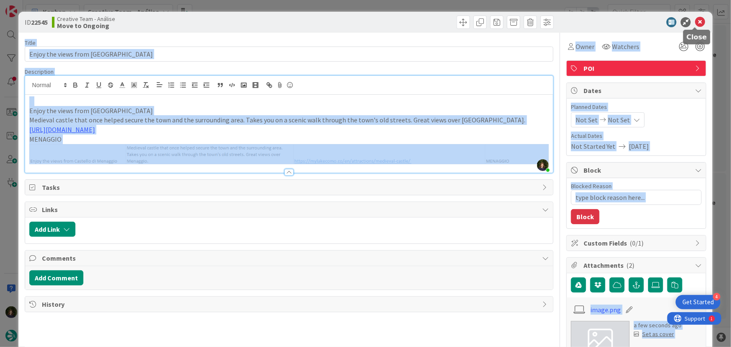
click at [692, 27] on body "4 Get Started Kanban Creative Team - Análise 1x 2x 3x 15 Backlog Add Card... 22…" at bounding box center [365, 173] width 731 height 347
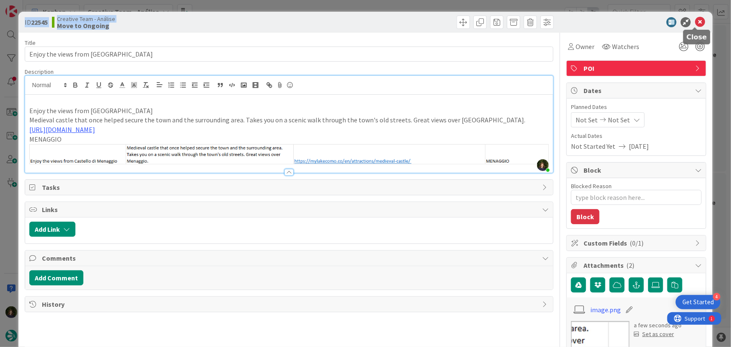
click at [699, 20] on icon at bounding box center [700, 22] width 10 height 10
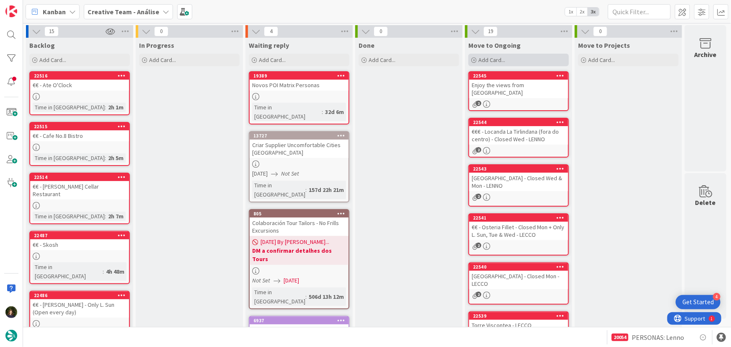
click at [493, 63] on span "Add Card..." at bounding box center [491, 60] width 27 height 8
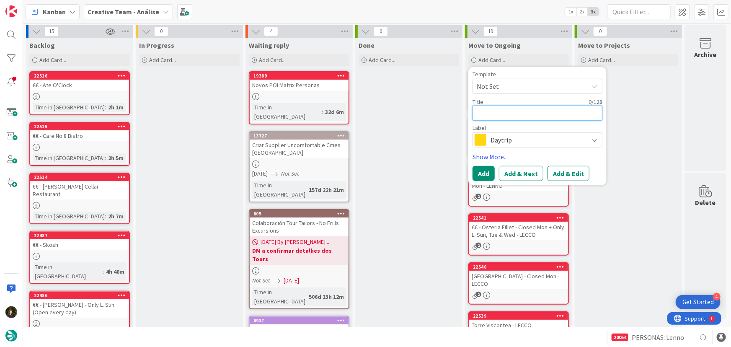
paste textarea "€€ - Trattoria La Vecchia Magnolia - Closed Tue & Wed"
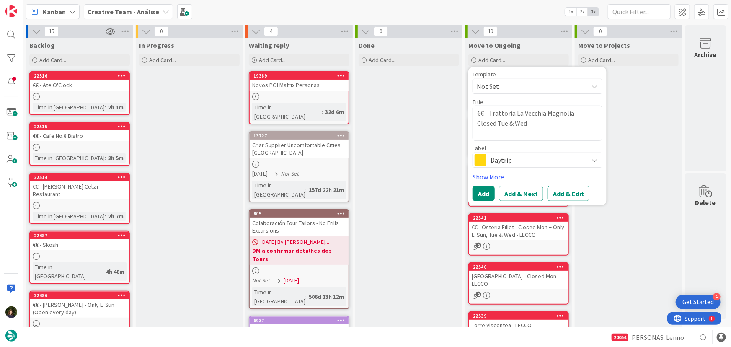
click at [512, 145] on div "Label" at bounding box center [537, 148] width 130 height 6
drag, startPoint x: 497, startPoint y: 160, endPoint x: 513, endPoint y: 157, distance: 16.1
click at [497, 160] on span "Daytrip" at bounding box center [536, 160] width 93 height 12
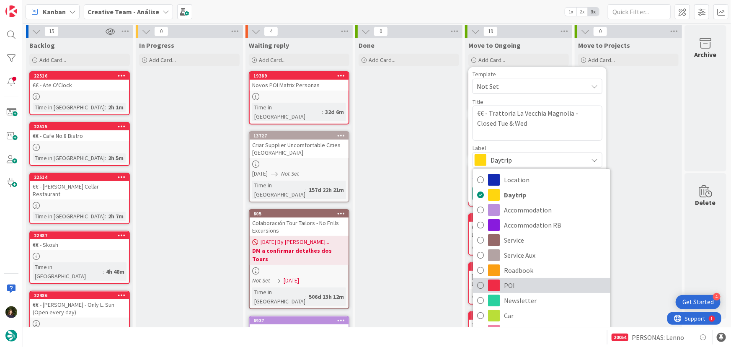
click at [511, 285] on span "POI" at bounding box center [555, 285] width 102 height 13
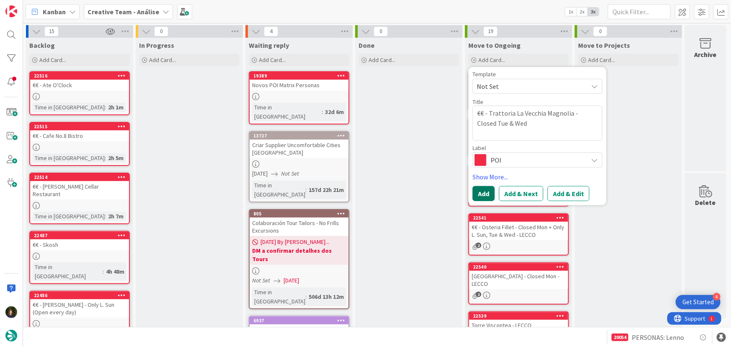
click at [485, 194] on button "Add" at bounding box center [483, 193] width 22 height 15
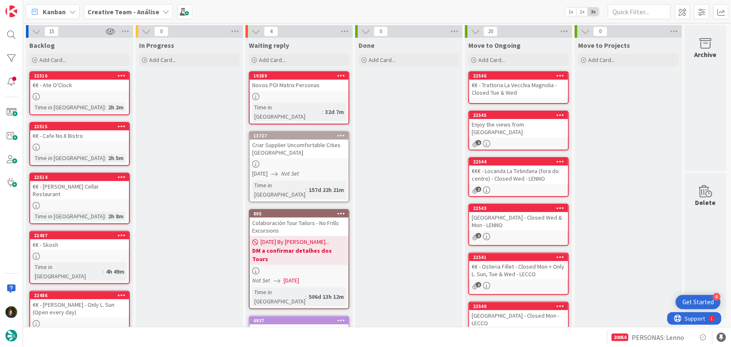
click at [518, 85] on div "€€ - Trattoria La Vecchia Magnolia - Closed Tue & Wed" at bounding box center [518, 89] width 99 height 18
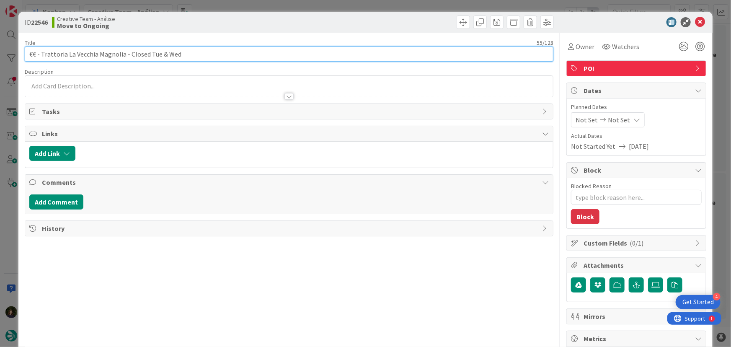
click at [190, 55] on input "€€ - Trattoria La Vecchia Magnolia - Closed Tue & Wed" at bounding box center [289, 53] width 529 height 15
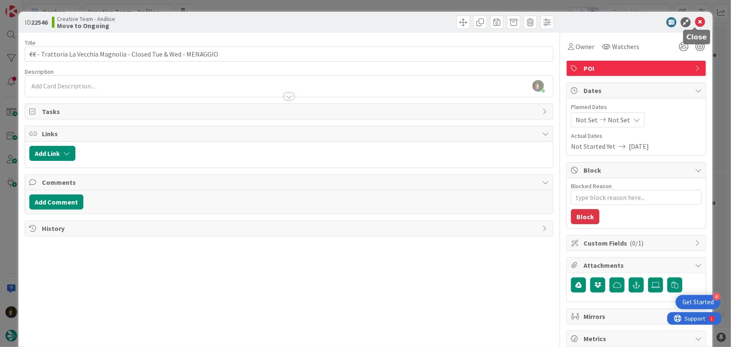
click at [695, 24] on icon at bounding box center [700, 22] width 10 height 10
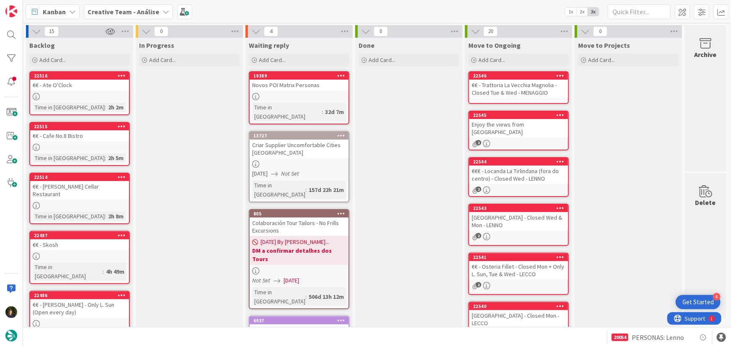
click at [289, 100] on link "19389 Novos POI Matrix Personas Time in Column : 32d 7m" at bounding box center [299, 97] width 100 height 53
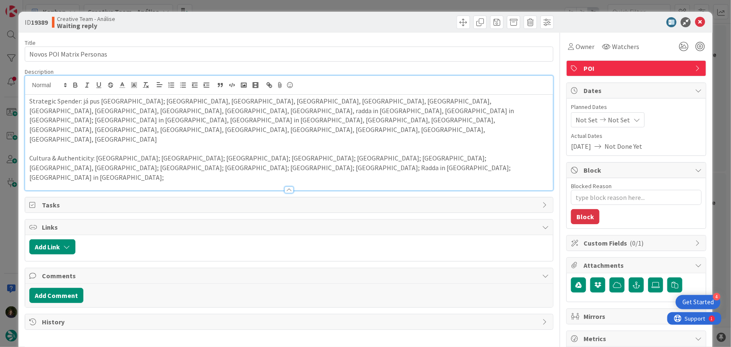
click at [384, 93] on div "Strategic Spender: [PERSON_NAME] pus [GEOGRAPHIC_DATA]; [GEOGRAPHIC_DATA], [GEO…" at bounding box center [289, 133] width 528 height 114
click at [507, 153] on p "Cultura & Authenticity: [GEOGRAPHIC_DATA]; [GEOGRAPHIC_DATA]; [GEOGRAPHIC_DATA]…" at bounding box center [289, 167] width 520 height 28
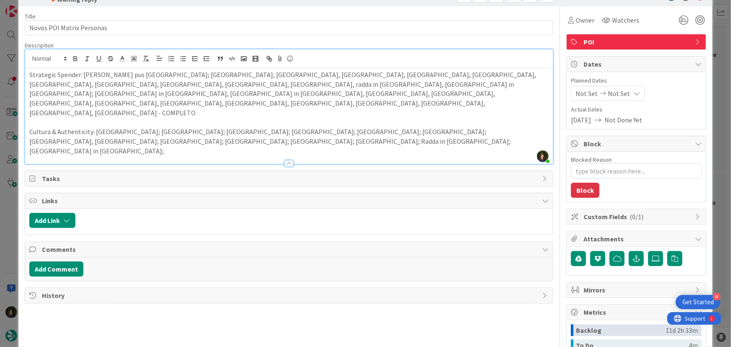
scroll to position [38, 0]
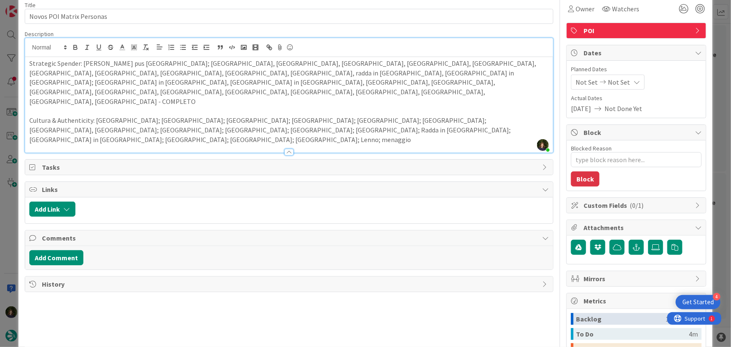
click at [93, 116] on p "Cultura & Authenticity: [GEOGRAPHIC_DATA]; [GEOGRAPHIC_DATA]; [GEOGRAPHIC_DATA]…" at bounding box center [289, 130] width 520 height 28
click at [121, 116] on p "Cultura & Authenticity: [GEOGRAPHIC_DATA]; [GEOGRAPHIC_DATA]; [GEOGRAPHIC_DATA]…" at bounding box center [289, 130] width 520 height 28
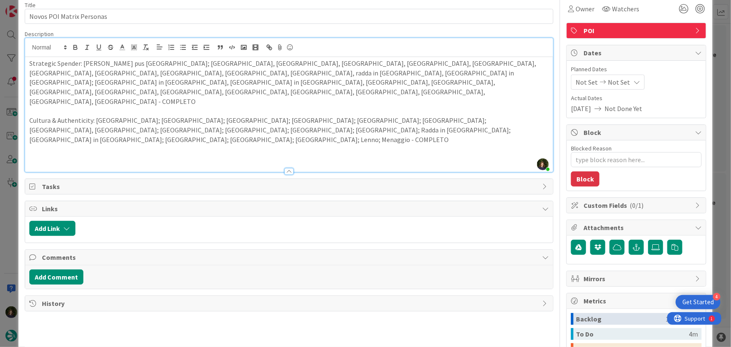
drag, startPoint x: 48, startPoint y: 120, endPoint x: 56, endPoint y: 117, distance: 8.9
click at [48, 154] on p at bounding box center [289, 159] width 520 height 10
drag, startPoint x: 79, startPoint y: 64, endPoint x: 26, endPoint y: 66, distance: 53.2
click at [24, 64] on div "ID 19389 Creative Team - Análise Waiting reply Title 25 / 128 Novos POI Matrix …" at bounding box center [365, 216] width 694 height 484
click at [74, 48] on icon "button" at bounding box center [75, 48] width 3 height 2
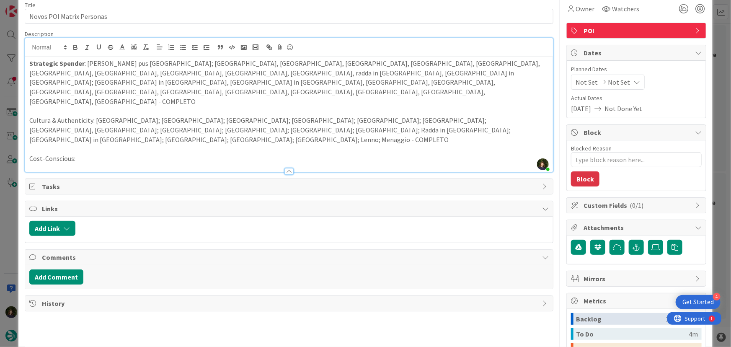
click at [100, 62] on p "Strategic Spender : já pus [GEOGRAPHIC_DATA]; [GEOGRAPHIC_DATA], [GEOGRAPHIC_DA…" at bounding box center [289, 83] width 520 height 48
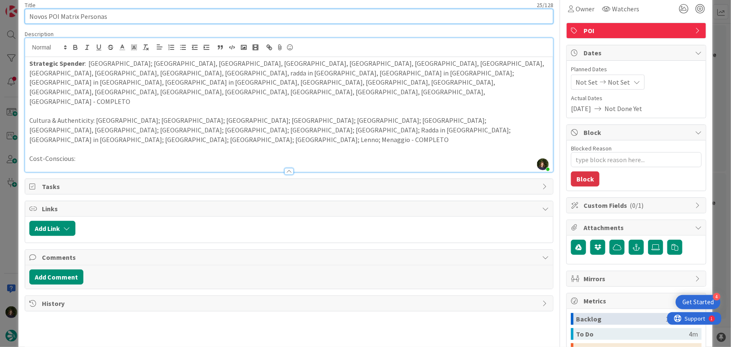
click at [115, 15] on input "Novos POI Matrix Personas" at bounding box center [289, 16] width 529 height 15
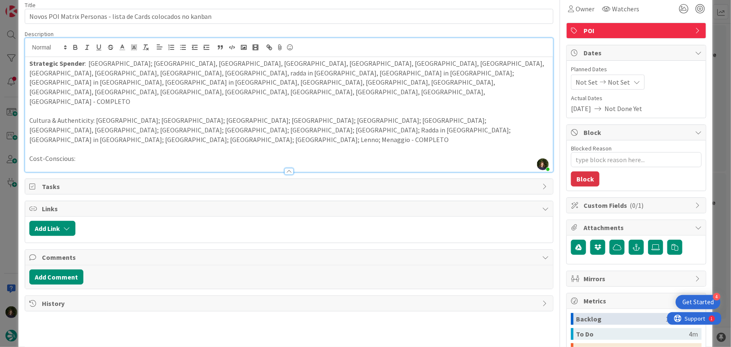
click at [115, 154] on p "Cost-Conscious:" at bounding box center [289, 159] width 520 height 10
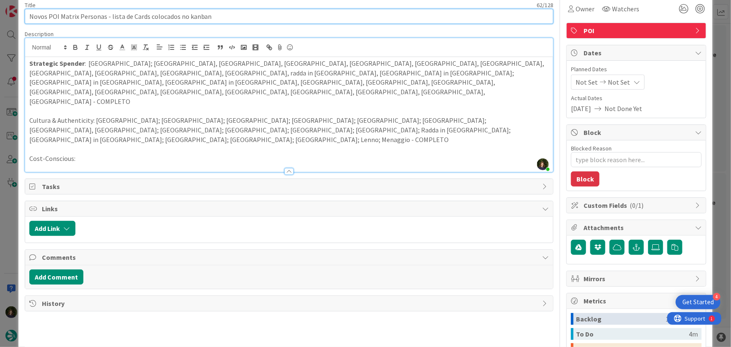
click at [146, 16] on input "Novos POI Matrix Personas - lista de Cards colocados no kanban" at bounding box center [289, 16] width 529 height 15
click at [130, 15] on input "Novos POI Matrix Personas - lista de Cards colocados no kanban" at bounding box center [289, 16] width 529 height 15
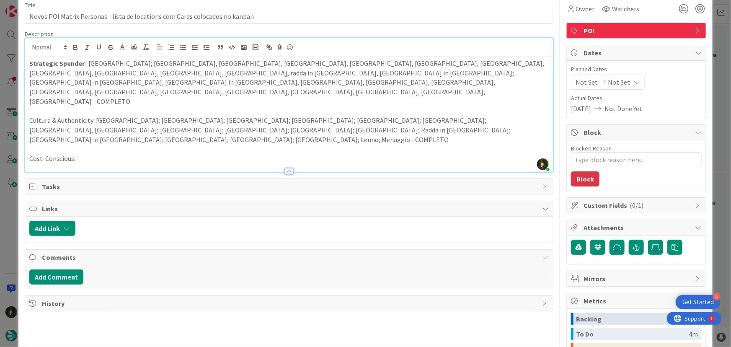
click at [98, 154] on p "Cost-Conscious:" at bounding box center [289, 159] width 520 height 10
drag, startPoint x: 94, startPoint y: 92, endPoint x: 26, endPoint y: 92, distance: 67.8
click at [26, 90] on div "Strategic Spender : [GEOGRAPHIC_DATA]; [GEOGRAPHIC_DATA], [GEOGRAPHIC_DATA], [G…" at bounding box center [289, 114] width 528 height 115
click at [75, 48] on icon "button" at bounding box center [76, 48] width 8 height 8
drag, startPoint x: 155, startPoint y: 103, endPoint x: 121, endPoint y: 100, distance: 34.5
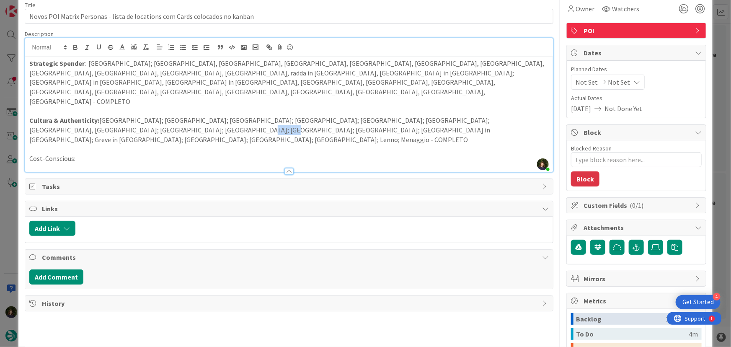
click at [121, 116] on p "Cultura & Authenticity: [GEOGRAPHIC_DATA]; [GEOGRAPHIC_DATA]; [GEOGRAPHIC_DATA]…" at bounding box center [289, 130] width 520 height 28
click at [97, 46] on icon "button" at bounding box center [99, 48] width 8 height 8
drag, startPoint x: 386, startPoint y: 73, endPoint x: 343, endPoint y: 73, distance: 42.7
click at [343, 73] on p "Strategic Spender : [GEOGRAPHIC_DATA]; [GEOGRAPHIC_DATA], [GEOGRAPHIC_DATA], [G…" at bounding box center [289, 83] width 520 height 48
click at [97, 45] on icon "button" at bounding box center [99, 48] width 8 height 8
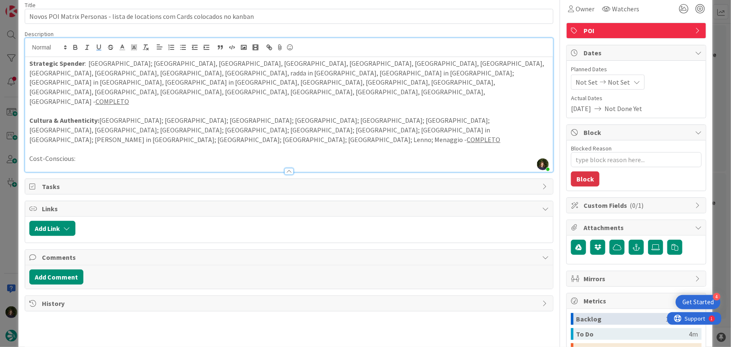
click at [250, 154] on p "Cost-Conscious:" at bounding box center [289, 159] width 520 height 10
drag, startPoint x: 79, startPoint y: 119, endPoint x: 27, endPoint y: 119, distance: 51.5
click at [28, 118] on div "Strategic Spender : [GEOGRAPHIC_DATA]; [GEOGRAPHIC_DATA], [GEOGRAPHIC_DATA], [G…" at bounding box center [289, 114] width 528 height 115
click at [75, 46] on icon "button" at bounding box center [76, 48] width 8 height 8
click at [98, 163] on div at bounding box center [289, 167] width 528 height 9
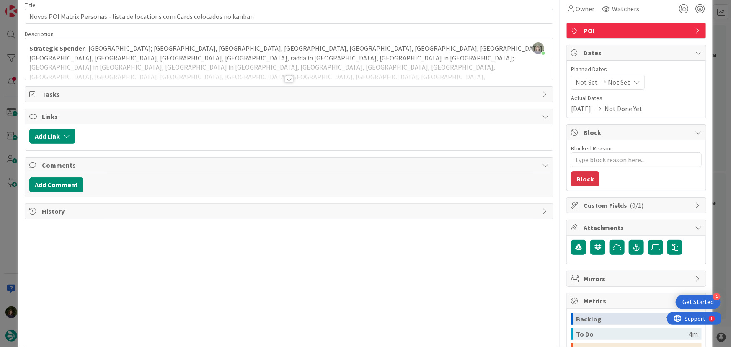
click at [285, 80] on div at bounding box center [288, 79] width 9 height 7
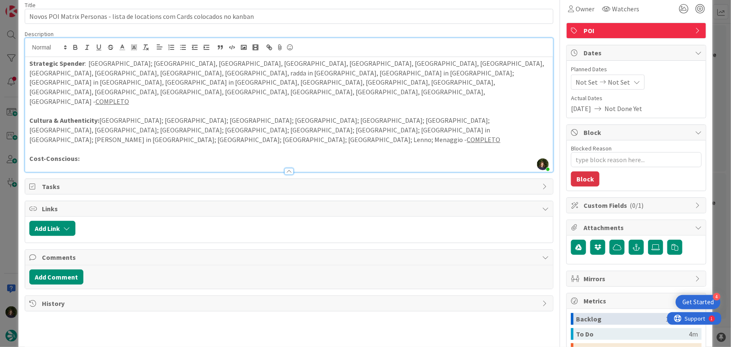
click at [92, 154] on p "Cost-Conscious:" at bounding box center [289, 159] width 520 height 10
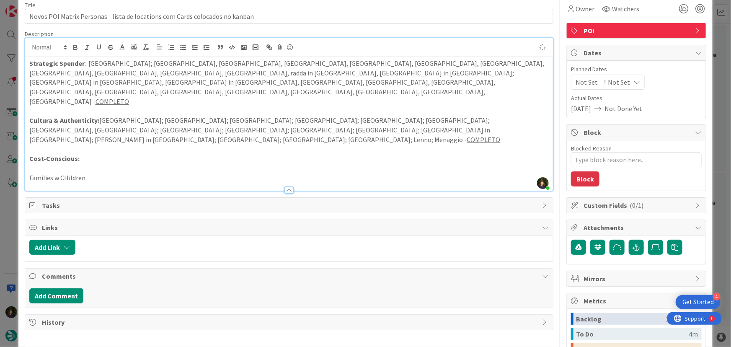
click at [67, 173] on p "Families w CHildren:" at bounding box center [289, 178] width 520 height 10
drag, startPoint x: 87, startPoint y: 142, endPoint x: 25, endPoint y: 141, distance: 61.6
click at [25, 141] on div "Strategic Spender : [GEOGRAPHIC_DATA]; [GEOGRAPHIC_DATA], [GEOGRAPHIC_DATA], [G…" at bounding box center [289, 124] width 528 height 134
click at [76, 46] on icon "button" at bounding box center [75, 46] width 3 height 2
click at [129, 173] on p "Families w Children:" at bounding box center [289, 178] width 520 height 10
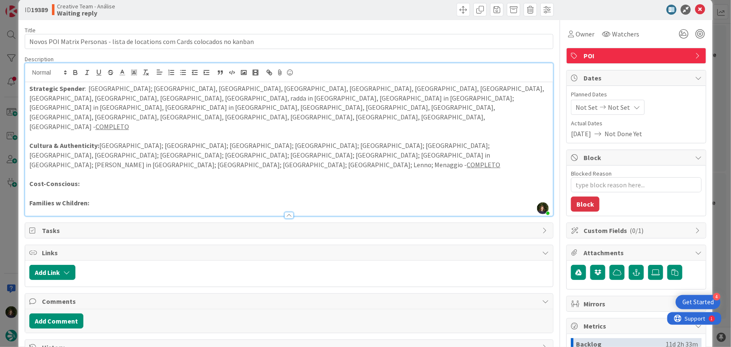
scroll to position [0, 0]
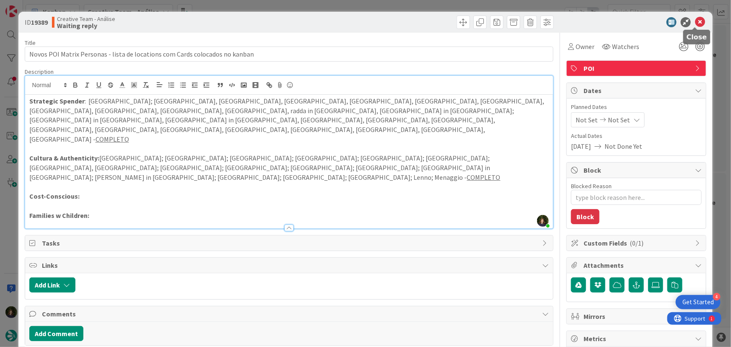
click at [697, 22] on icon at bounding box center [700, 22] width 10 height 10
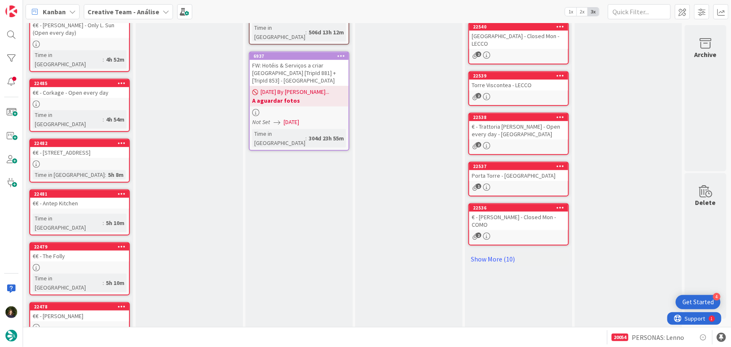
scroll to position [280, 0]
click at [534, 173] on link "22537 Porta Torre - COMO 1" at bounding box center [518, 178] width 100 height 35
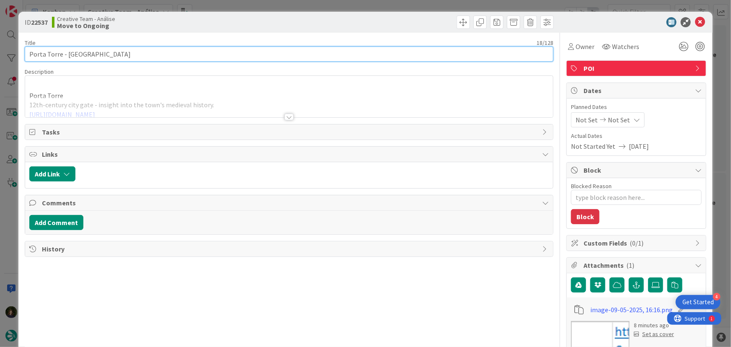
drag, startPoint x: 30, startPoint y: 54, endPoint x: 50, endPoint y: 61, distance: 21.2
click at [30, 54] on input "Porta Torre - [GEOGRAPHIC_DATA]" at bounding box center [289, 53] width 529 height 15
drag, startPoint x: 41, startPoint y: 57, endPoint x: 28, endPoint y: 54, distance: 14.1
click at [28, 54] on input "[CA] [GEOGRAPHIC_DATA] - [GEOGRAPHIC_DATA]" at bounding box center [289, 53] width 529 height 15
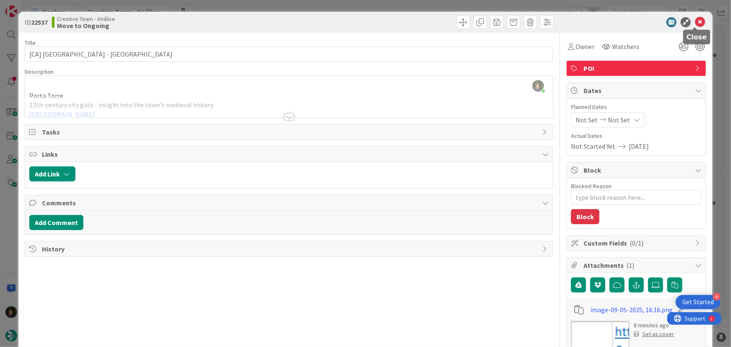
click at [695, 23] on icon at bounding box center [700, 22] width 10 height 10
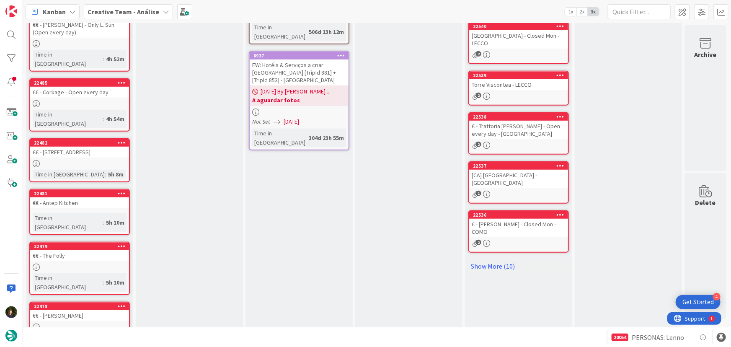
click at [507, 93] on div "2" at bounding box center [518, 96] width 99 height 7
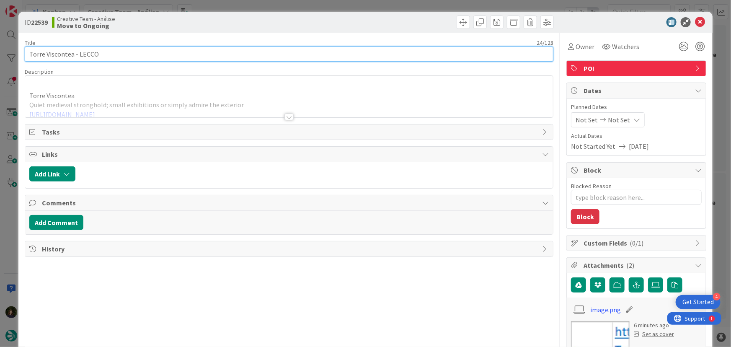
click at [29, 54] on input "Torre Viscontea - LECCO" at bounding box center [289, 53] width 529 height 15
paste input "[CA]"
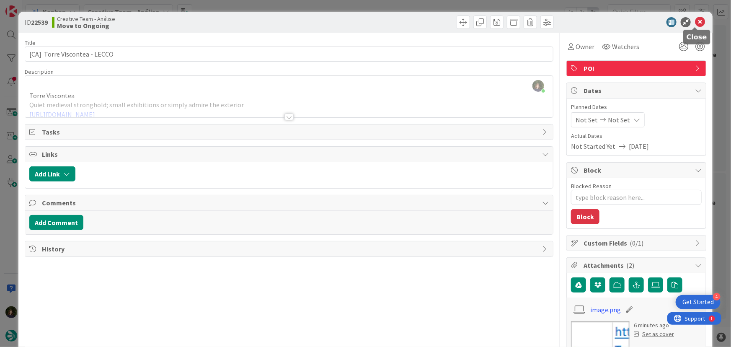
click at [697, 22] on icon at bounding box center [700, 22] width 10 height 10
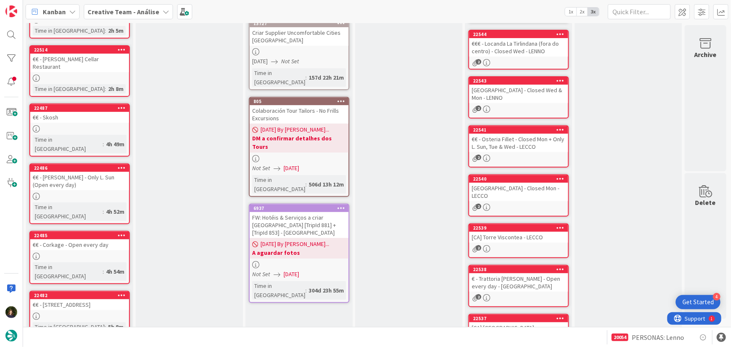
click at [512, 187] on div "[GEOGRAPHIC_DATA] - Closed Mon - LECCO" at bounding box center [518, 192] width 99 height 18
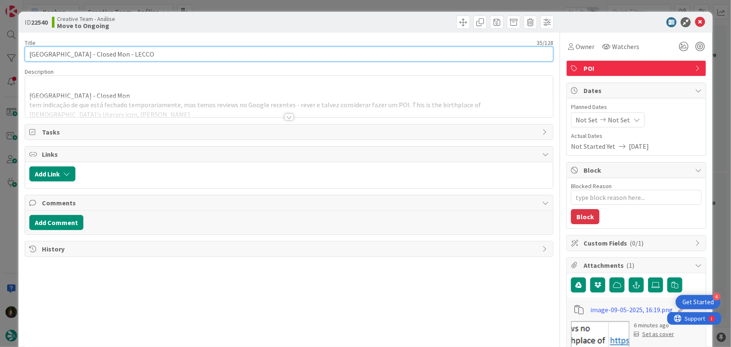
click at [28, 52] on input "[GEOGRAPHIC_DATA] - Closed Mon - LECCO" at bounding box center [289, 53] width 529 height 15
paste input "[CA]"
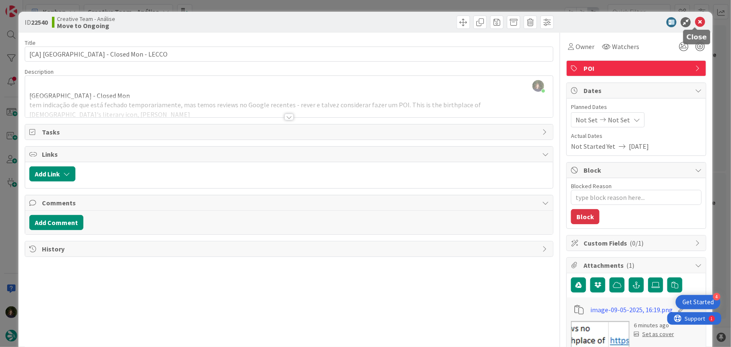
click at [695, 23] on icon at bounding box center [700, 22] width 10 height 10
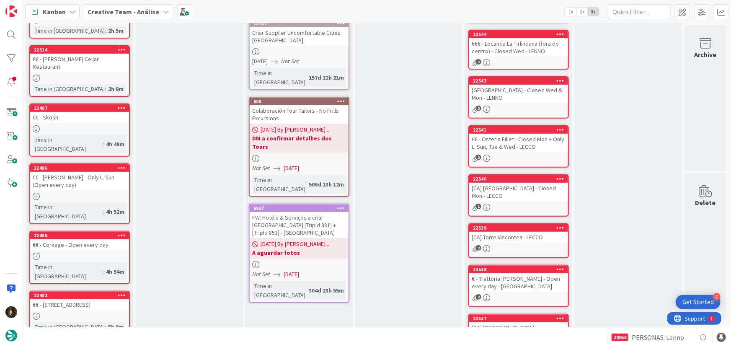
click at [509, 99] on div "[GEOGRAPHIC_DATA] - Closed Wed & Mon - LENNO" at bounding box center [518, 94] width 99 height 18
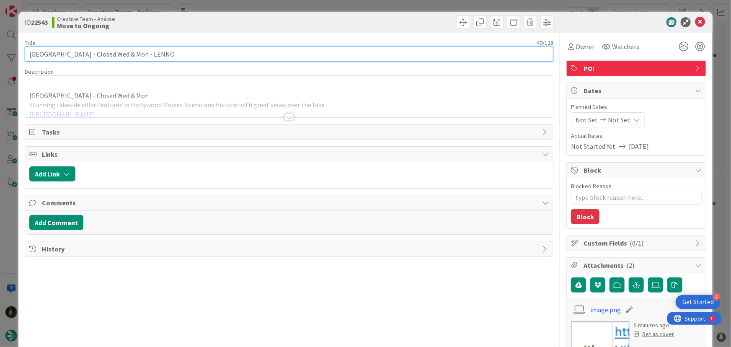
click at [28, 57] on input "[GEOGRAPHIC_DATA] - Closed Wed & Mon - LENNO" at bounding box center [289, 53] width 529 height 15
paste input "[CA]"
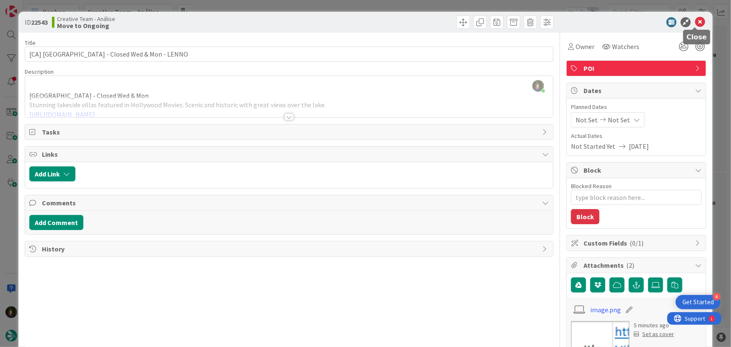
click at [695, 21] on icon at bounding box center [700, 22] width 10 height 10
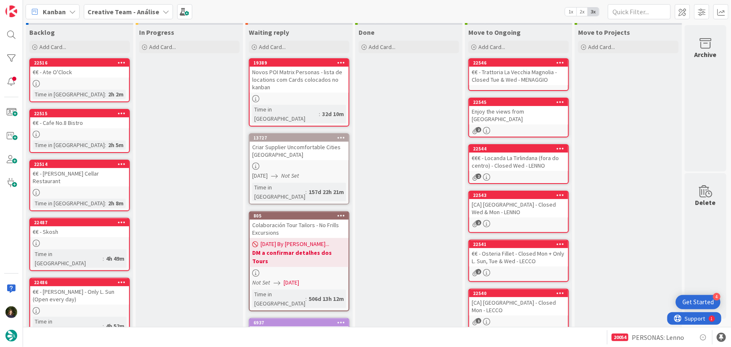
click at [542, 123] on div "Enjoy the views from [GEOGRAPHIC_DATA]" at bounding box center [518, 115] width 99 height 18
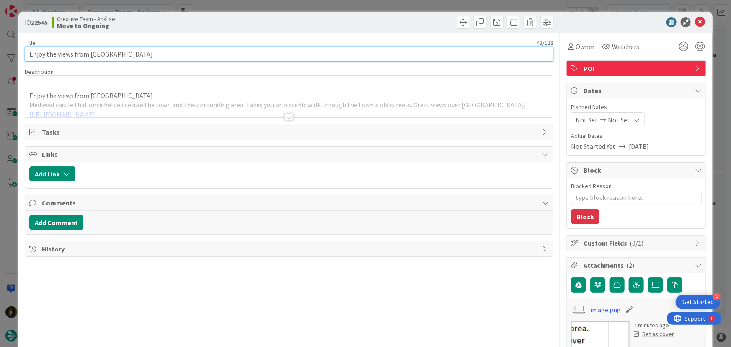
click at [28, 52] on input "Enjoy the views from [GEOGRAPHIC_DATA]" at bounding box center [289, 53] width 529 height 15
paste input "[CA]"
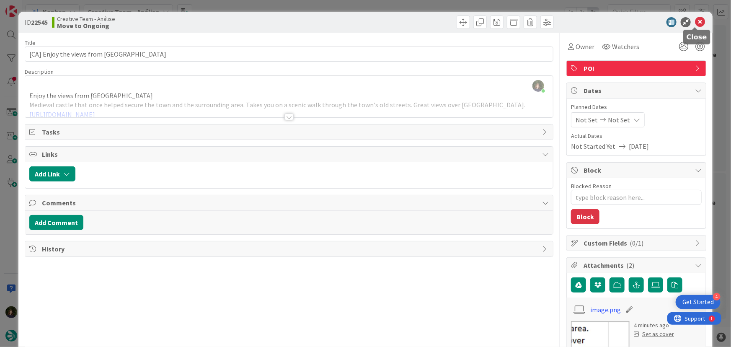
click at [695, 22] on icon at bounding box center [700, 22] width 10 height 10
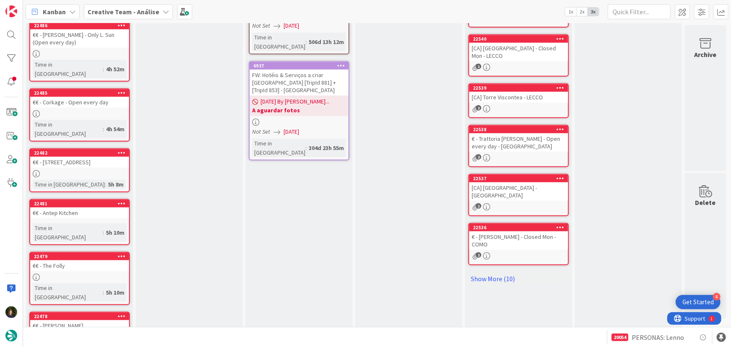
scroll to position [280, 0]
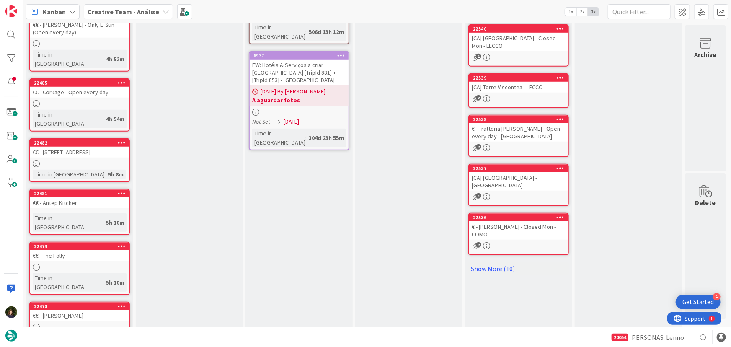
drag, startPoint x: 50, startPoint y: 304, endPoint x: 115, endPoint y: 258, distance: 79.6
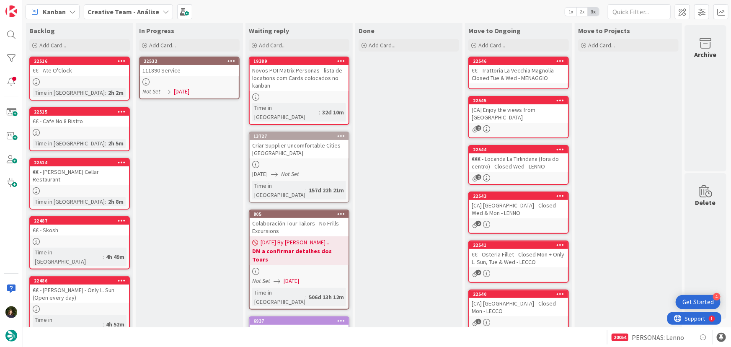
scroll to position [0, 0]
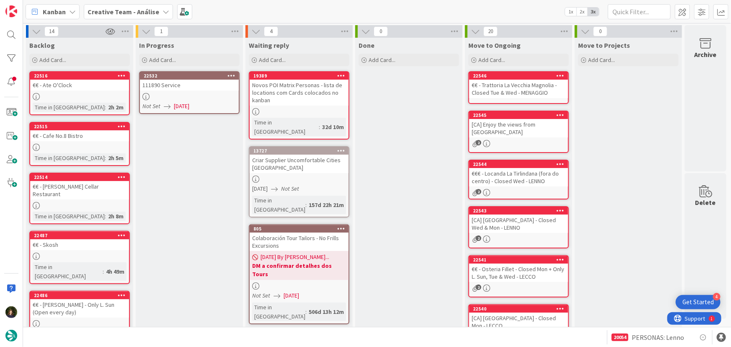
click at [233, 74] on icon at bounding box center [231, 75] width 8 height 6
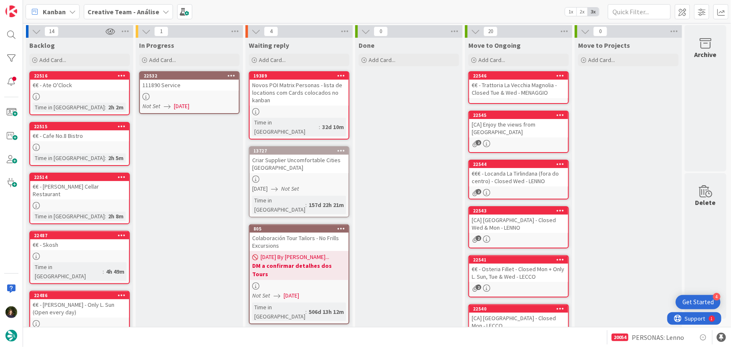
click at [185, 93] on div at bounding box center [189, 96] width 99 height 7
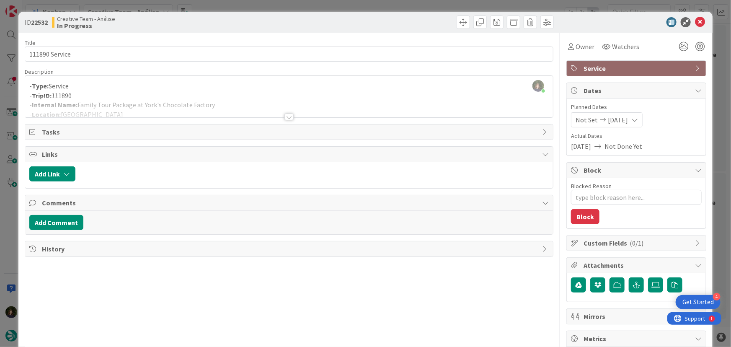
click at [289, 113] on div at bounding box center [288, 116] width 9 height 7
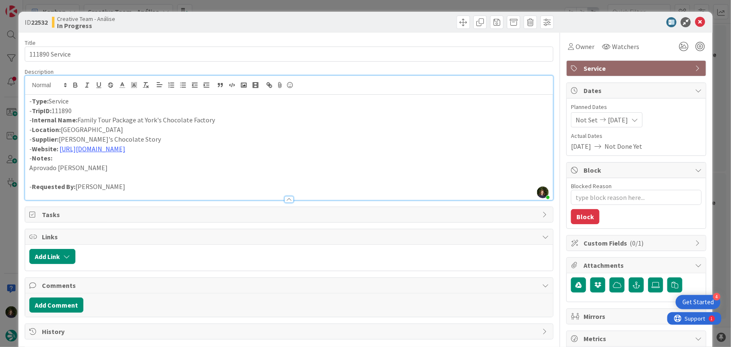
drag, startPoint x: 80, startPoint y: 121, endPoint x: 234, endPoint y: 119, distance: 154.9
click at [234, 119] on p "- Internal Name: Family Tour Package at York's Chocolate Factory" at bounding box center [289, 120] width 520 height 10
click at [81, 124] on p "- Internal Name: F1h Classic Tour w/ Tasting – Family Tour Package (York Chocol…" at bounding box center [289, 120] width 520 height 10
drag, startPoint x: 77, startPoint y: 120, endPoint x: 149, endPoint y: 120, distance: 72.0
click at [149, 120] on p "- Internal Name: 1h Classic Tour w/ Tasting – Family Tour Package (York Chocola…" at bounding box center [289, 120] width 520 height 10
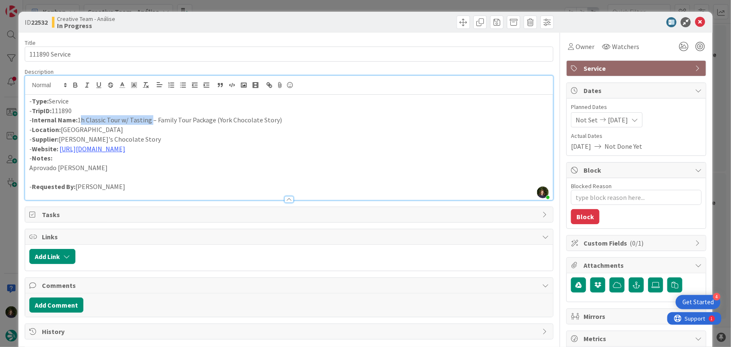
copy p "1h Classic Tour w/ Tasting"
click at [373, 155] on p "- Notes:" at bounding box center [289, 158] width 520 height 10
click at [131, 186] on p "- Requested By: [PERSON_NAME]" at bounding box center [289, 187] width 520 height 10
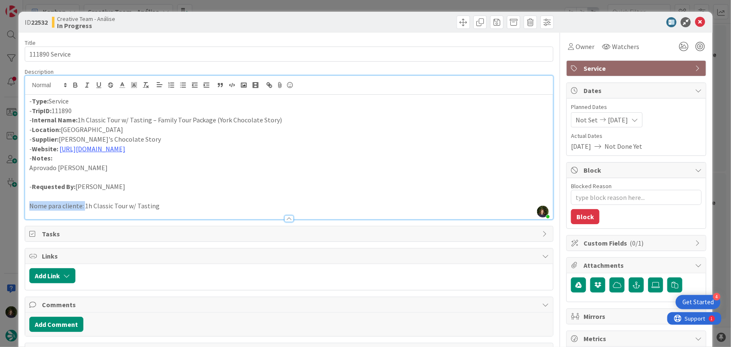
drag, startPoint x: 83, startPoint y: 205, endPoint x: 28, endPoint y: 206, distance: 54.9
click at [28, 206] on div "- Type: Service - TripID: 111890 - Internal Name: 1h Classic Tour w/ Tasting – …" at bounding box center [289, 157] width 528 height 124
click at [75, 87] on icon "button" at bounding box center [75, 86] width 3 height 2
click at [209, 209] on p "Nome para cliente: 1h Classic Tour w/ Tasting" at bounding box center [289, 206] width 520 height 10
click at [115, 206] on p "Nome para cliente: 1h Classic Tour w/ Tasting" at bounding box center [289, 206] width 520 height 10
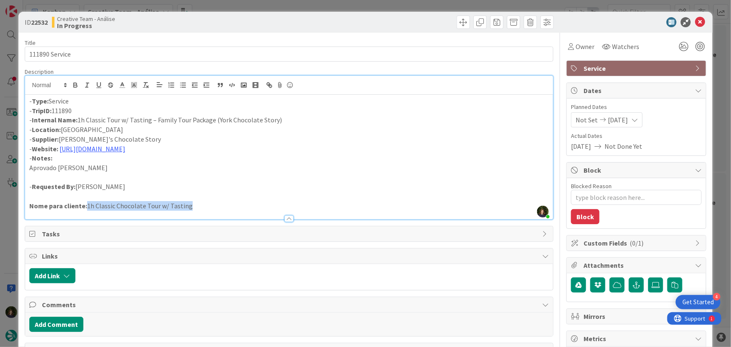
drag, startPoint x: 191, startPoint y: 207, endPoint x: 85, endPoint y: 204, distance: 106.4
click at [85, 204] on p "Nome para cliente: 1h Classic Chocolate Tour w/ Tasting" at bounding box center [289, 206] width 520 height 10
copy p "1h Classic Chocolate Tour w/ Tasting"
click at [394, 130] on p "- Location: [GEOGRAPHIC_DATA]" at bounding box center [289, 130] width 520 height 10
click at [695, 22] on icon at bounding box center [700, 22] width 10 height 10
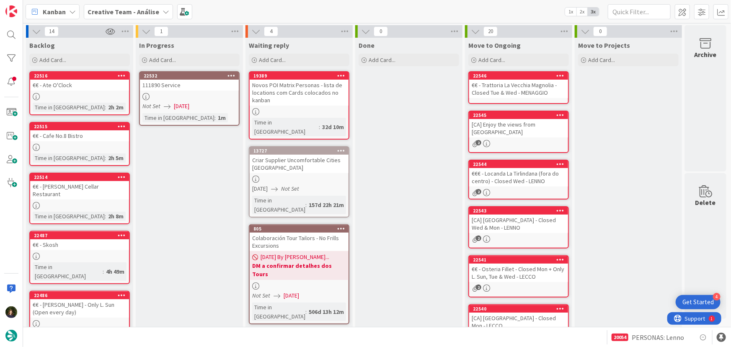
click at [232, 75] on icon at bounding box center [231, 75] width 8 height 6
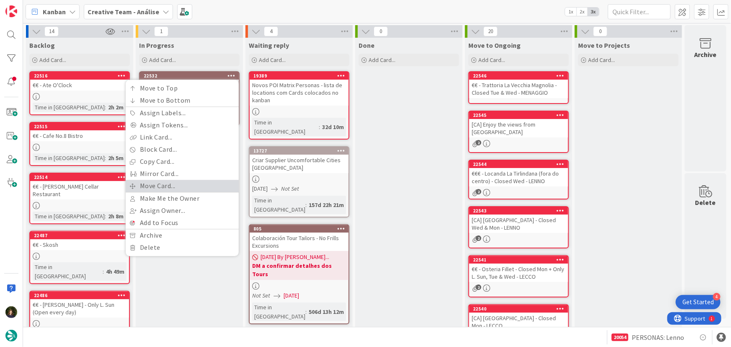
click at [184, 188] on link "Move Card..." at bounding box center [182, 186] width 113 height 12
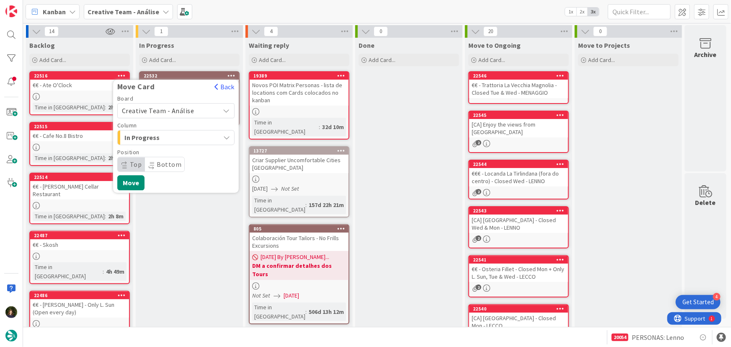
click at [180, 111] on span "Creative Team - Análise" at bounding box center [158, 110] width 72 height 8
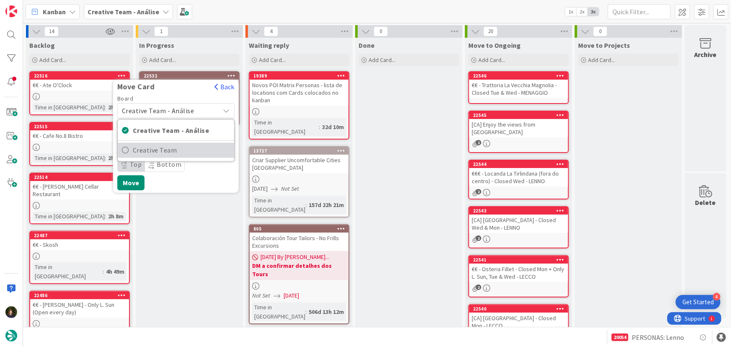
click at [189, 149] on span "Creative Team" at bounding box center [181, 150] width 97 height 13
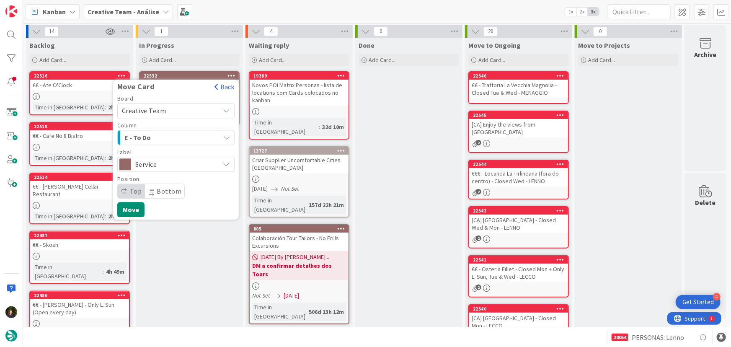
click at [165, 139] on span "E - To Do" at bounding box center [155, 137] width 63 height 11
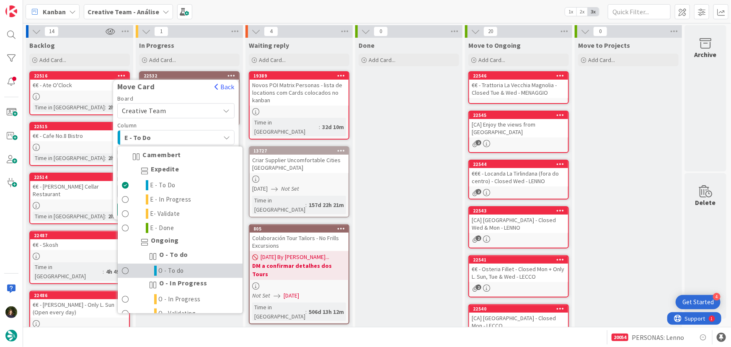
click at [189, 269] on link "O - To do" at bounding box center [180, 271] width 125 height 14
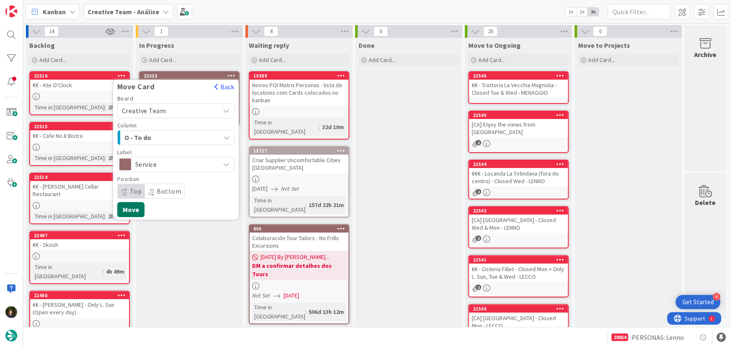
click at [128, 210] on button "Move" at bounding box center [130, 209] width 27 height 15
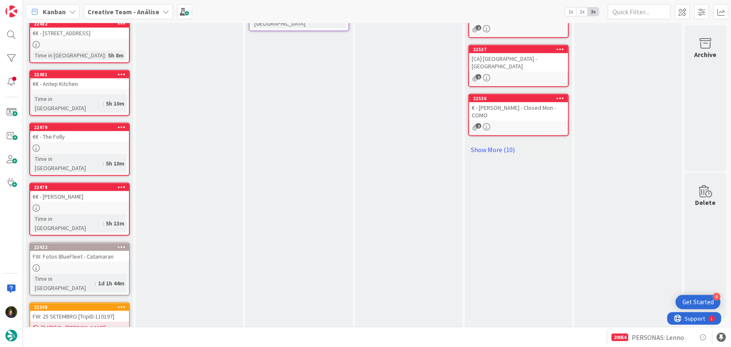
scroll to position [396, 0]
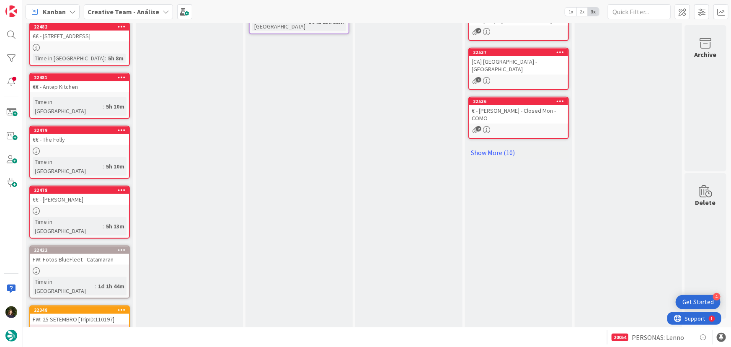
click at [117, 13] on b "Creative Team - Análise" at bounding box center [124, 12] width 72 height 8
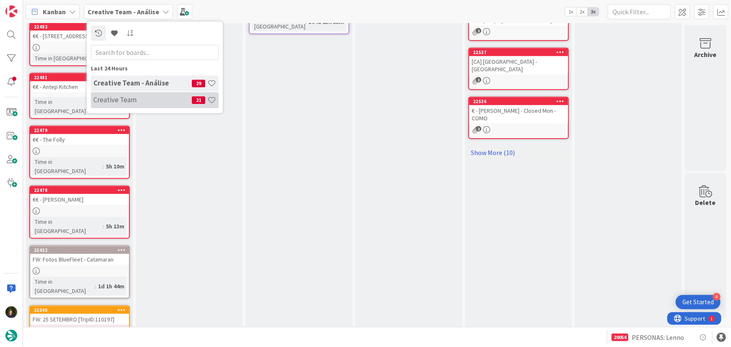
click at [145, 97] on h4 "Creative Team" at bounding box center [142, 99] width 98 height 8
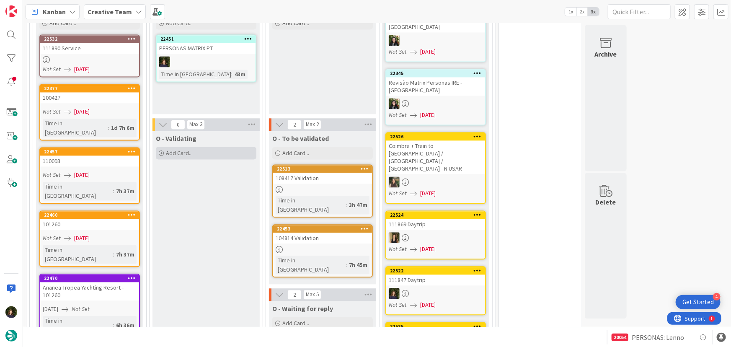
scroll to position [761, 0]
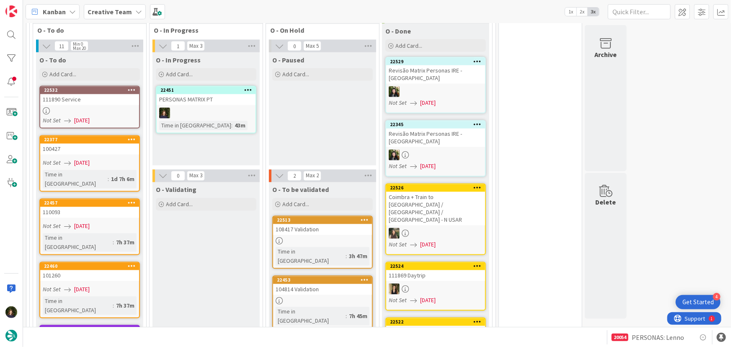
click at [196, 89] on link "22451 PERSONAS MATRIX PT Time in [GEOGRAPHIC_DATA] : 43m" at bounding box center [206, 110] width 100 height 48
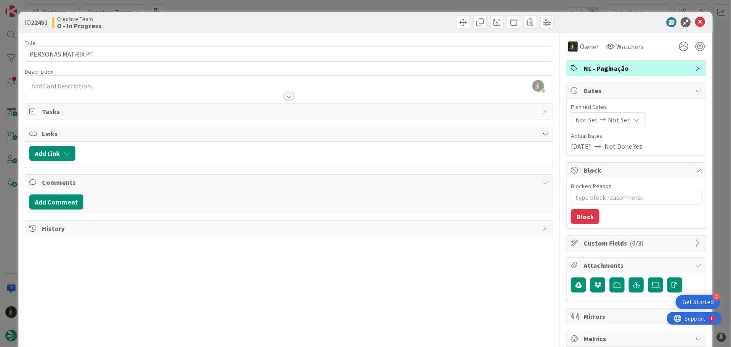
scroll to position [754, 0]
click at [695, 25] on icon at bounding box center [700, 22] width 10 height 10
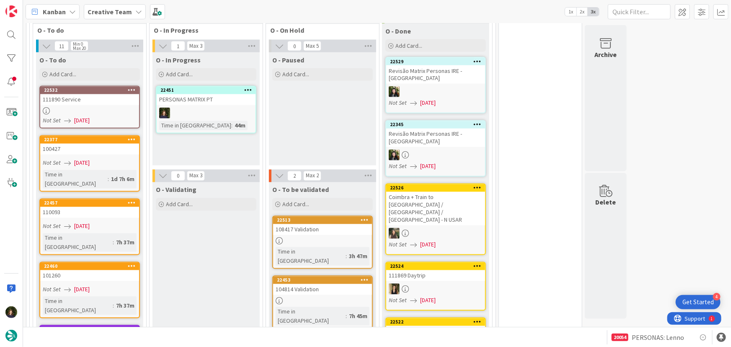
click at [116, 10] on b "Creative Team" at bounding box center [110, 12] width 44 height 8
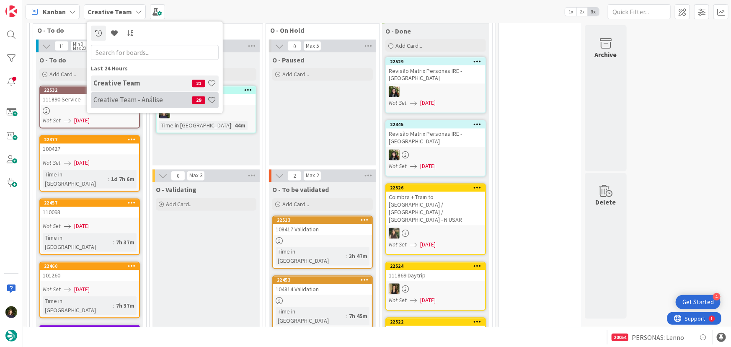
click at [117, 95] on div "Creative Team - Análise 29" at bounding box center [155, 100] width 128 height 16
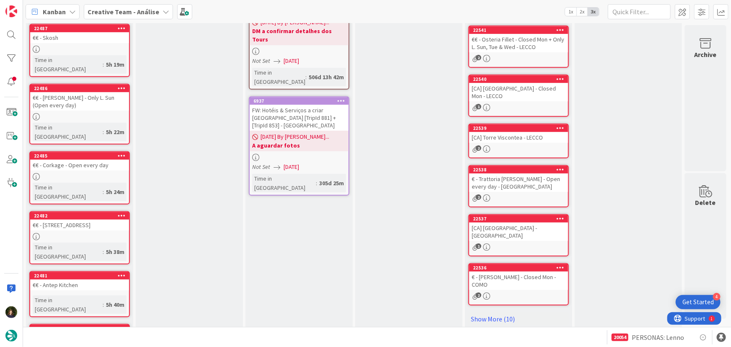
scroll to position [280, 0]
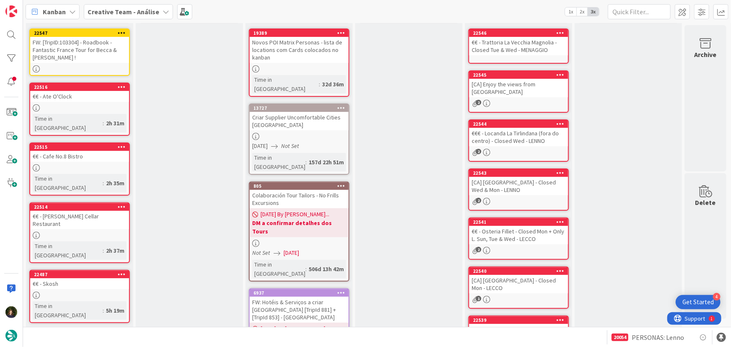
scroll to position [0, 0]
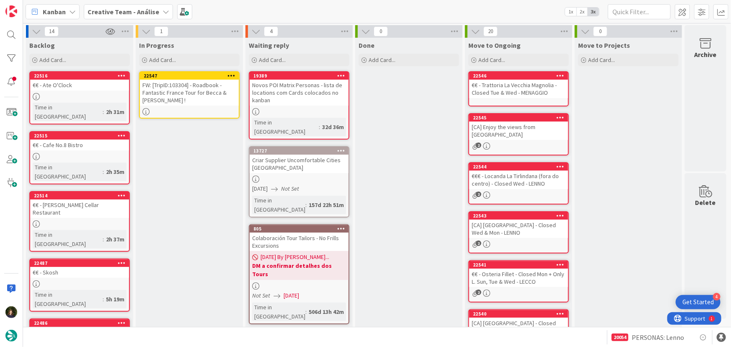
click at [229, 75] on icon at bounding box center [231, 75] width 8 height 6
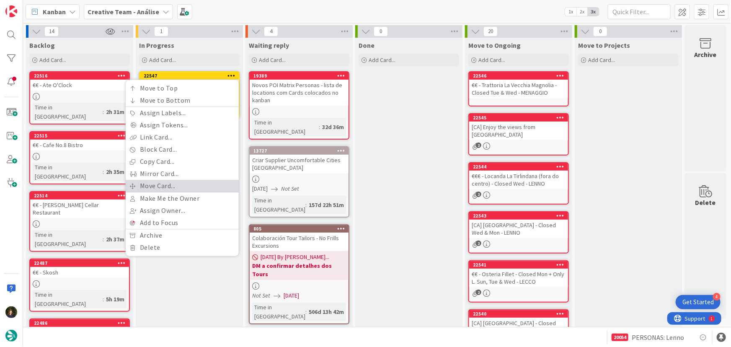
click at [208, 186] on link "Move Card..." at bounding box center [182, 186] width 113 height 12
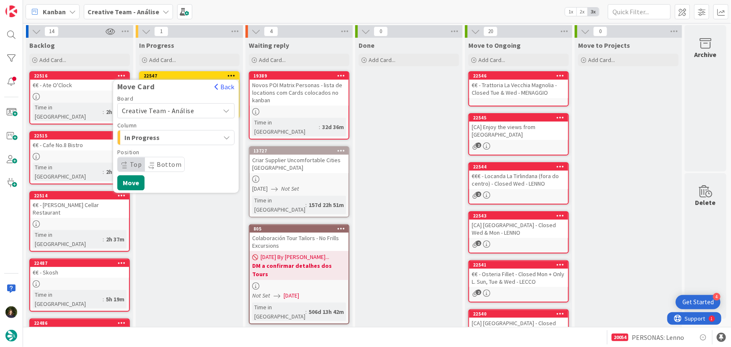
click at [185, 108] on span "Creative Team - Análise" at bounding box center [158, 110] width 72 height 8
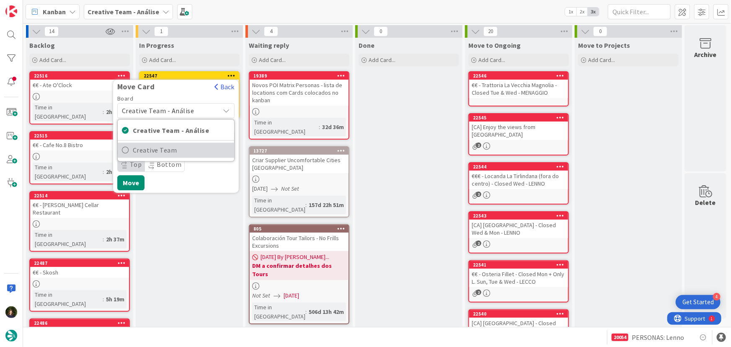
click at [199, 153] on span "Creative Team" at bounding box center [181, 150] width 97 height 13
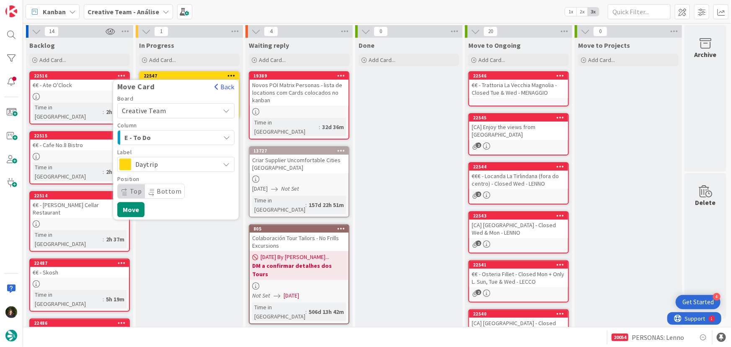
click at [175, 164] on span "Daytrip" at bounding box center [175, 164] width 80 height 12
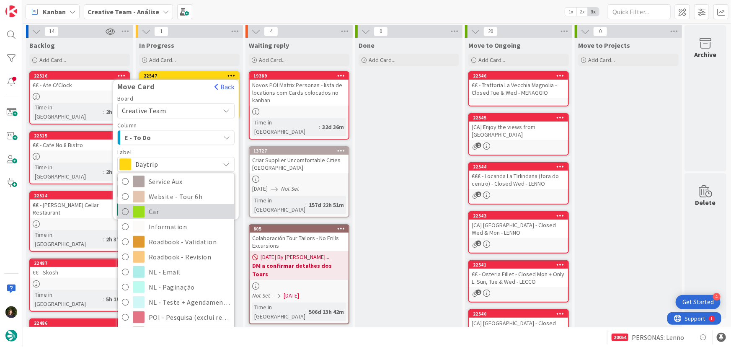
scroll to position [152, 0]
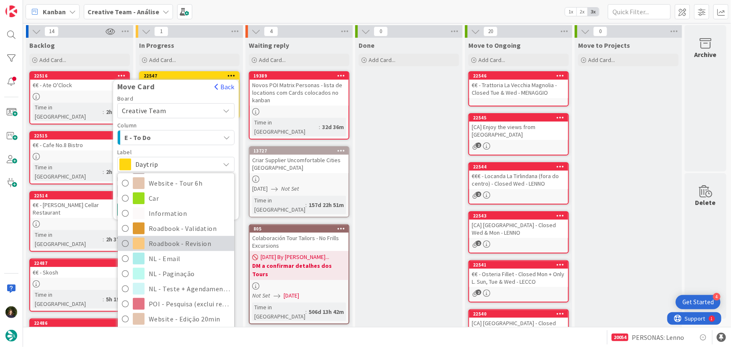
click at [190, 241] on span "Roadbook - Revision" at bounding box center [189, 243] width 81 height 13
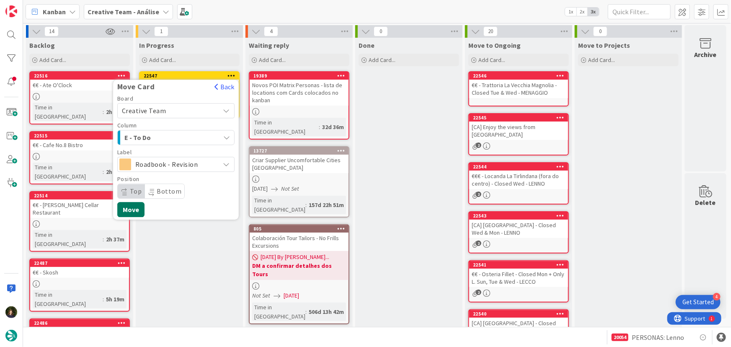
click at [134, 210] on button "Move" at bounding box center [130, 209] width 27 height 15
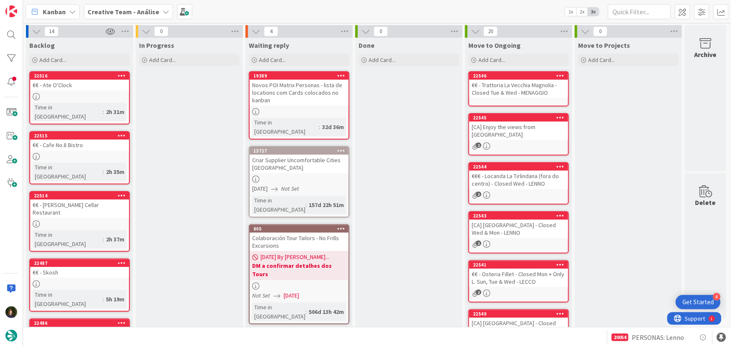
click at [123, 8] on b "Creative Team - Análise" at bounding box center [124, 12] width 72 height 8
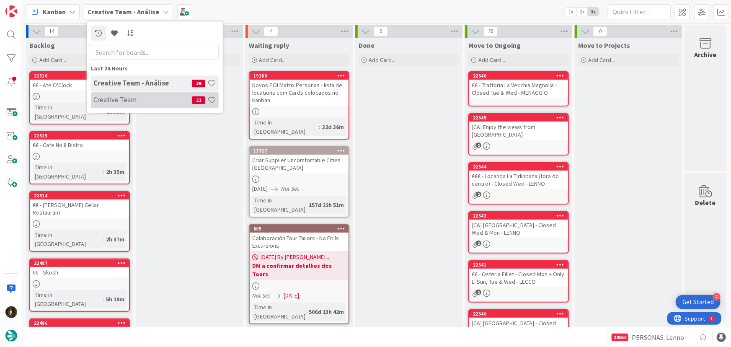
click at [144, 100] on h4 "Creative Team" at bounding box center [142, 99] width 98 height 8
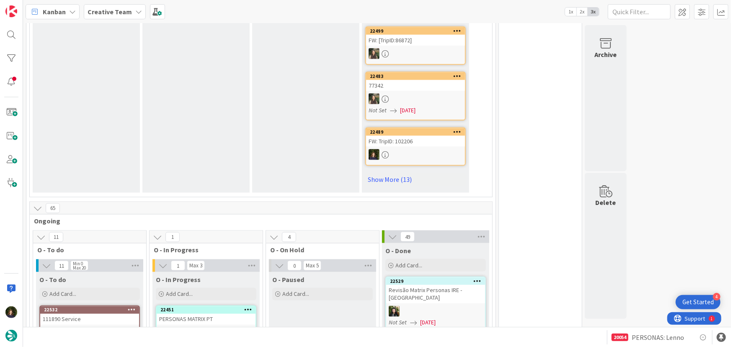
scroll to position [609, 0]
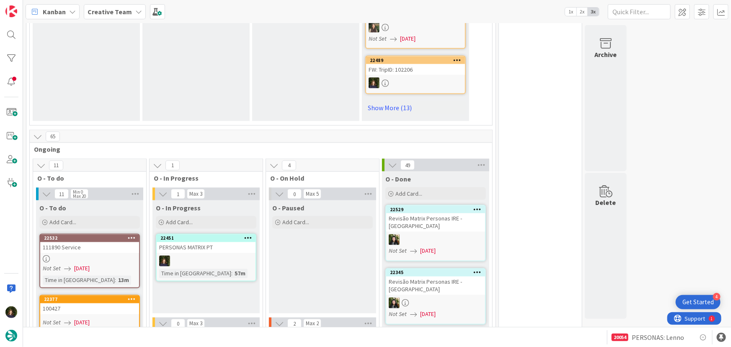
click at [220, 242] on div "PERSONAS MATRIX PT" at bounding box center [206, 247] width 99 height 11
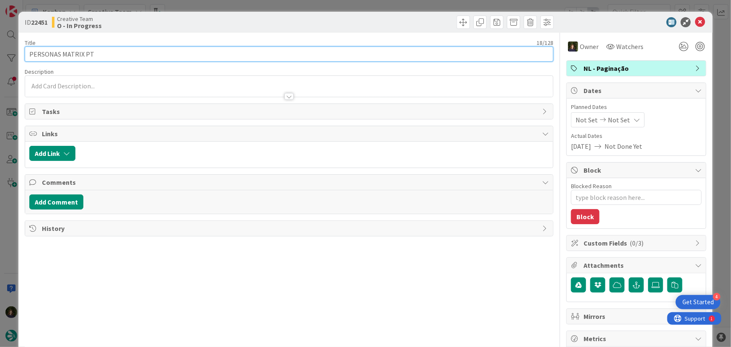
click at [117, 52] on input "PERSONAS MATRIX PT" at bounding box center [289, 53] width 529 height 15
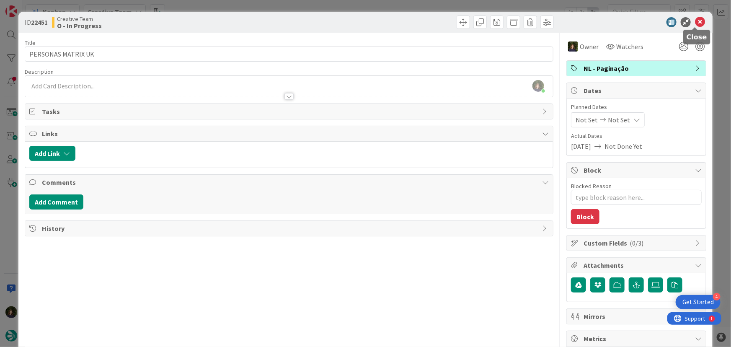
click at [698, 21] on icon at bounding box center [700, 22] width 10 height 10
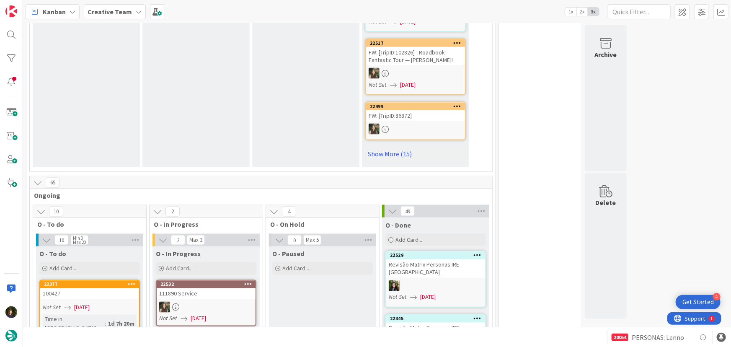
scroll to position [533, 0]
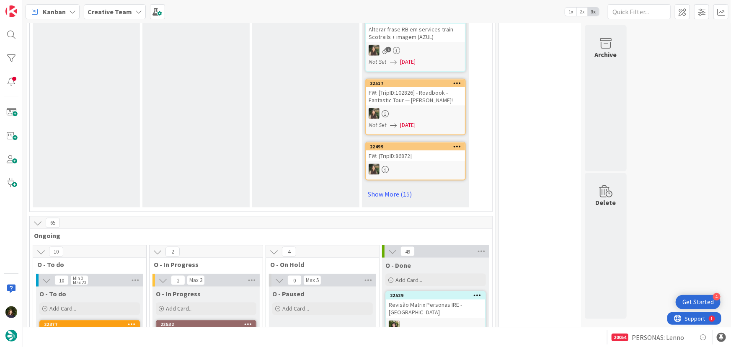
drag, startPoint x: 126, startPoint y: 16, endPoint x: 126, endPoint y: 23, distance: 7.5
click at [126, 16] on span "Creative Team" at bounding box center [110, 12] width 44 height 10
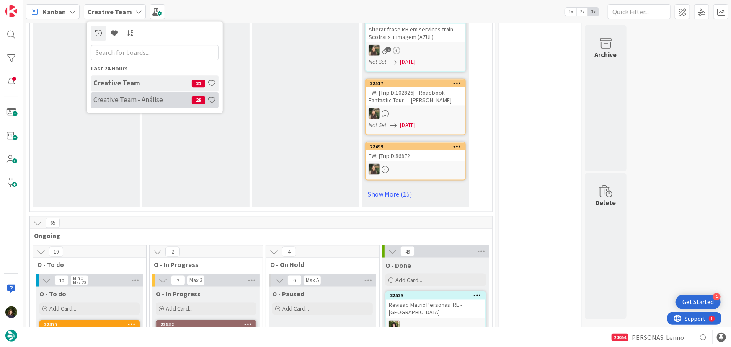
click at [125, 95] on div "Creative Team - Análise 29" at bounding box center [155, 100] width 128 height 16
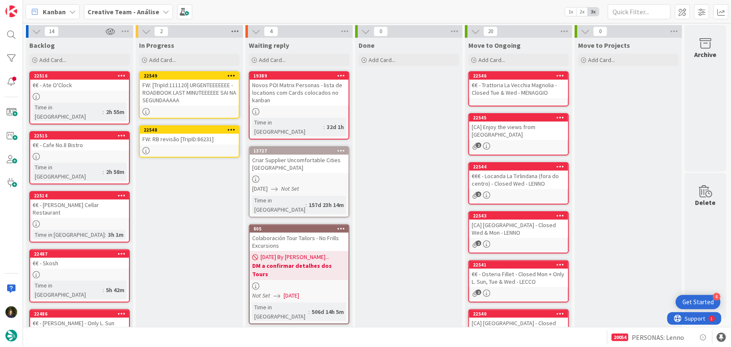
click at [237, 32] on icon at bounding box center [234, 31] width 11 height 13
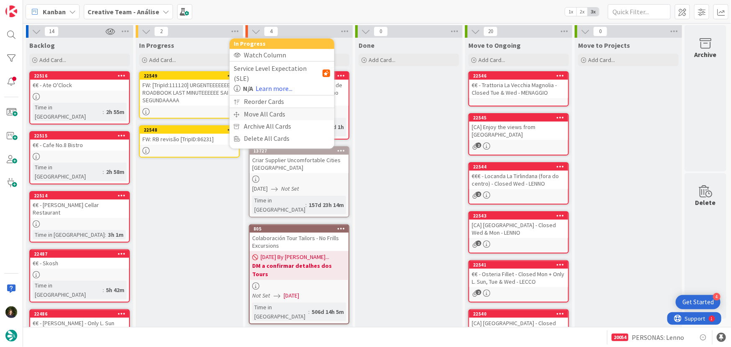
click at [258, 108] on div "Move All Cards" at bounding box center [281, 114] width 105 height 12
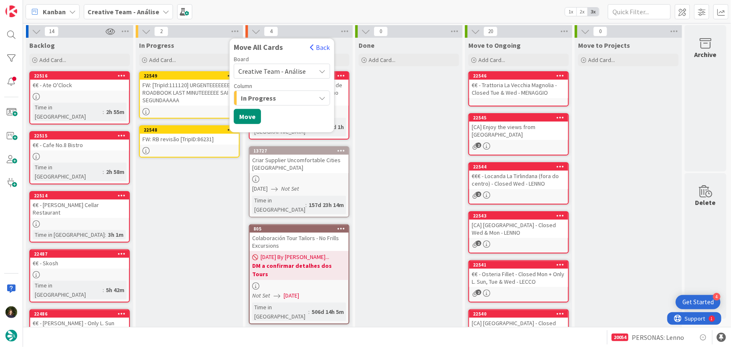
click at [282, 72] on span "Creative Team - Análise" at bounding box center [271, 71] width 67 height 8
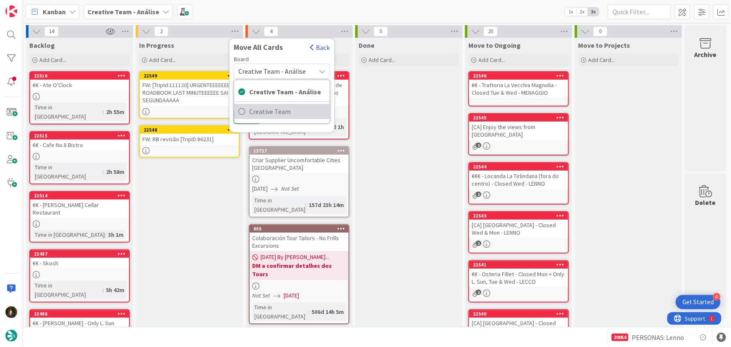
click at [281, 110] on span "Creative Team" at bounding box center [287, 111] width 76 height 13
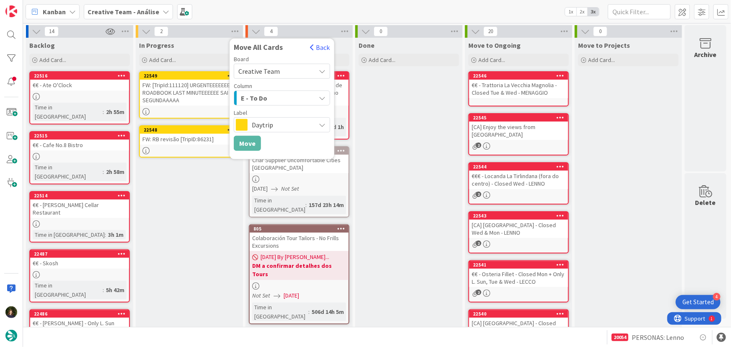
click at [270, 93] on div "E - To Do" at bounding box center [277, 97] width 77 height 13
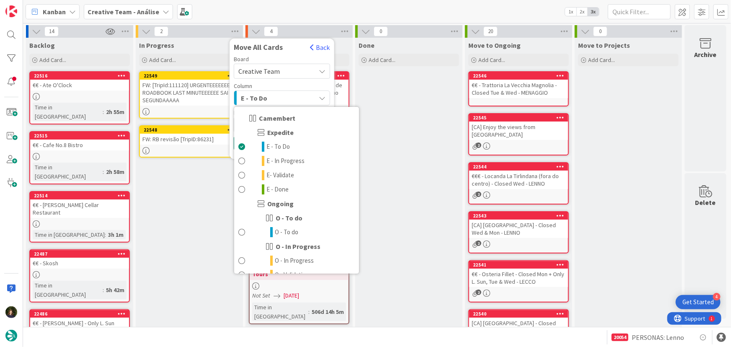
click at [277, 98] on div "E - To Do" at bounding box center [277, 97] width 77 height 13
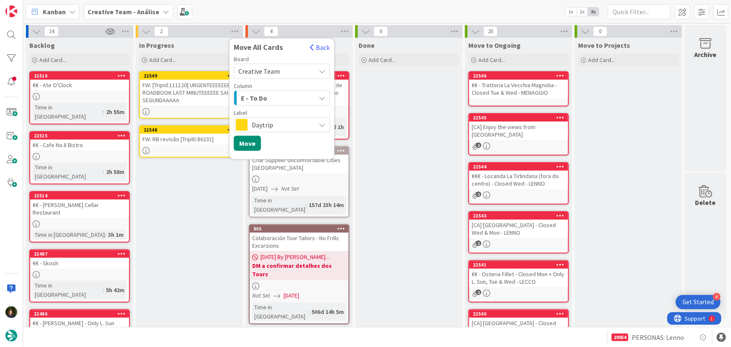
click at [275, 125] on span "Daytrip" at bounding box center [281, 125] width 59 height 12
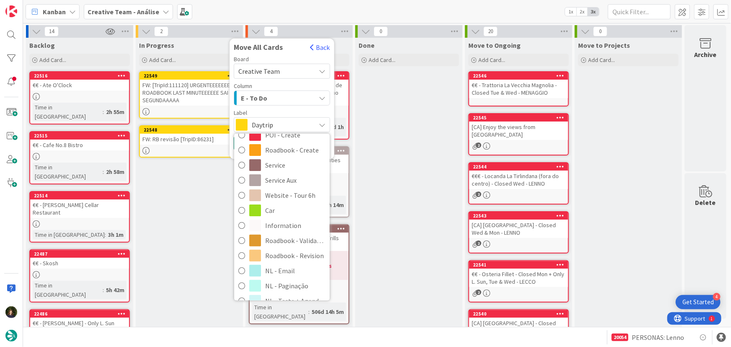
scroll to position [114, 0]
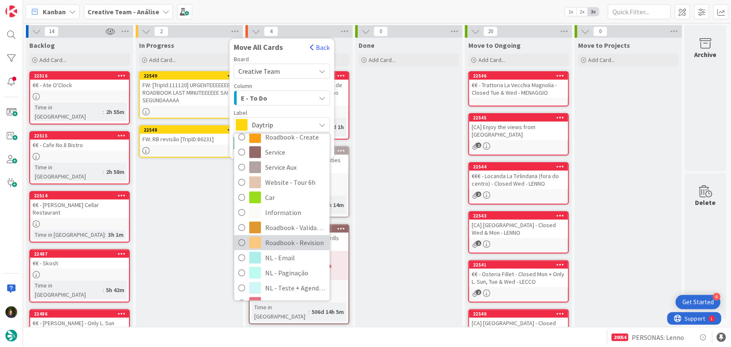
click at [285, 240] on span "Roadbook - Revision" at bounding box center [295, 242] width 60 height 13
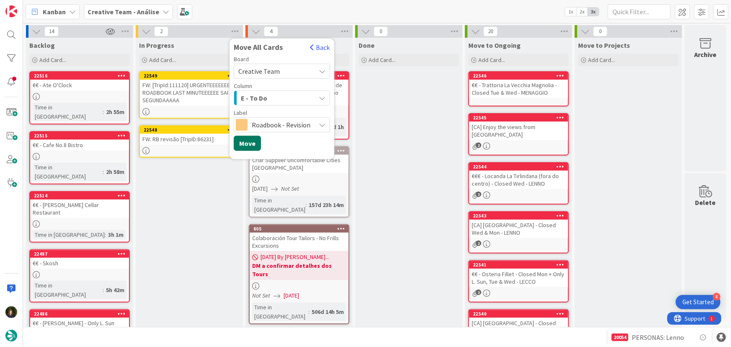
click at [250, 142] on button "Move" at bounding box center [247, 143] width 27 height 15
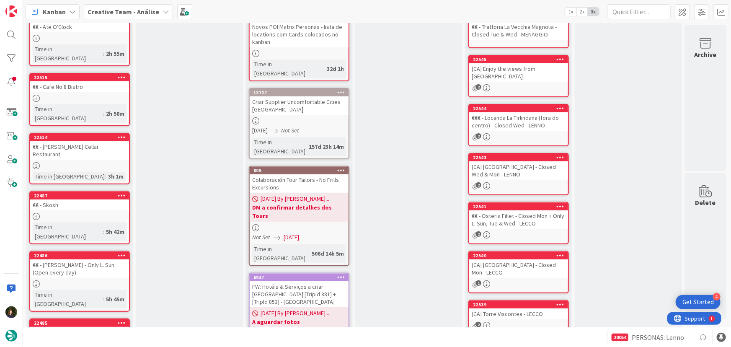
scroll to position [0, 0]
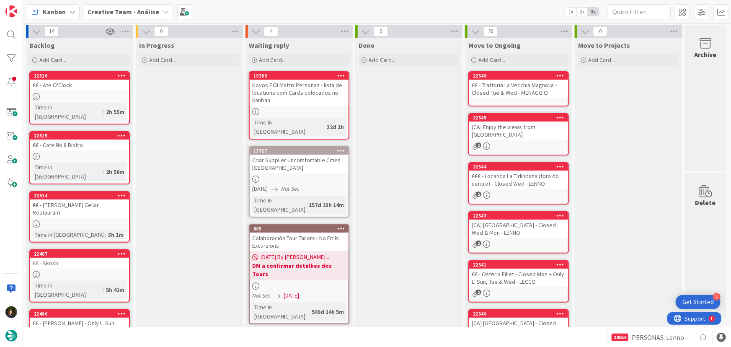
click at [301, 99] on div "Novos POI Matrix Personas - lista de locations com Cards colocados no kanban" at bounding box center [299, 93] width 99 height 26
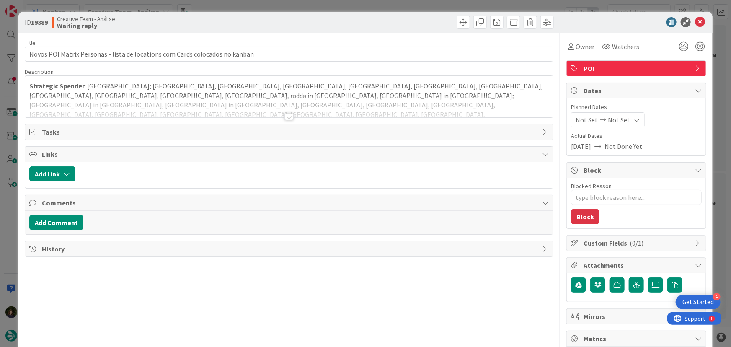
click at [288, 117] on div at bounding box center [288, 116] width 9 height 7
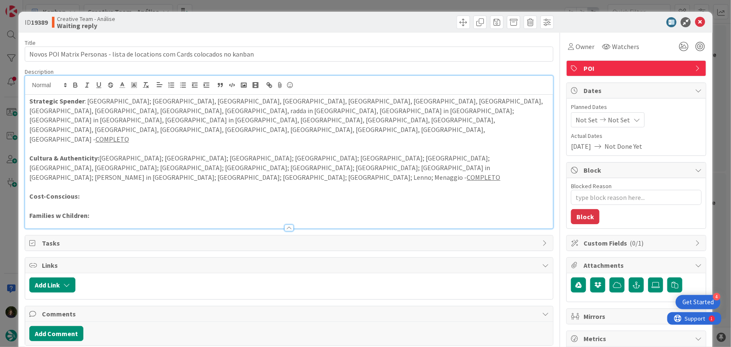
click at [211, 191] on p "Cost-Conscious:" at bounding box center [289, 196] width 520 height 10
click at [695, 24] on icon at bounding box center [700, 22] width 10 height 10
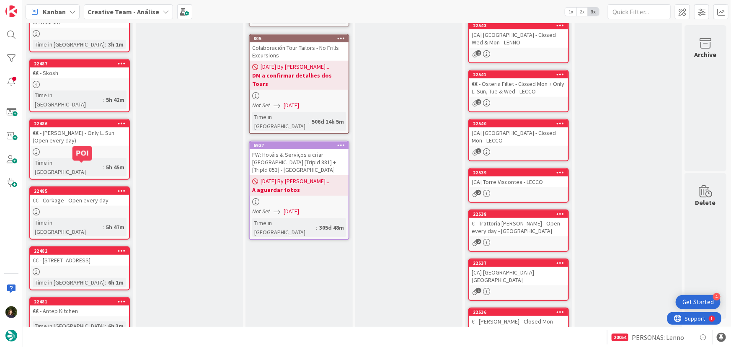
scroll to position [280, 0]
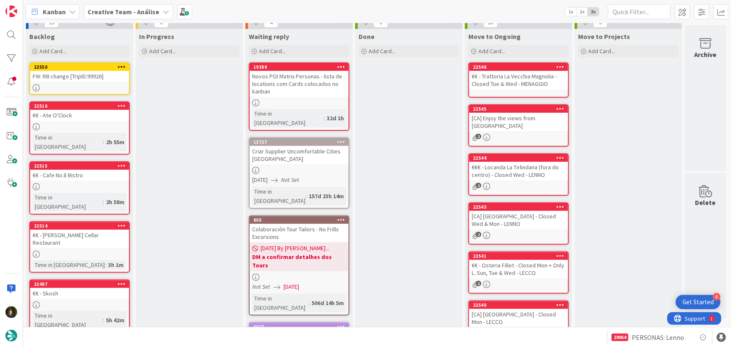
scroll to position [0, 0]
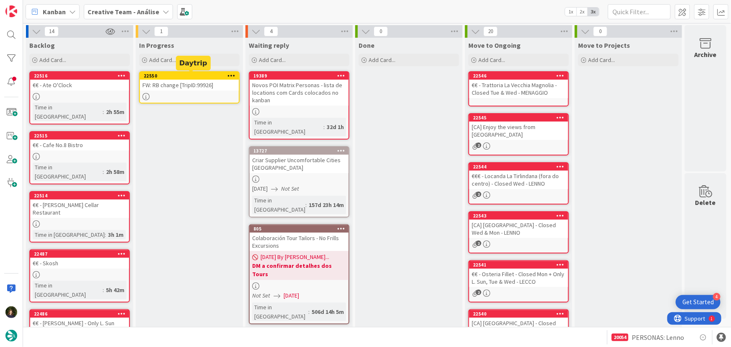
click at [206, 83] on div "FW: RB change [TripID:99926]" at bounding box center [189, 85] width 99 height 11
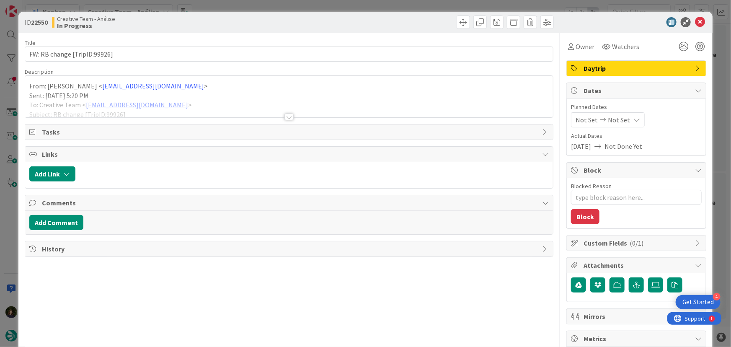
click at [284, 116] on div at bounding box center [288, 116] width 9 height 7
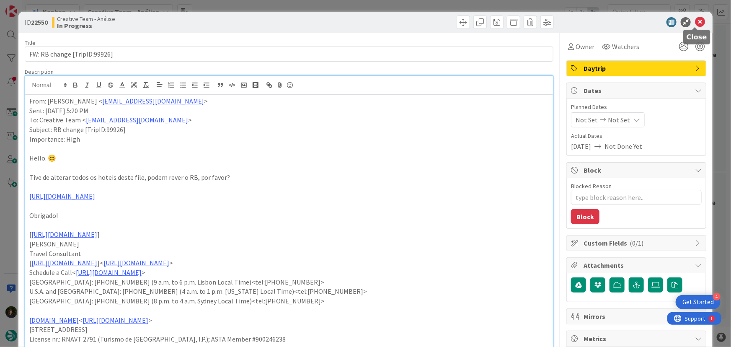
click at [695, 22] on icon at bounding box center [700, 22] width 10 height 10
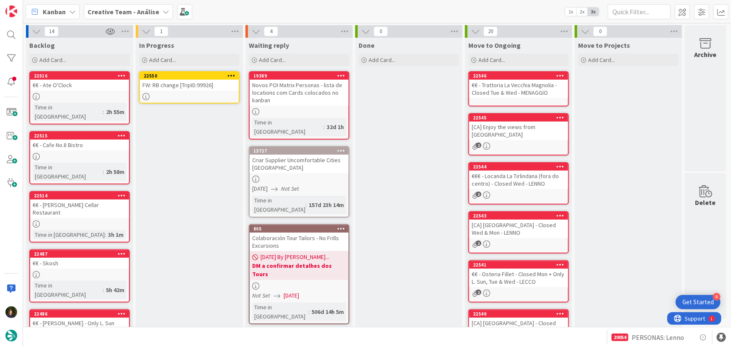
click at [233, 72] on icon at bounding box center [231, 75] width 8 height 6
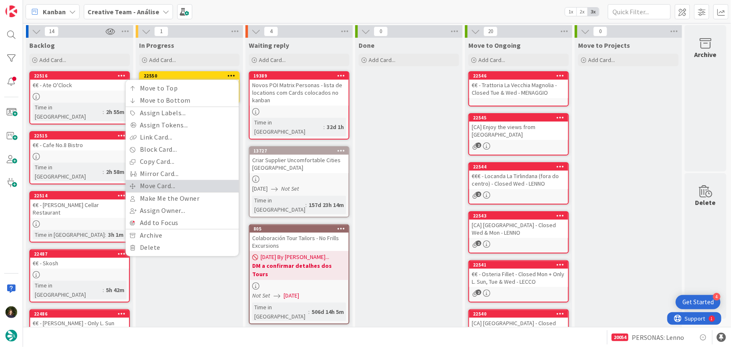
click at [204, 186] on link "Move Card..." at bounding box center [182, 186] width 113 height 12
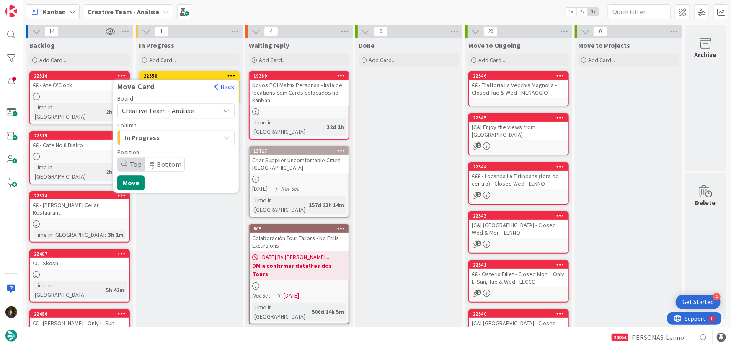
click at [188, 111] on span "Creative Team - Análise" at bounding box center [158, 110] width 72 height 8
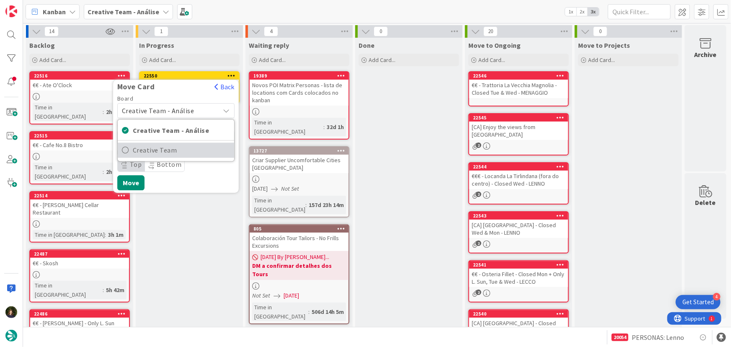
click at [198, 153] on span "Creative Team" at bounding box center [181, 150] width 97 height 13
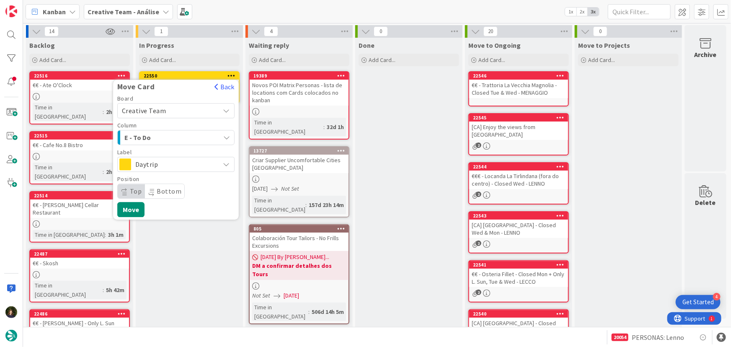
click at [176, 165] on span "Daytrip" at bounding box center [175, 164] width 80 height 12
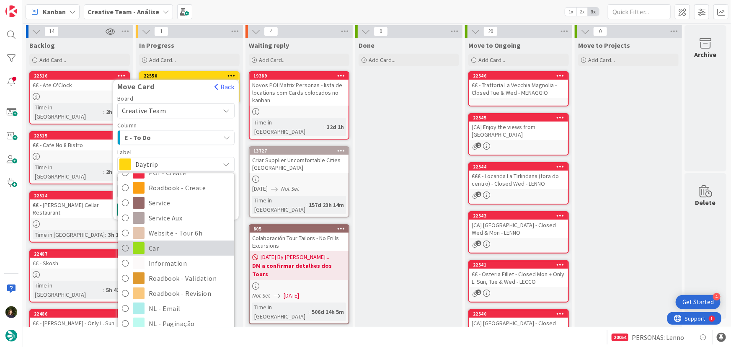
scroll to position [152, 0]
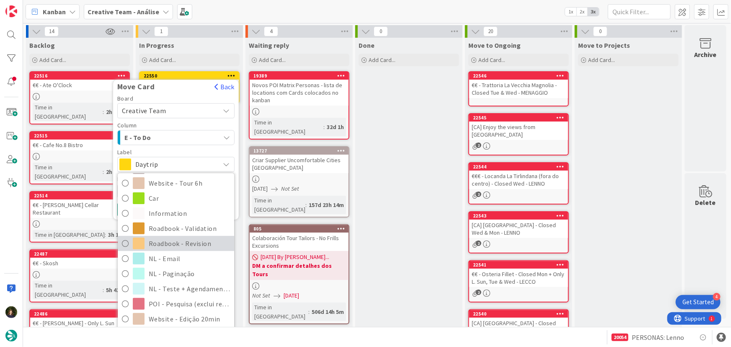
click at [189, 245] on span "Roadbook - Revision" at bounding box center [189, 243] width 81 height 13
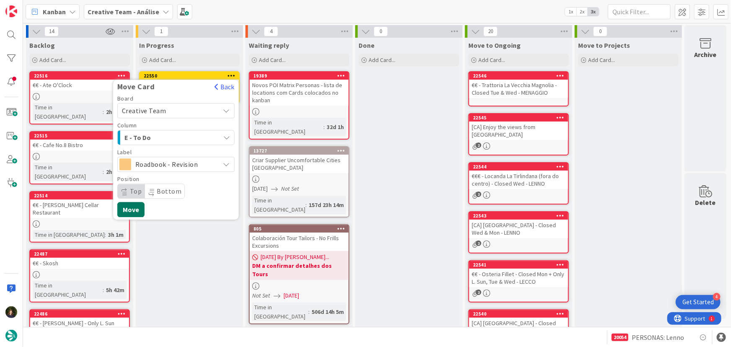
click at [131, 209] on button "Move" at bounding box center [130, 209] width 27 height 15
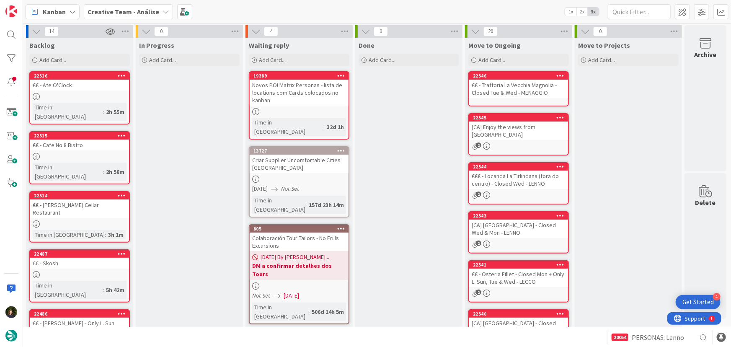
click at [148, 10] on b "Creative Team - Análise" at bounding box center [124, 12] width 72 height 8
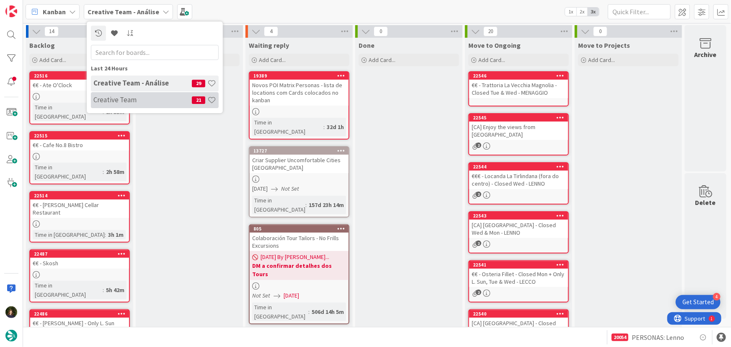
click at [155, 101] on h4 "Creative Team" at bounding box center [142, 99] width 98 height 8
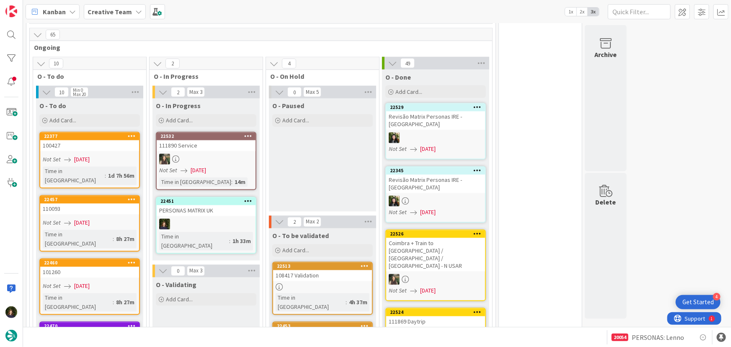
scroll to position [723, 0]
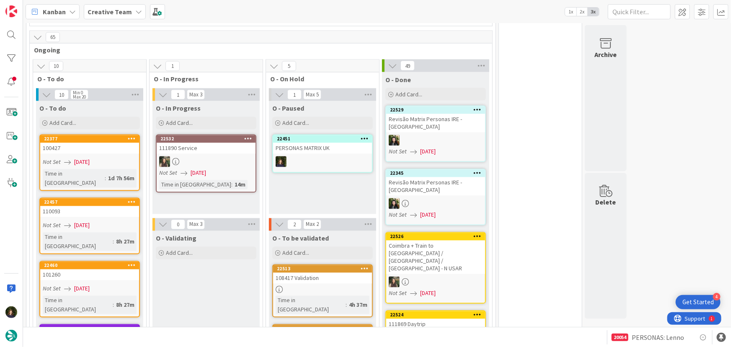
click at [324, 156] on div at bounding box center [322, 161] width 99 height 11
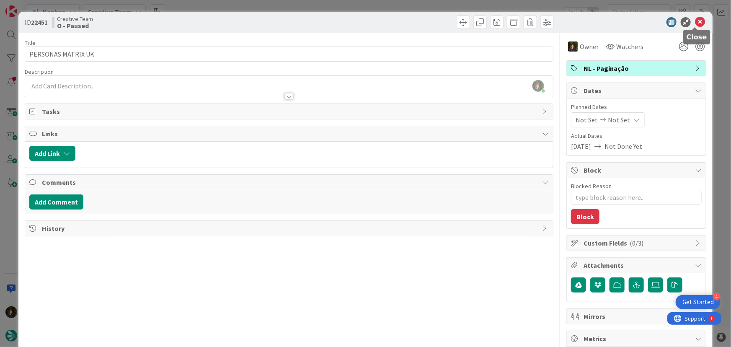
click at [695, 23] on icon at bounding box center [700, 22] width 10 height 10
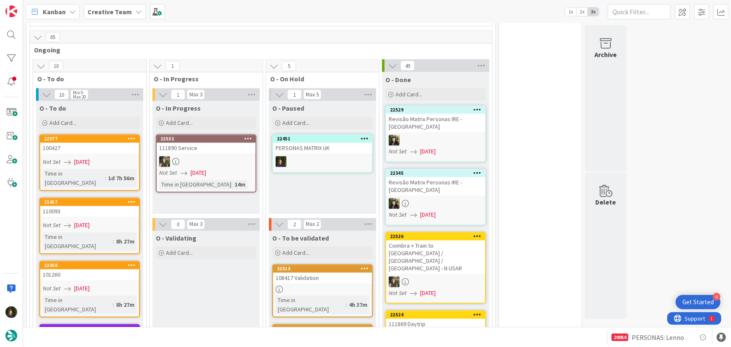
click at [335, 143] on div "PERSONAS MATRIX UK" at bounding box center [322, 148] width 99 height 11
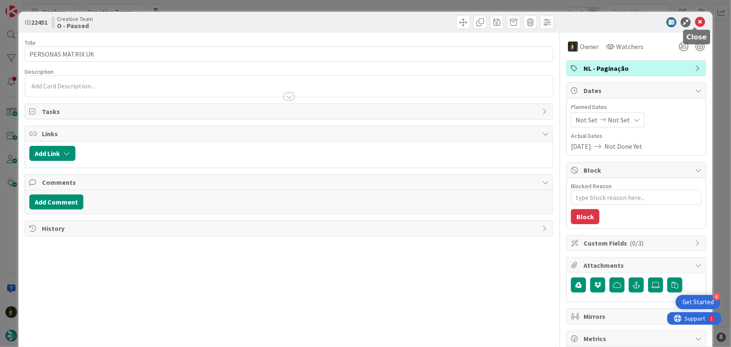
click at [698, 23] on icon at bounding box center [700, 22] width 10 height 10
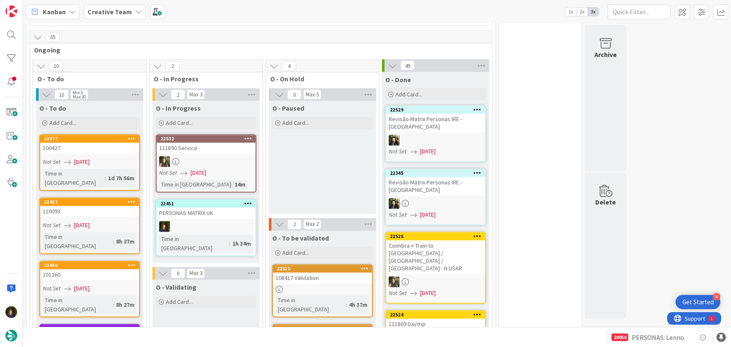
click at [244, 201] on icon at bounding box center [248, 204] width 8 height 6
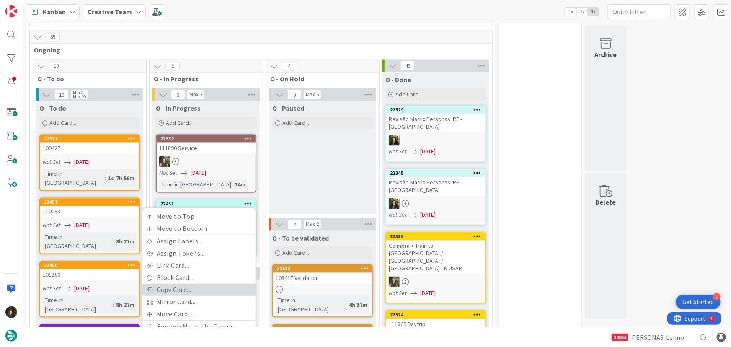
click at [203, 284] on link "Copy Card..." at bounding box center [198, 290] width 113 height 12
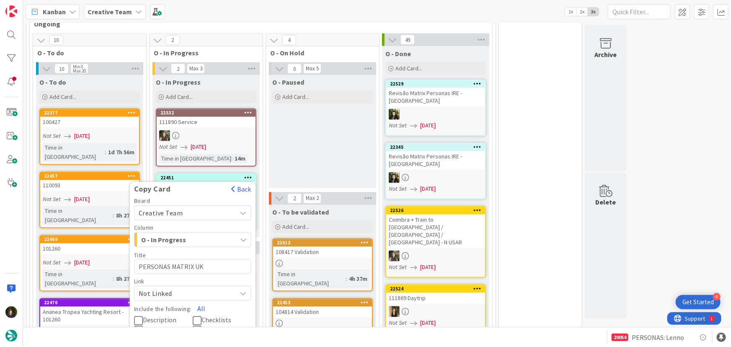
scroll to position [799, 0]
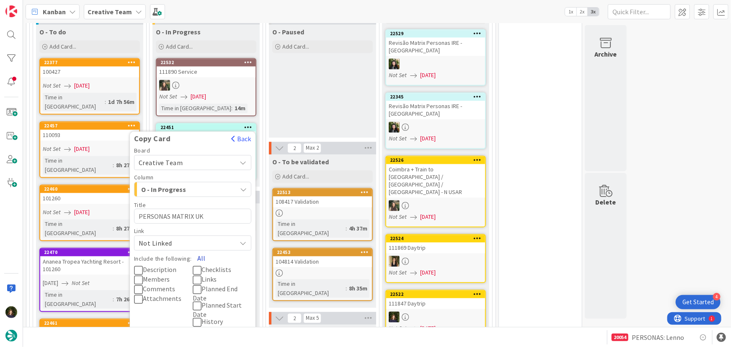
click at [203, 251] on button "All" at bounding box center [201, 258] width 19 height 15
click at [148, 332] on button "Copy" at bounding box center [147, 339] width 26 height 15
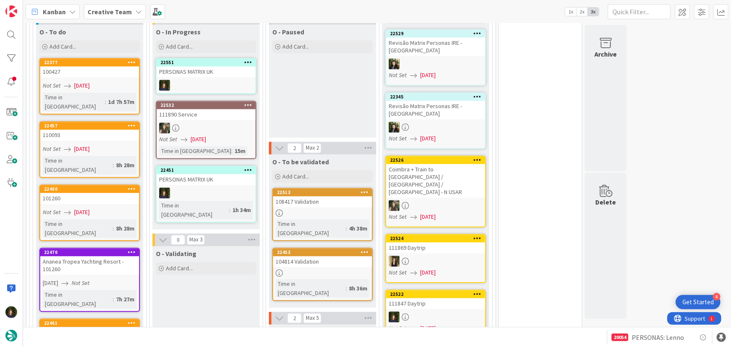
click at [245, 167] on icon at bounding box center [248, 170] width 8 height 6
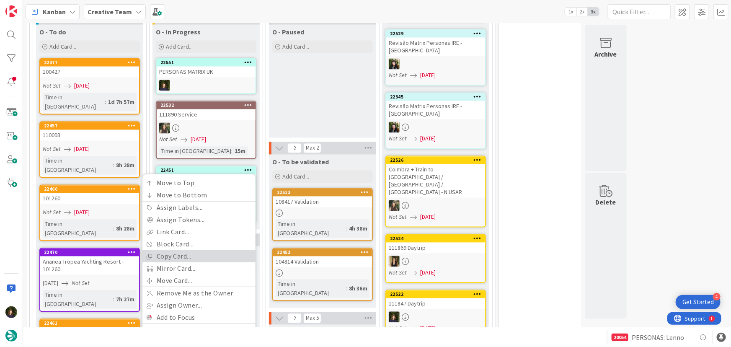
click at [207, 250] on link "Copy Card..." at bounding box center [198, 256] width 113 height 12
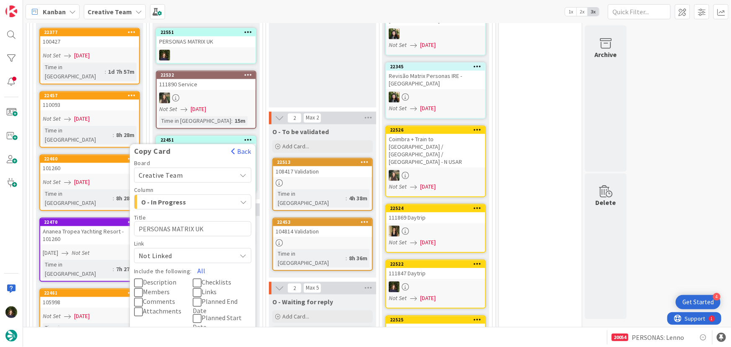
scroll to position [875, 0]
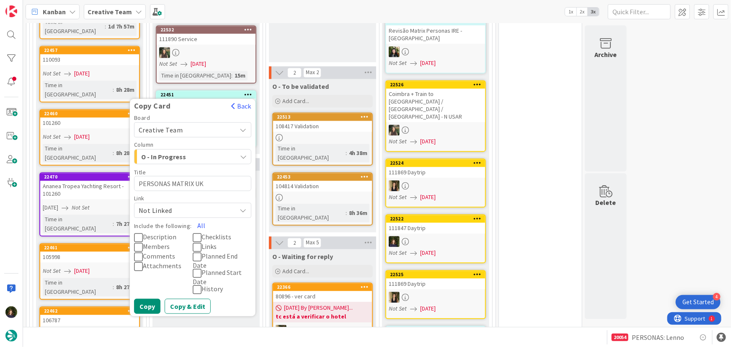
drag, startPoint x: 202, startPoint y: 209, endPoint x: 187, endPoint y: 258, distance: 51.4
click at [202, 218] on button "All" at bounding box center [201, 225] width 19 height 15
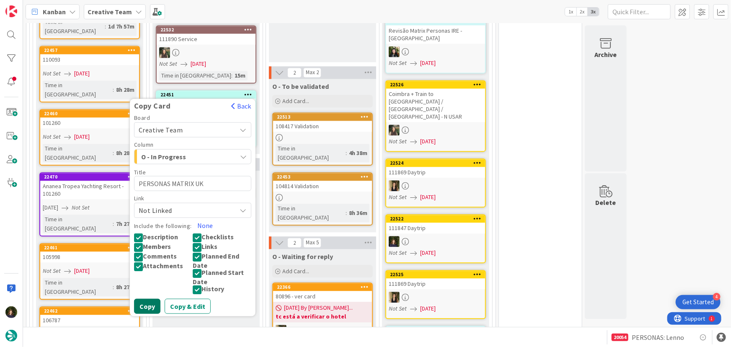
click at [149, 299] on button "Copy" at bounding box center [147, 306] width 26 height 15
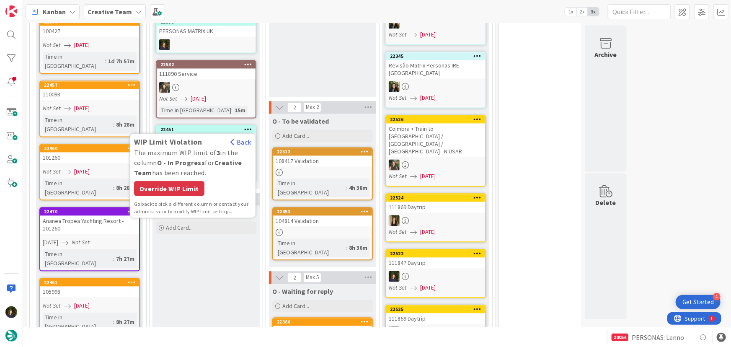
scroll to position [799, 0]
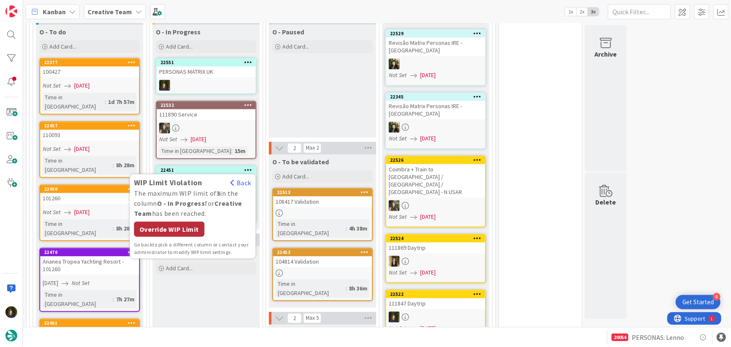
click at [167, 222] on div "Override WIP Limit" at bounding box center [169, 229] width 70 height 15
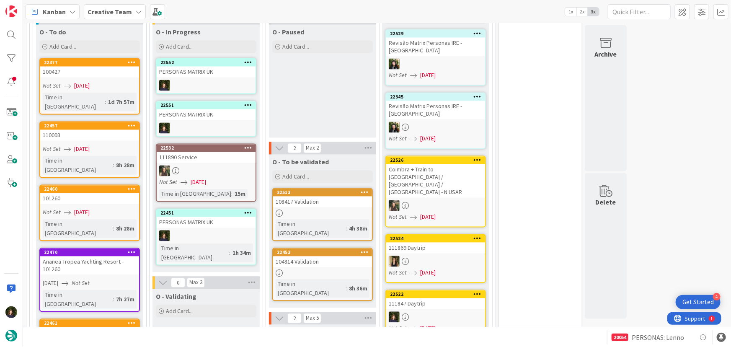
click at [247, 59] on icon at bounding box center [248, 62] width 8 height 6
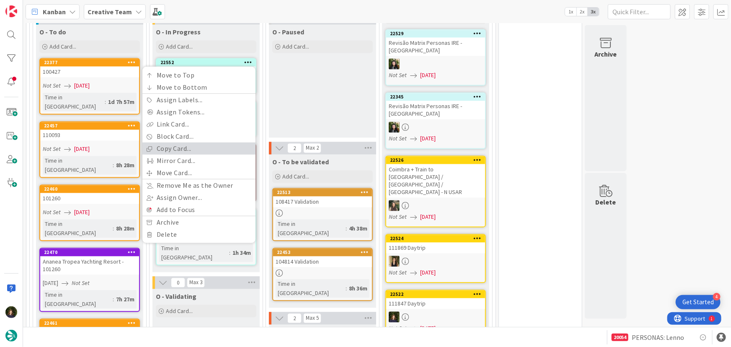
click at [211, 143] on link "Copy Card..." at bounding box center [198, 149] width 113 height 12
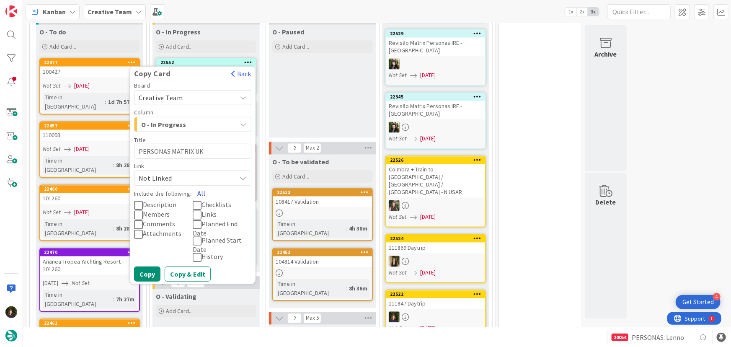
click at [201, 186] on button "All" at bounding box center [201, 193] width 19 height 15
click at [145, 267] on button "Copy" at bounding box center [147, 274] width 26 height 15
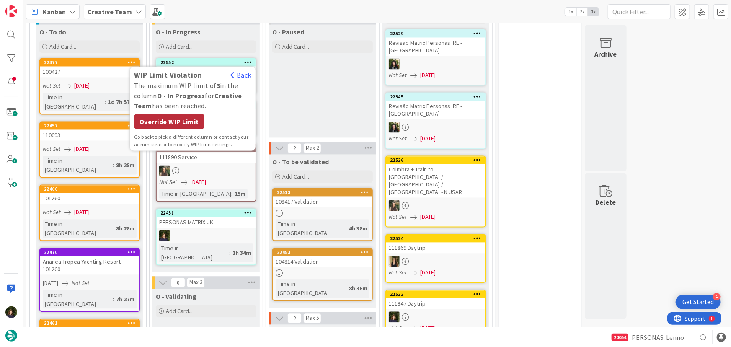
click at [175, 114] on div "Override WIP Limit" at bounding box center [169, 121] width 70 height 15
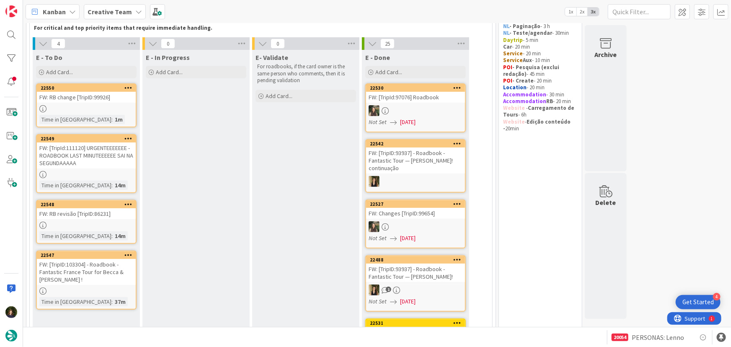
scroll to position [38, 0]
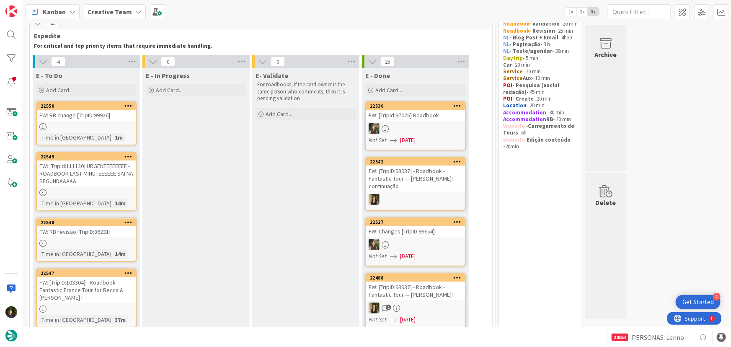
click at [91, 175] on div "FW: [TripId:111120] URGENTEEEEEEE - ROADBOOK LAST MINUTEEEEEE SAI NA SEGUNDAAAAA" at bounding box center [86, 173] width 99 height 26
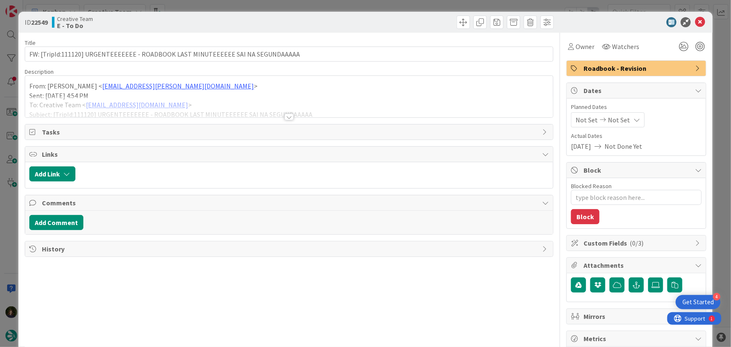
click at [284, 117] on div at bounding box center [288, 116] width 9 height 7
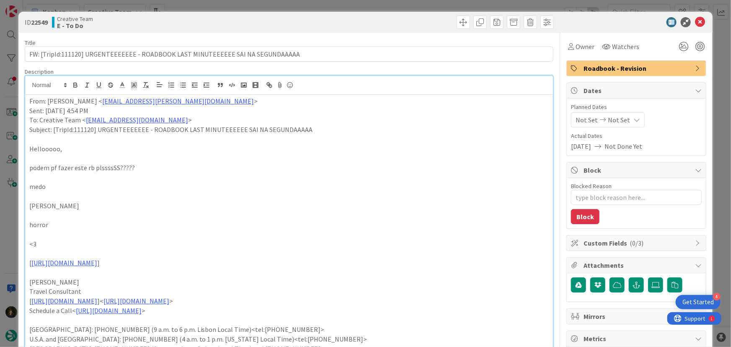
click at [587, 72] on span "Roadbook - Revision" at bounding box center [636, 68] width 107 height 10
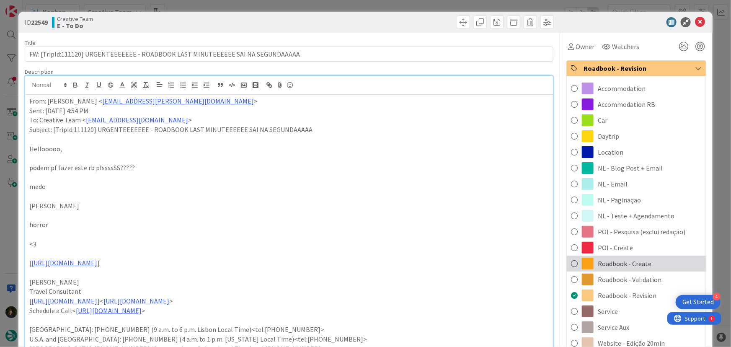
click at [620, 264] on span "Roadbook - Create" at bounding box center [624, 263] width 54 height 10
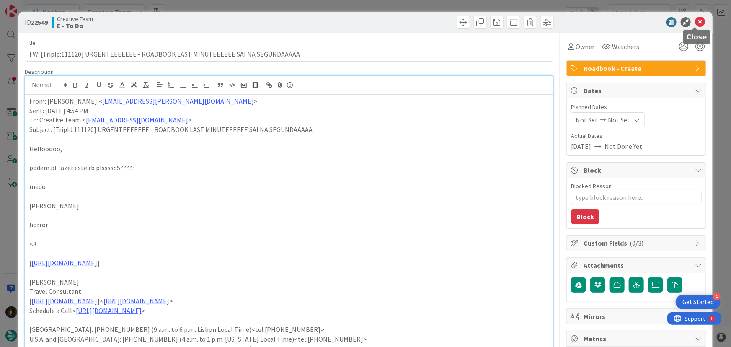
click at [695, 23] on icon at bounding box center [700, 22] width 10 height 10
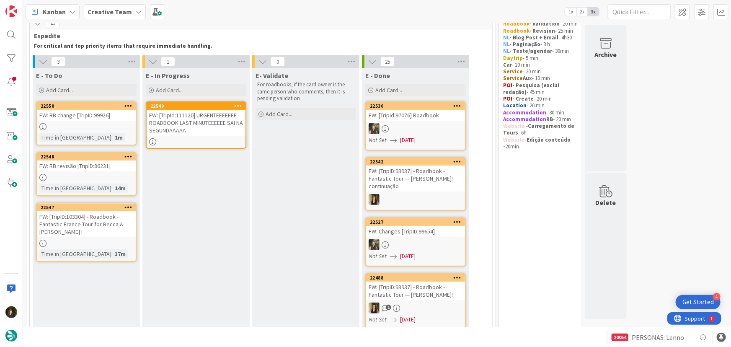
click at [214, 113] on div "FW: [TripId:111120] URGENTEEEEEEE - ROADBOOK LAST MINUTEEEEEE SAI NA SEGUNDAAAAA" at bounding box center [196, 123] width 99 height 26
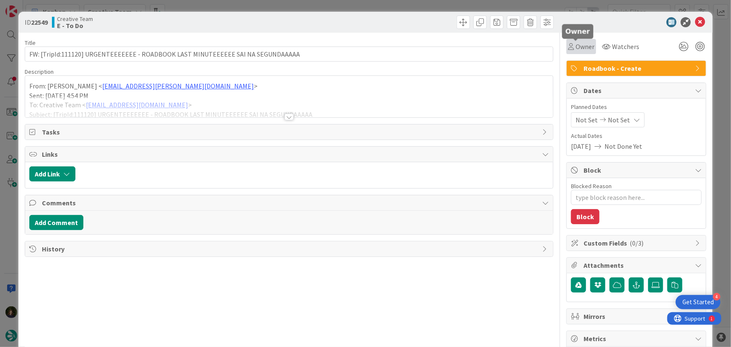
click at [579, 50] on span "Owner" at bounding box center [584, 46] width 19 height 10
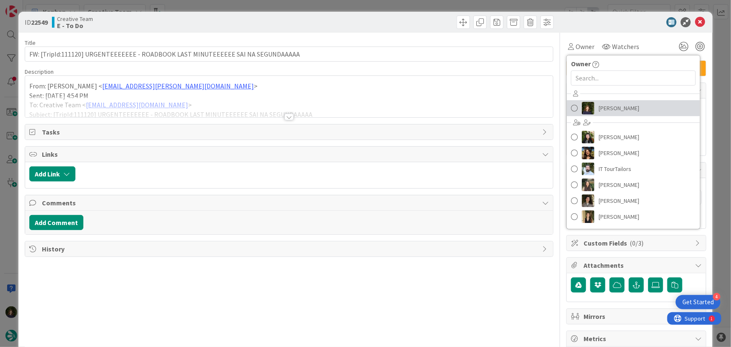
click at [605, 106] on span "[PERSON_NAME]" at bounding box center [618, 108] width 41 height 13
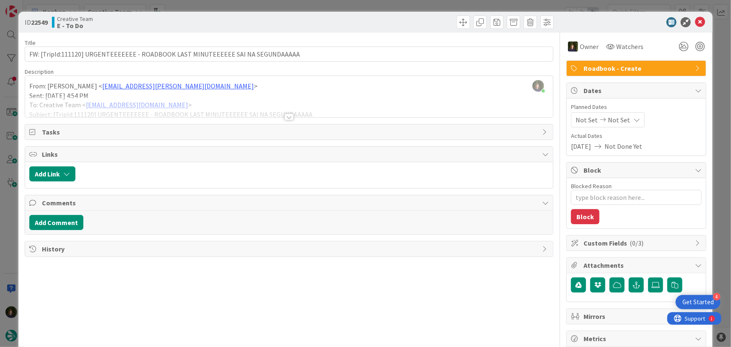
click at [286, 116] on div at bounding box center [288, 116] width 9 height 7
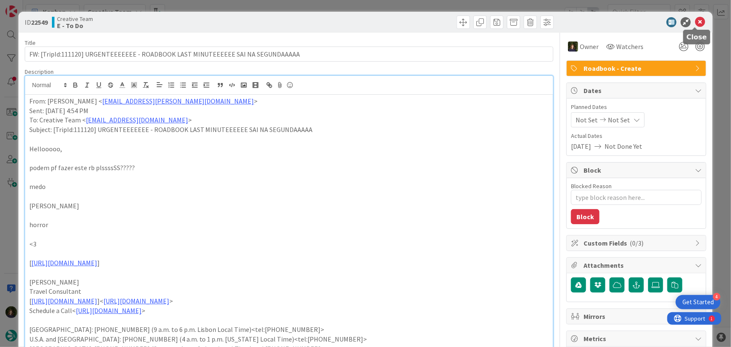
click at [696, 25] on icon at bounding box center [700, 22] width 10 height 10
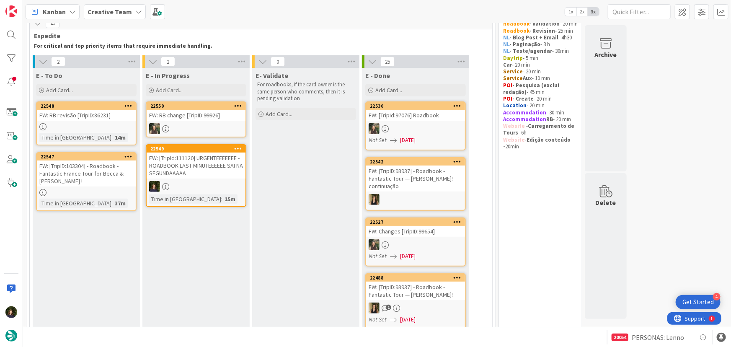
click at [83, 187] on link "22547 FW: [TripID:103304] - Roadbook - Fantastic France Tour for Becca & [PERSO…" at bounding box center [86, 181] width 100 height 59
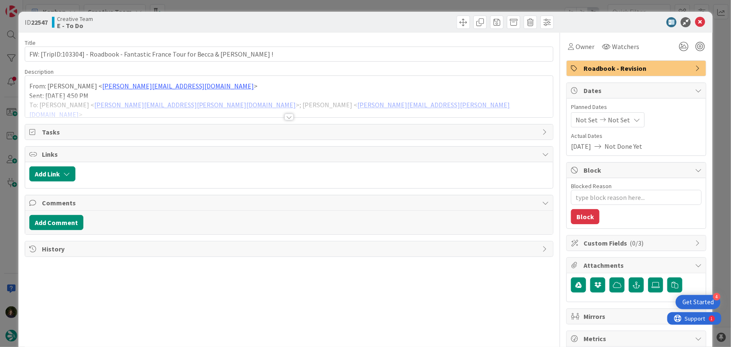
click at [287, 118] on div at bounding box center [288, 116] width 9 height 7
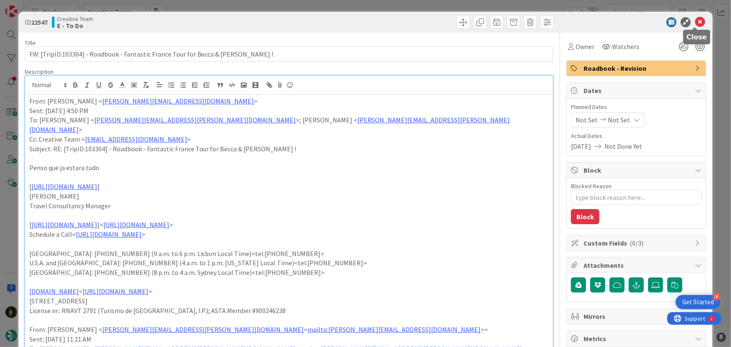
click at [697, 23] on icon at bounding box center [700, 22] width 10 height 10
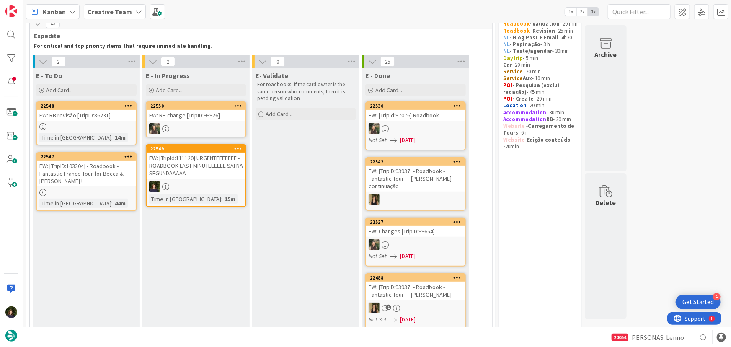
click at [91, 120] on link "22548 FW: RB revisão [TripID:86231] Time in [GEOGRAPHIC_DATA] : 14m" at bounding box center [86, 123] width 100 height 44
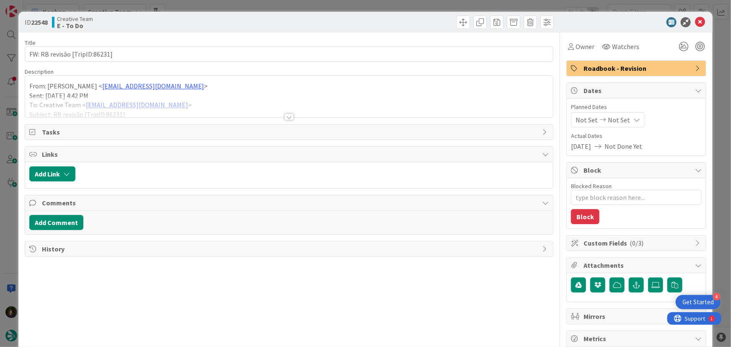
click at [285, 116] on div at bounding box center [288, 116] width 9 height 7
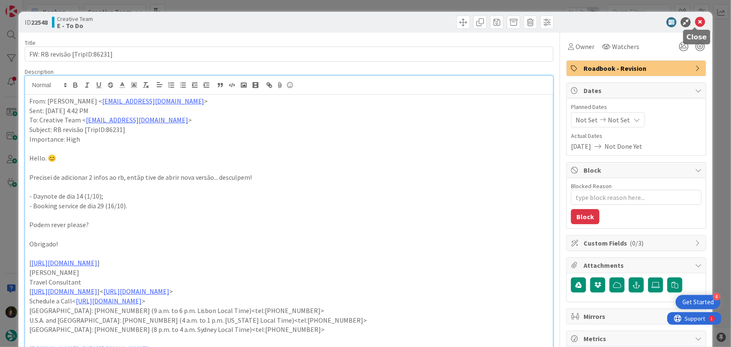
click at [695, 23] on icon at bounding box center [700, 22] width 10 height 10
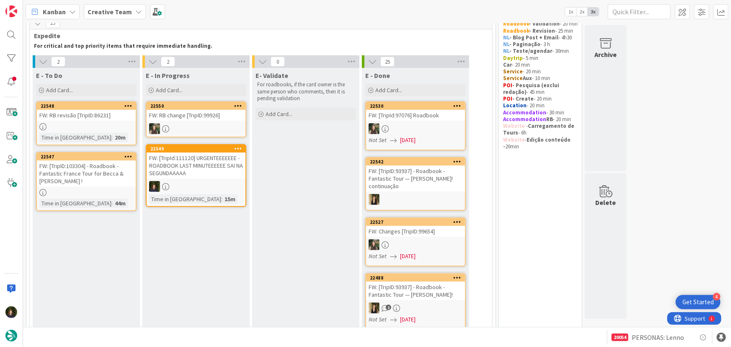
click at [205, 180] on link "22549 FW: [TripId:111120] URGENTEEEEEEE - ROADBOOK LAST MINUTEEEEEE SAI NA SEGU…" at bounding box center [196, 175] width 100 height 63
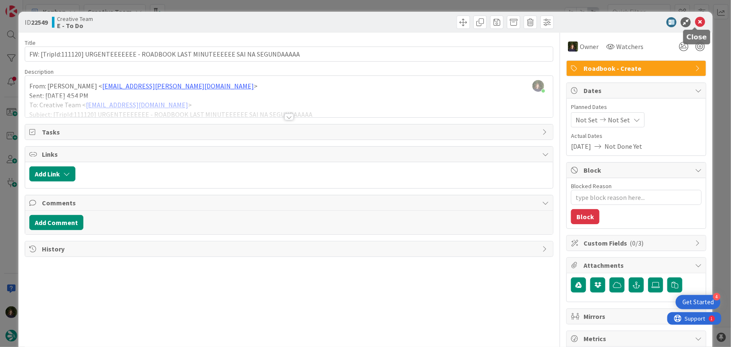
click at [698, 21] on icon at bounding box center [700, 22] width 10 height 10
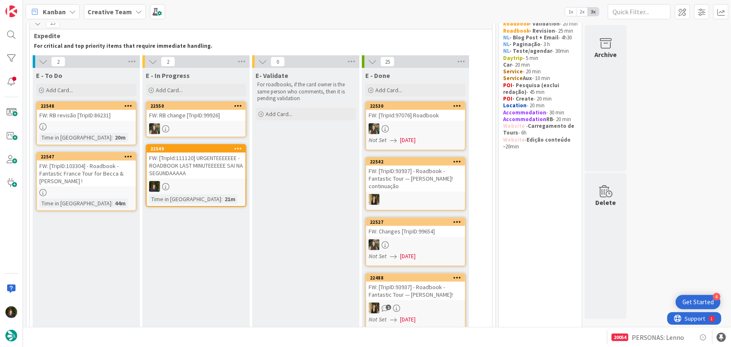
click at [221, 168] on div "FW: [TripId:111120] URGENTEEEEEEE - ROADBOOK LAST MINUTEEEEEE SAI NA SEGUNDAAAAA" at bounding box center [196, 165] width 99 height 26
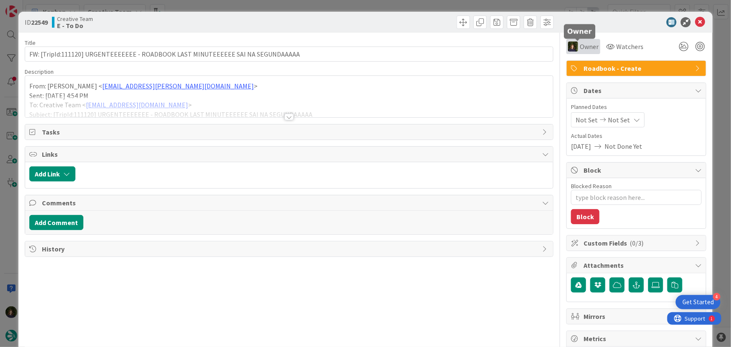
click at [581, 48] on span "Owner" at bounding box center [588, 46] width 19 height 10
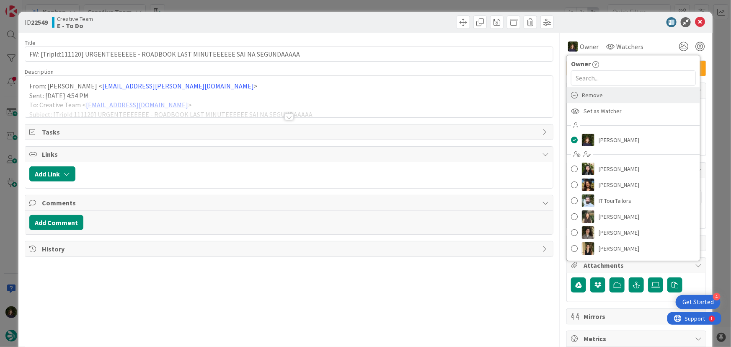
click at [592, 95] on span "Remove" at bounding box center [592, 95] width 21 height 13
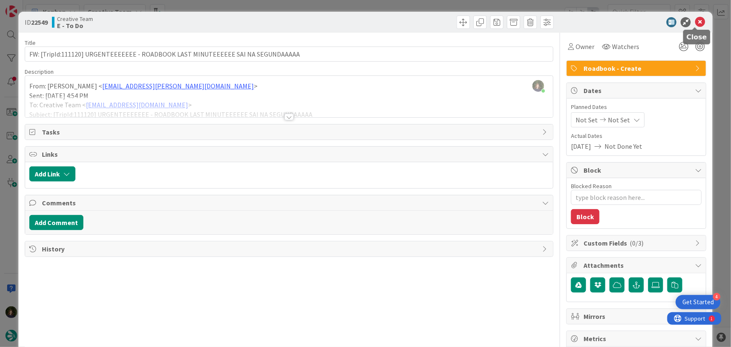
click at [696, 23] on icon at bounding box center [700, 22] width 10 height 10
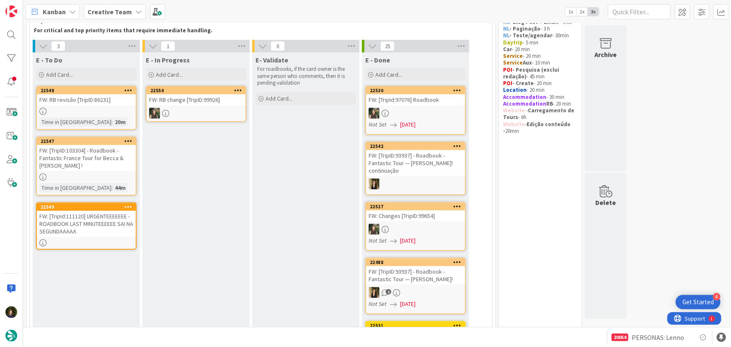
click at [75, 106] on link "22548 FW: RB revisão [TripID:86231] Time in [GEOGRAPHIC_DATA] : 20m" at bounding box center [86, 108] width 100 height 44
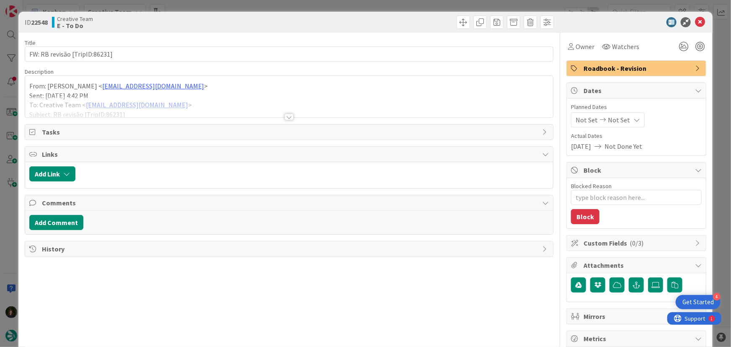
click at [284, 119] on div at bounding box center [288, 116] width 9 height 7
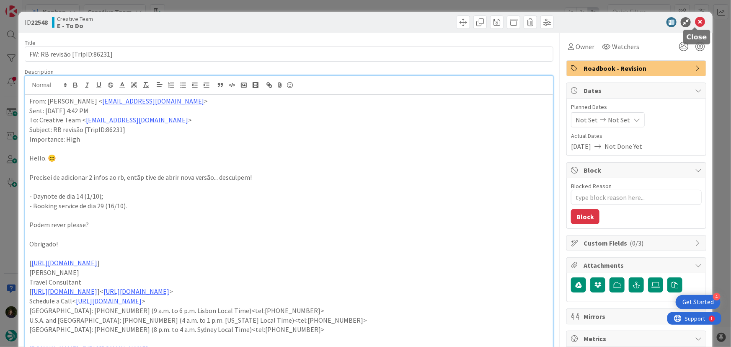
click at [695, 25] on icon at bounding box center [700, 22] width 10 height 10
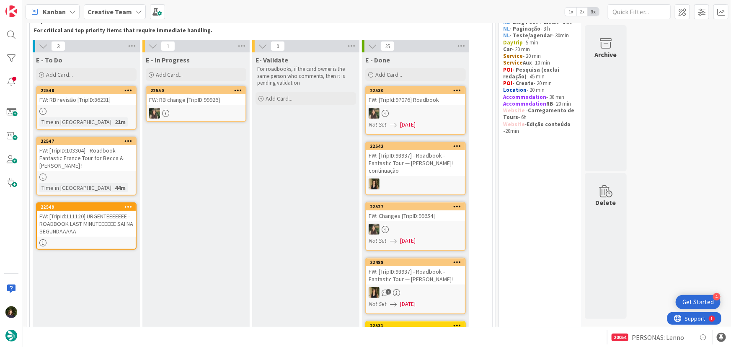
click at [87, 173] on div at bounding box center [86, 176] width 99 height 7
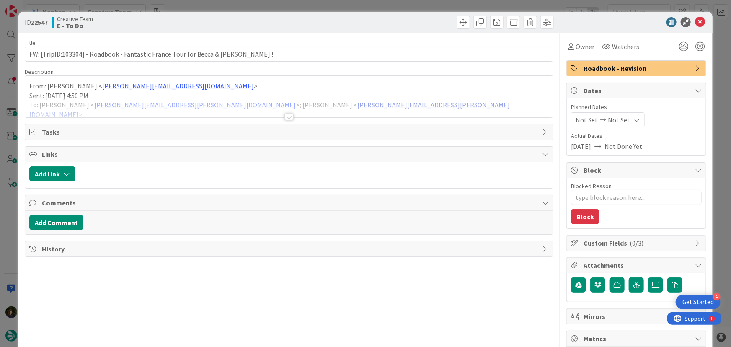
click at [287, 118] on div at bounding box center [288, 116] width 9 height 7
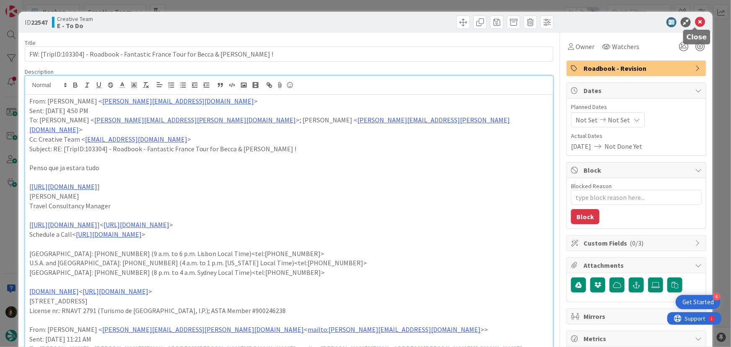
click at [696, 22] on icon at bounding box center [700, 22] width 10 height 10
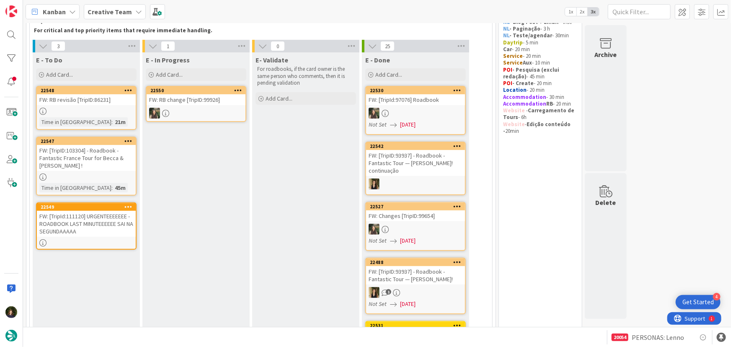
click at [203, 103] on div "FW: RB change [TripID:99926]" at bounding box center [196, 99] width 99 height 11
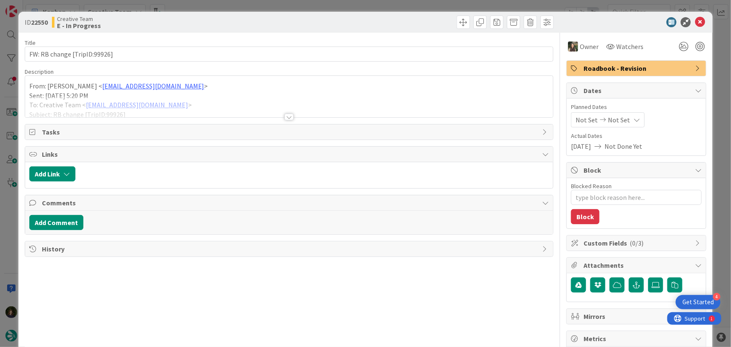
click at [286, 117] on div at bounding box center [288, 116] width 9 height 7
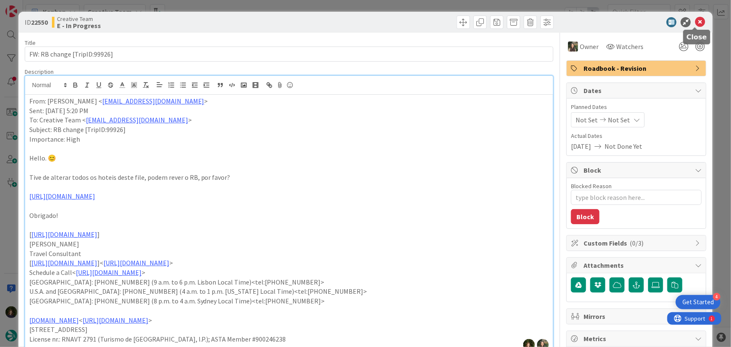
click at [695, 22] on icon at bounding box center [700, 22] width 10 height 10
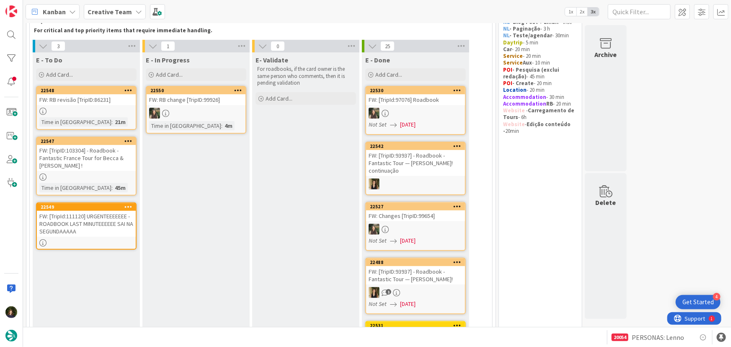
click at [73, 164] on div "FW: [TripID:103304] - Roadbook - Fantastic France Tour for Becca & [PERSON_NAME…" at bounding box center [86, 158] width 99 height 26
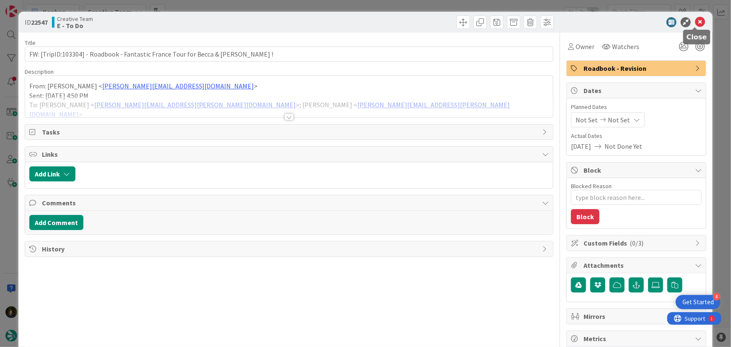
click at [695, 24] on icon at bounding box center [700, 22] width 10 height 10
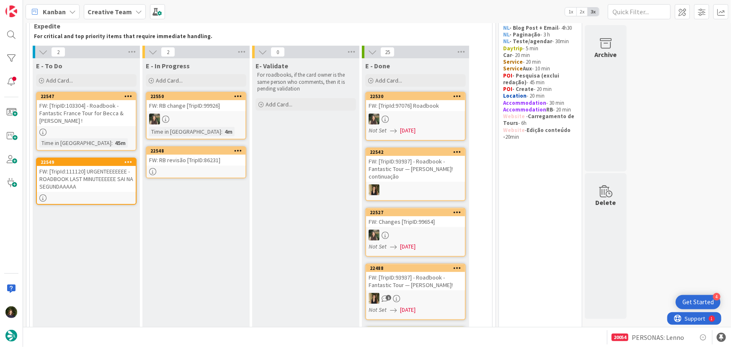
click at [199, 165] on div "FW: RB revisão [TripID:86231]" at bounding box center [196, 160] width 99 height 11
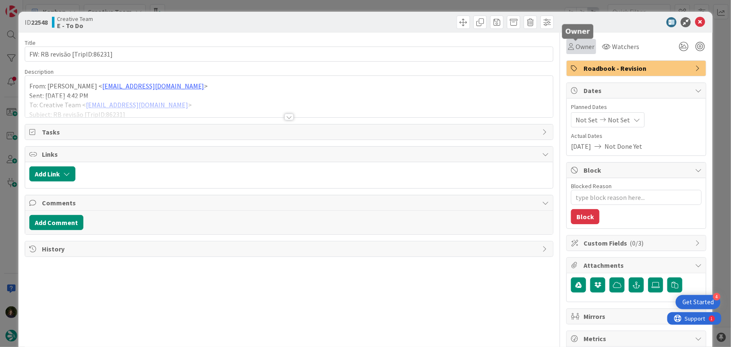
click at [579, 45] on span "Owner" at bounding box center [584, 46] width 19 height 10
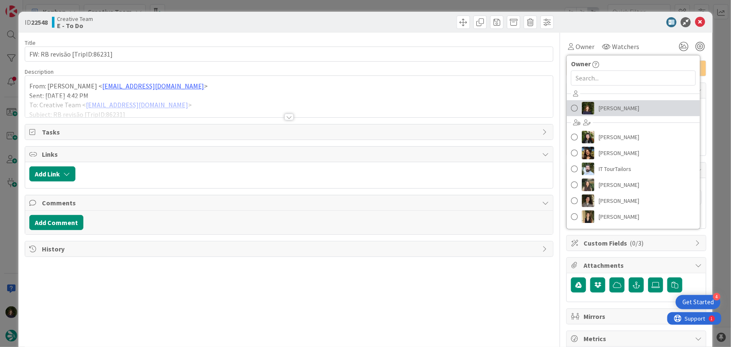
click at [614, 105] on span "[PERSON_NAME]" at bounding box center [618, 108] width 41 height 13
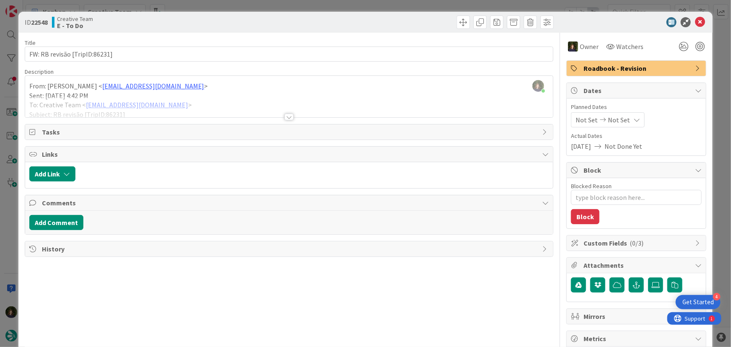
click at [285, 117] on div at bounding box center [288, 116] width 9 height 7
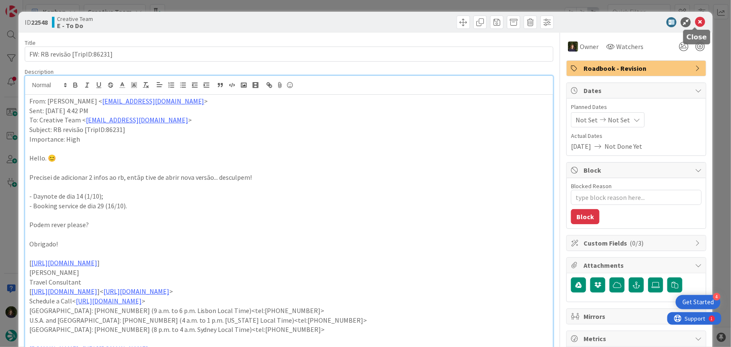
click at [697, 26] on icon at bounding box center [700, 22] width 10 height 10
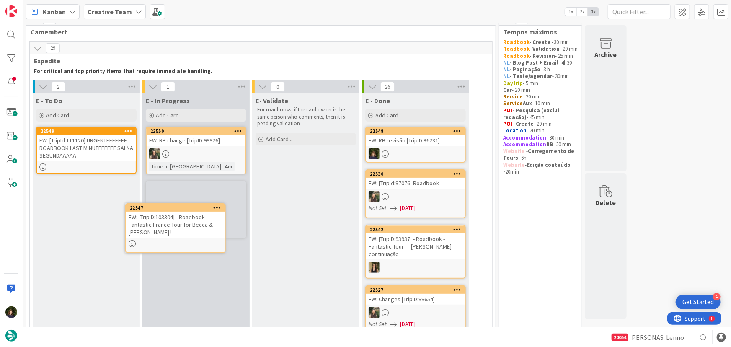
scroll to position [14, 0]
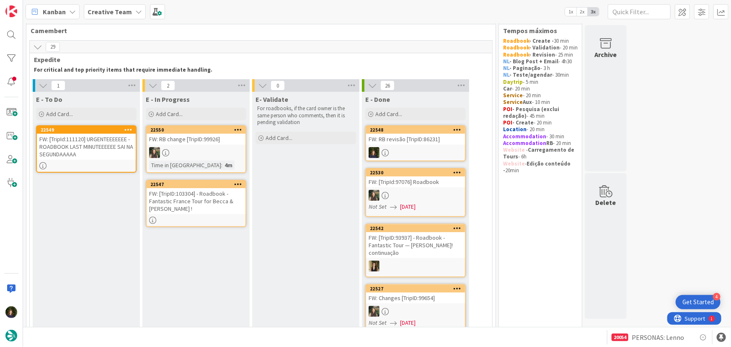
click at [177, 213] on div "FW: [TripID:103304] - Roadbook - Fantastic France Tour for Becca & [PERSON_NAME…" at bounding box center [196, 201] width 99 height 26
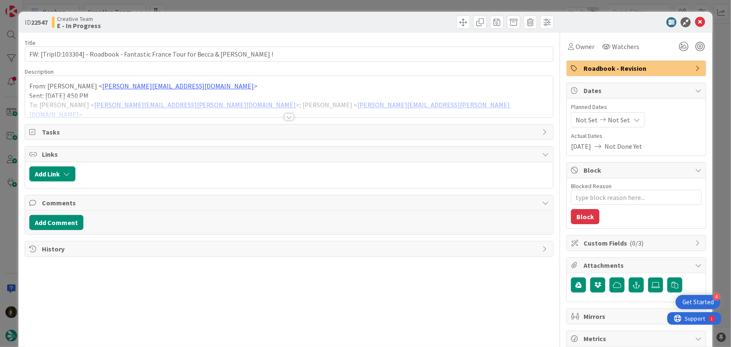
scroll to position [14, 0]
click at [579, 44] on span "Owner" at bounding box center [584, 46] width 19 height 10
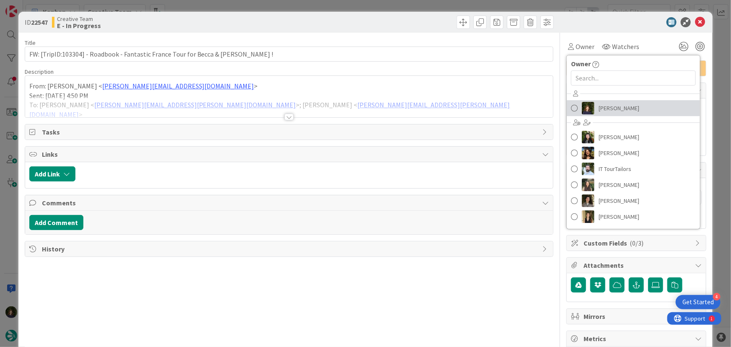
click at [620, 108] on span "[PERSON_NAME]" at bounding box center [618, 108] width 41 height 13
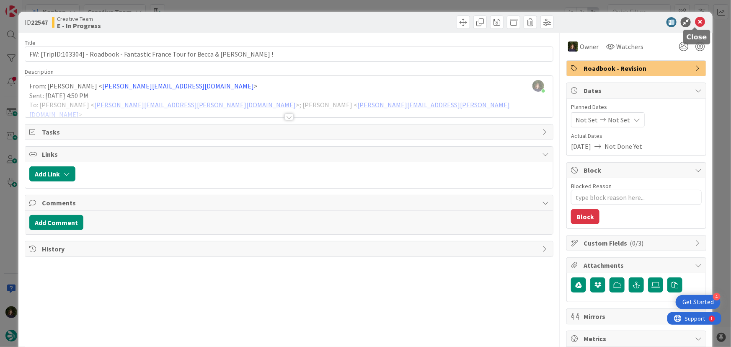
click at [695, 21] on icon at bounding box center [700, 22] width 10 height 10
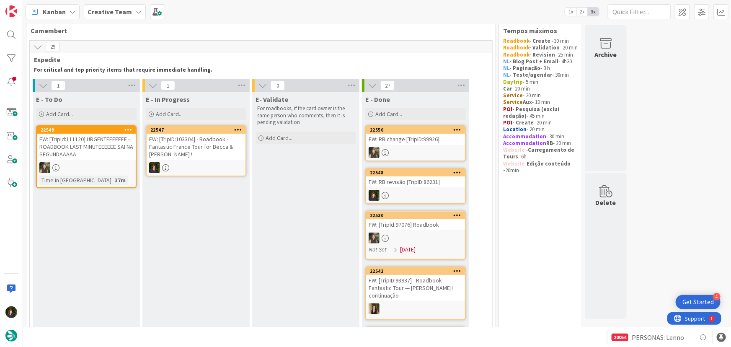
click at [121, 13] on b "Creative Team" at bounding box center [110, 12] width 44 height 8
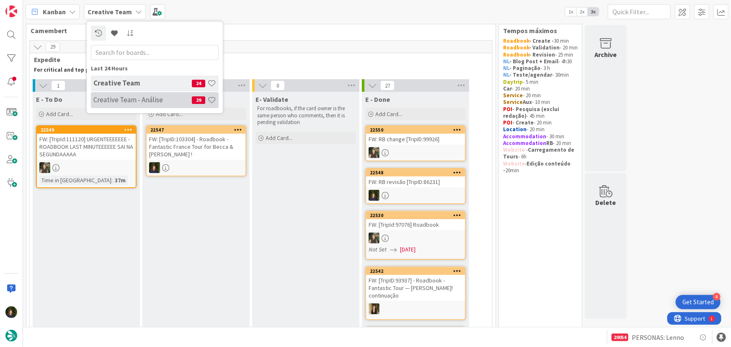
click at [109, 99] on h4 "Creative Team - Análise" at bounding box center [142, 99] width 98 height 8
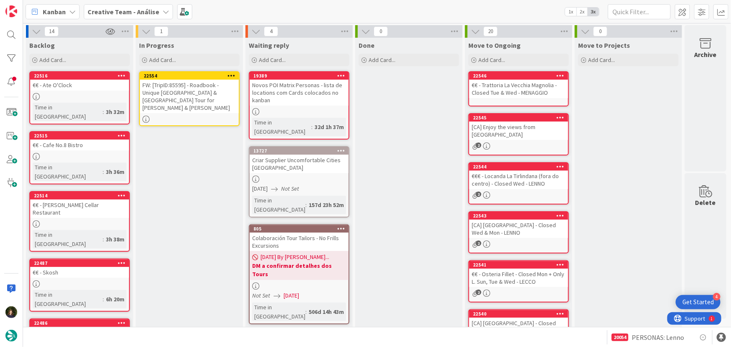
click at [186, 100] on div "FW: [TripID:85595] - Roadbook - Unique Portugal & Spain Tour for Brett & Genevi…" at bounding box center [189, 96] width 99 height 33
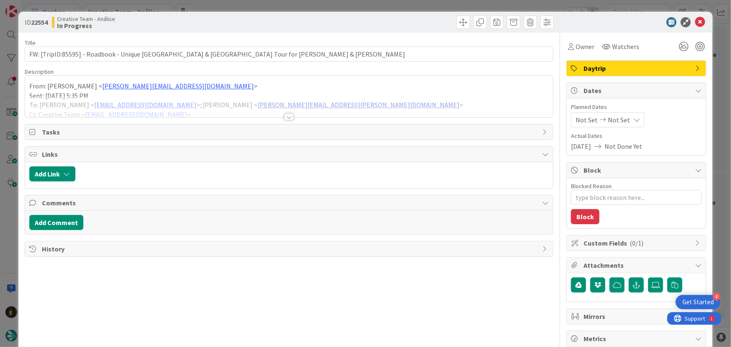
click at [287, 117] on div at bounding box center [288, 116] width 9 height 7
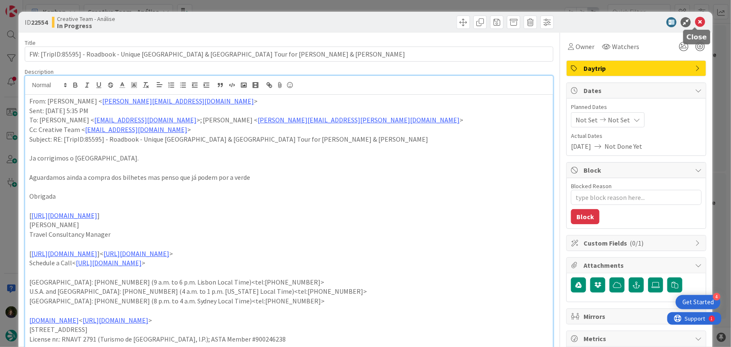
click at [698, 21] on icon at bounding box center [700, 22] width 10 height 10
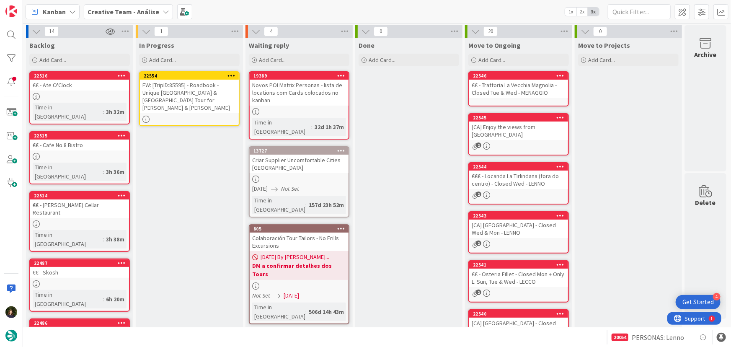
click at [234, 75] on icon at bounding box center [231, 75] width 8 height 6
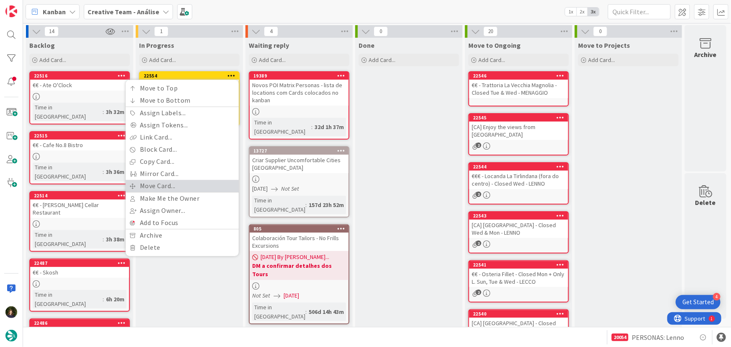
click at [193, 185] on link "Move Card..." at bounding box center [182, 186] width 113 height 12
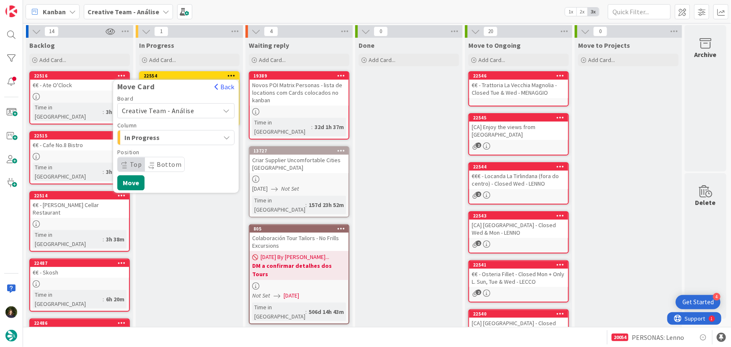
click at [185, 108] on span "Creative Team - Análise" at bounding box center [158, 110] width 72 height 8
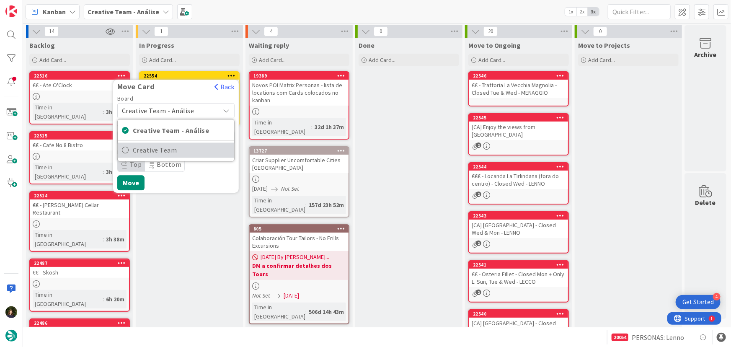
click at [192, 147] on span "Creative Team" at bounding box center [181, 150] width 97 height 13
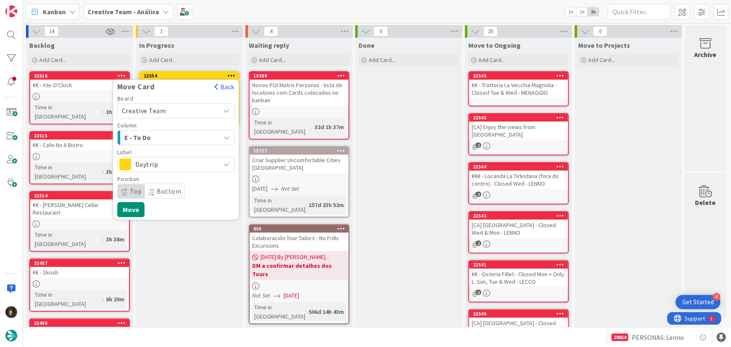
click at [188, 138] on div "E - To Do" at bounding box center [171, 137] width 98 height 13
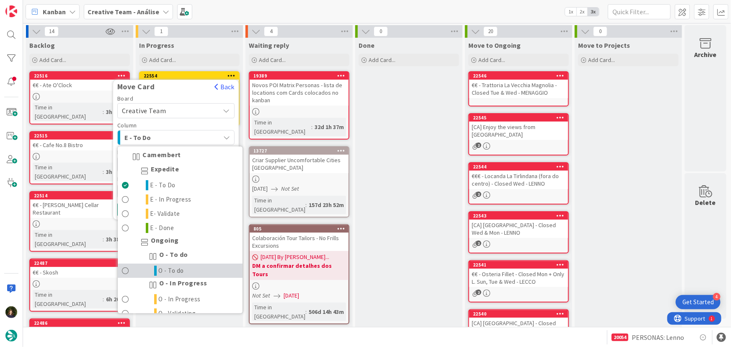
click at [198, 269] on link "O - To do" at bounding box center [180, 271] width 125 height 14
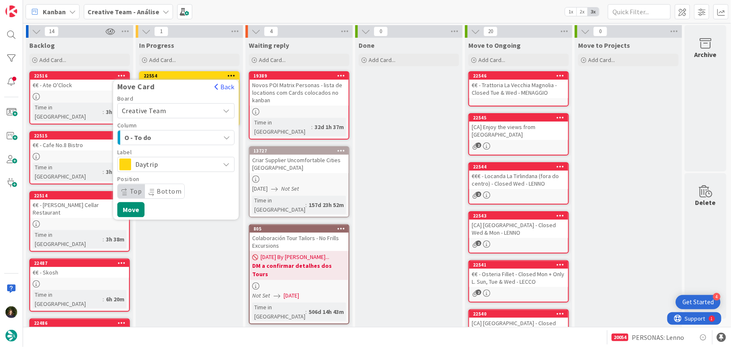
click at [188, 165] on span "Daytrip" at bounding box center [175, 164] width 80 height 12
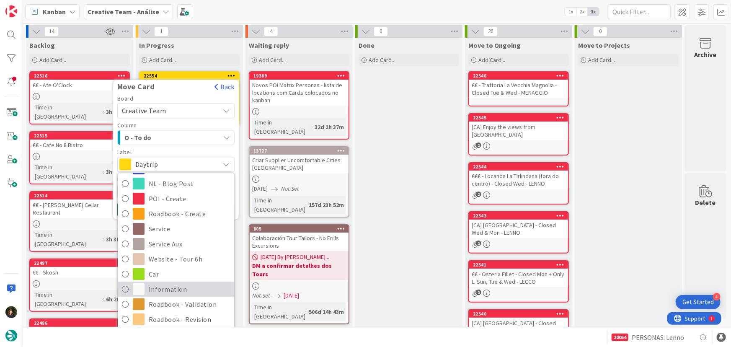
scroll to position [114, 0]
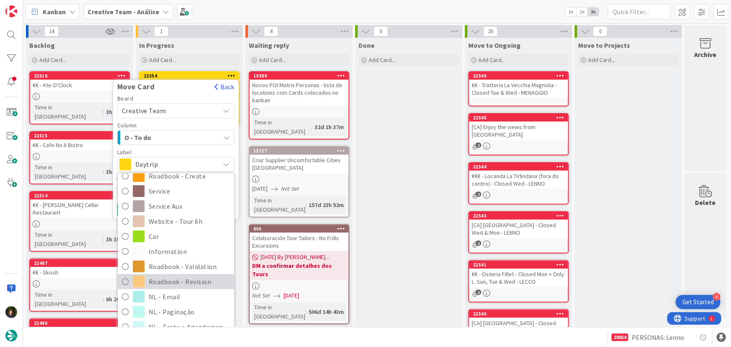
click at [196, 281] on span "Roadbook - Revision" at bounding box center [189, 281] width 81 height 13
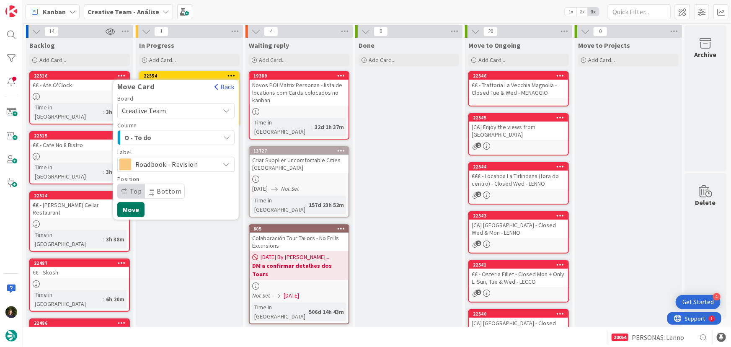
click at [134, 211] on button "Move" at bounding box center [130, 209] width 27 height 15
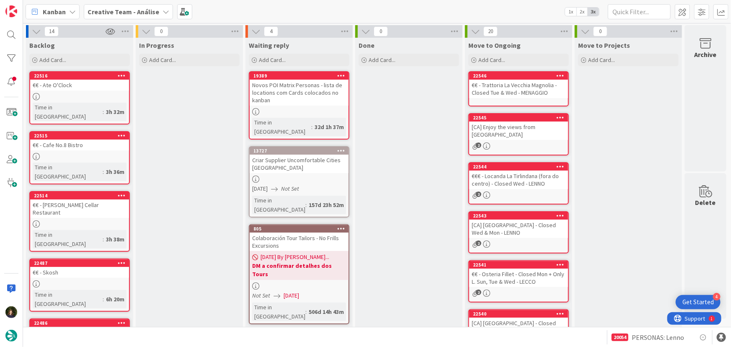
click at [130, 6] on div "Creative Team - Análise" at bounding box center [128, 11] width 89 height 15
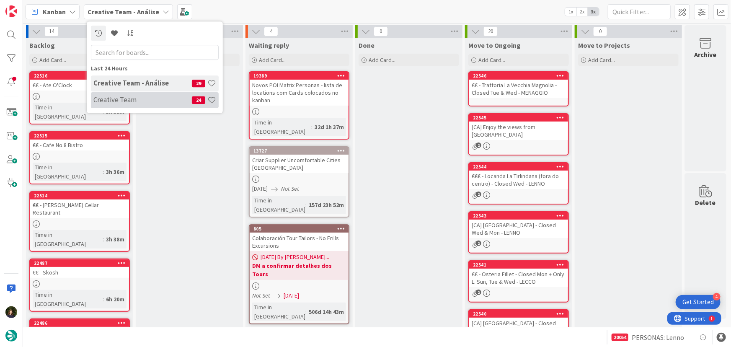
click at [152, 99] on h4 "Creative Team" at bounding box center [142, 99] width 98 height 8
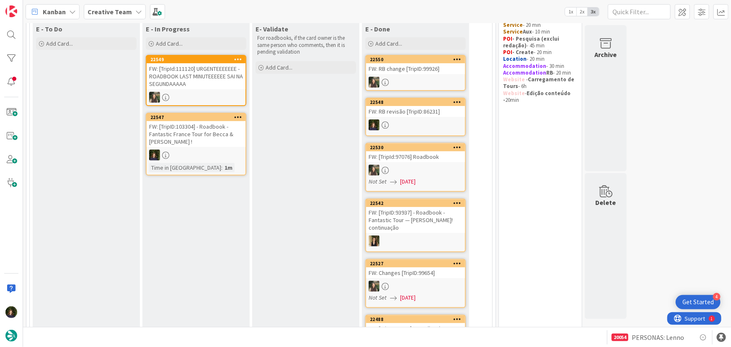
scroll to position [38, 0]
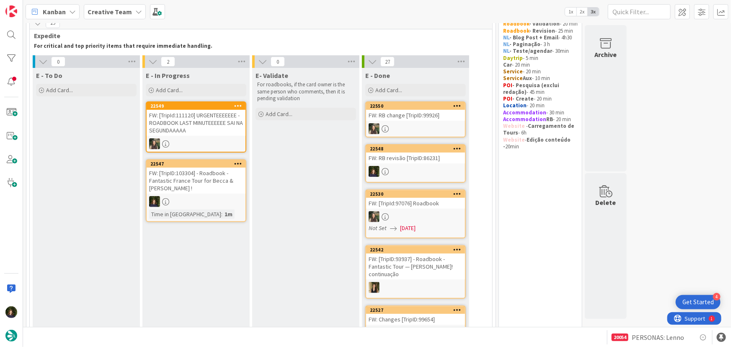
click at [116, 16] on span "Creative Team" at bounding box center [110, 12] width 44 height 10
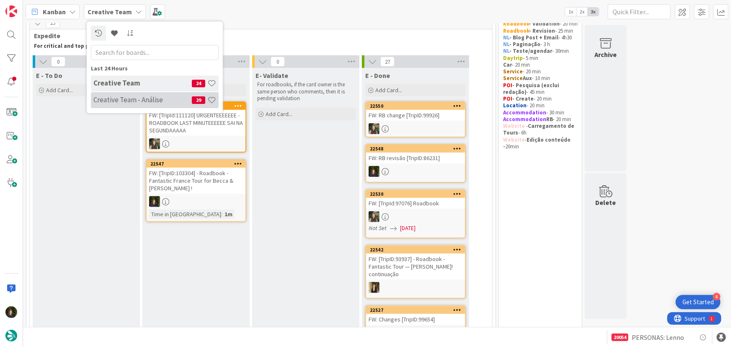
click at [117, 94] on div "Creative Team - Análise 29" at bounding box center [155, 100] width 128 height 16
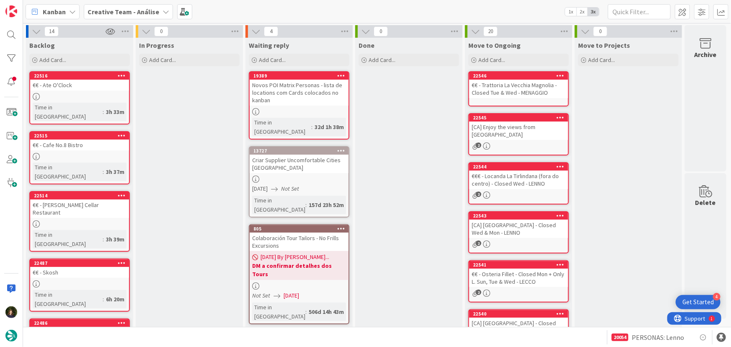
click at [148, 10] on b "Creative Team - Análise" at bounding box center [124, 12] width 72 height 8
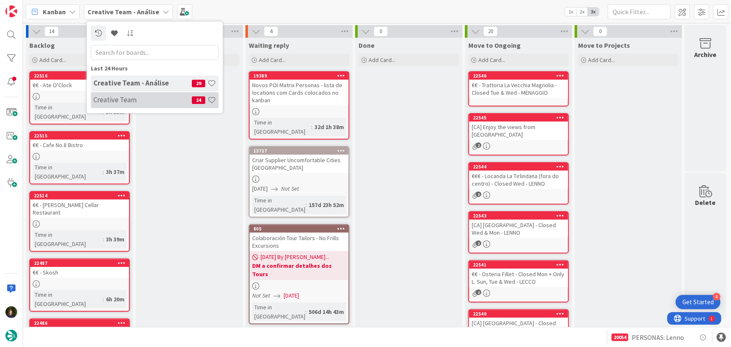
click at [152, 96] on h4 "Creative Team" at bounding box center [142, 99] width 98 height 8
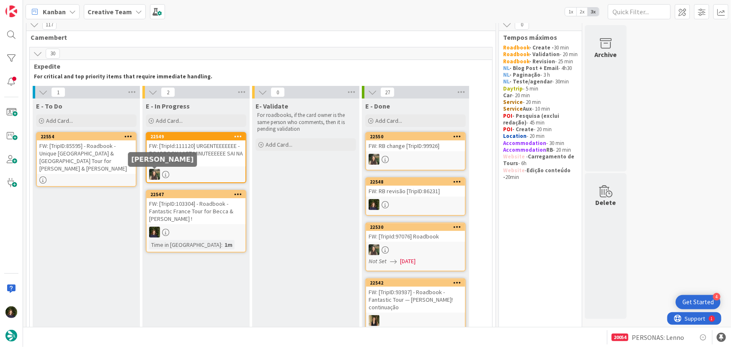
scroll to position [6, 0]
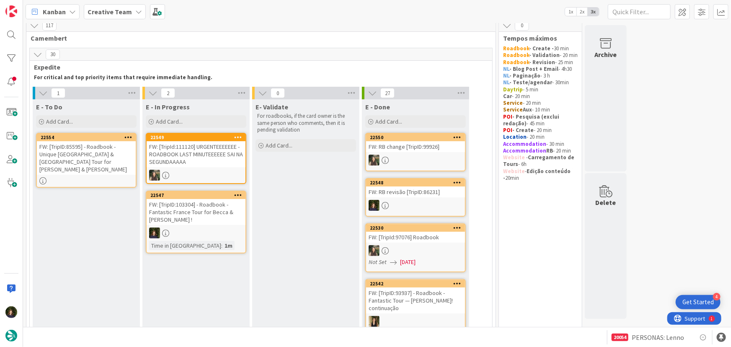
click at [194, 227] on div at bounding box center [196, 232] width 99 height 11
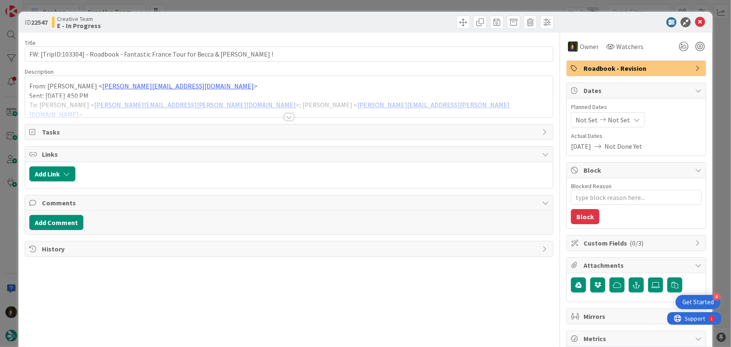
click at [288, 117] on div at bounding box center [288, 116] width 9 height 7
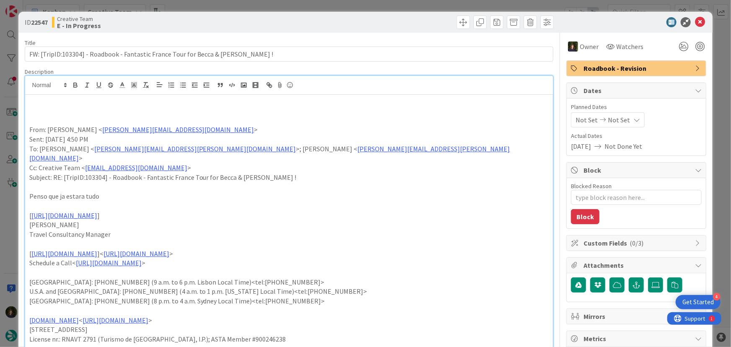
type textarea "x"
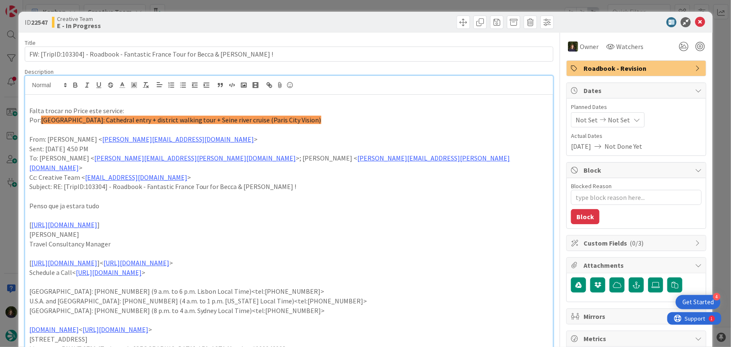
click at [142, 104] on p at bounding box center [289, 101] width 520 height 10
click at [142, 111] on p "Falta trocar no Price este service:" at bounding box center [289, 111] width 520 height 10
click at [326, 118] on p "Por: 3h Notre-Dame: Cathedral entry + district walking tour + Seine river cruis…" at bounding box center [289, 120] width 520 height 10
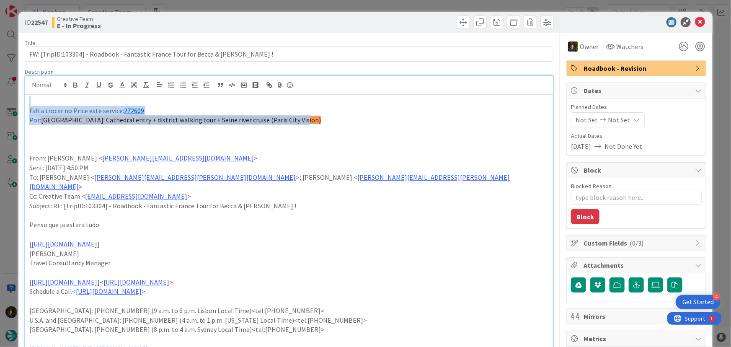
drag, startPoint x: 317, startPoint y: 118, endPoint x: 67, endPoint y: 113, distance: 250.4
copy div "Falta trocar no Price este service: 272609 Por: 3h Notre-Dame: Cathedral entry …"
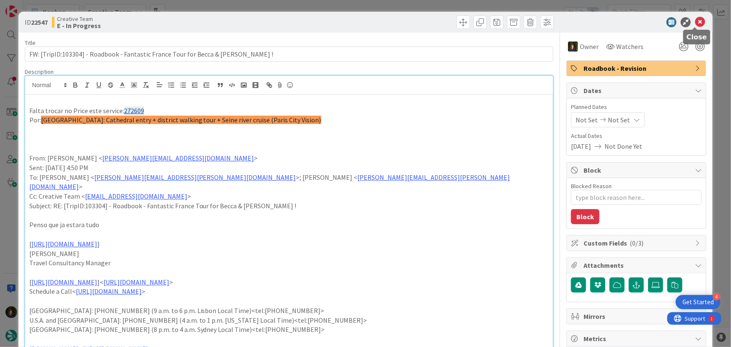
click at [695, 21] on icon at bounding box center [700, 22] width 10 height 10
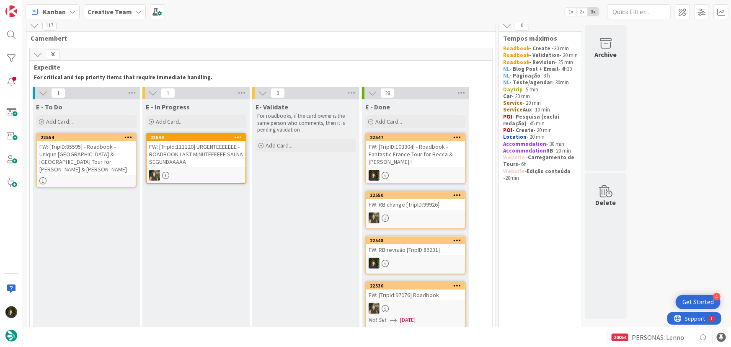
click at [88, 168] on link "22554 FW: [TripID:85595] - Roadbook - Unique Portugal & Spain Tour for Brett & …" at bounding box center [86, 160] width 100 height 55
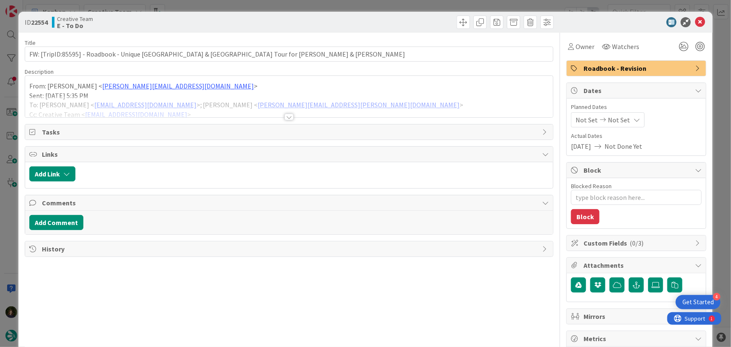
click at [288, 116] on div at bounding box center [288, 116] width 9 height 7
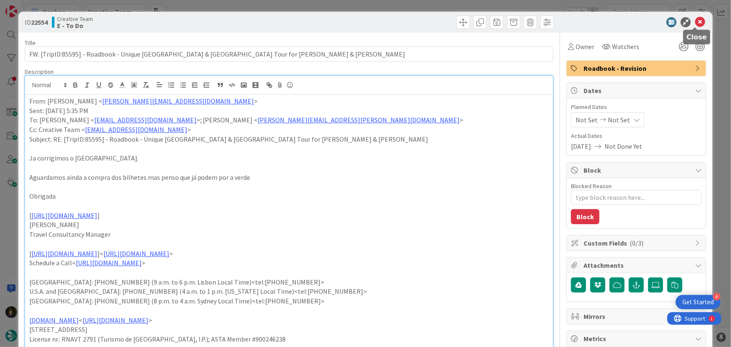
click at [695, 24] on icon at bounding box center [700, 22] width 10 height 10
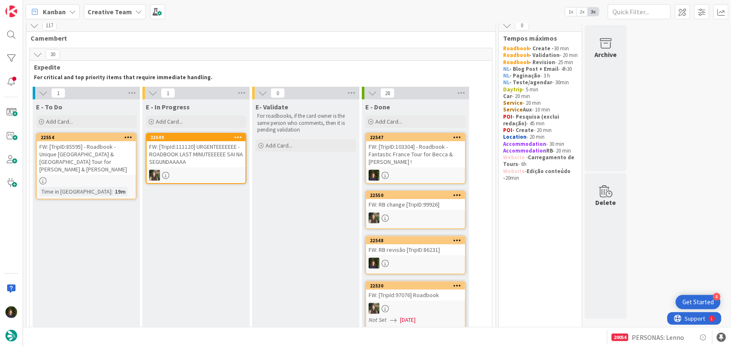
click at [123, 15] on b "Creative Team" at bounding box center [110, 12] width 44 height 8
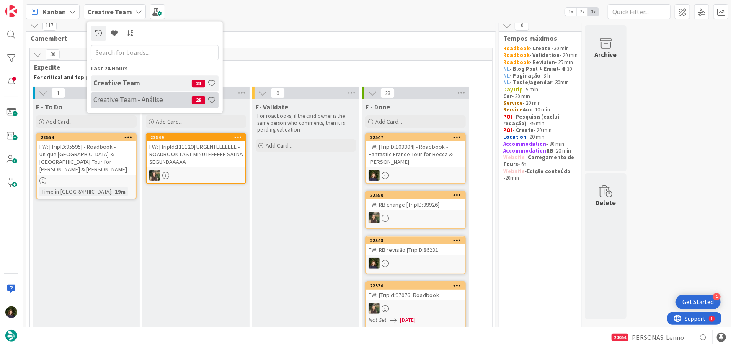
click at [118, 98] on h4 "Creative Team - Análise" at bounding box center [142, 99] width 98 height 8
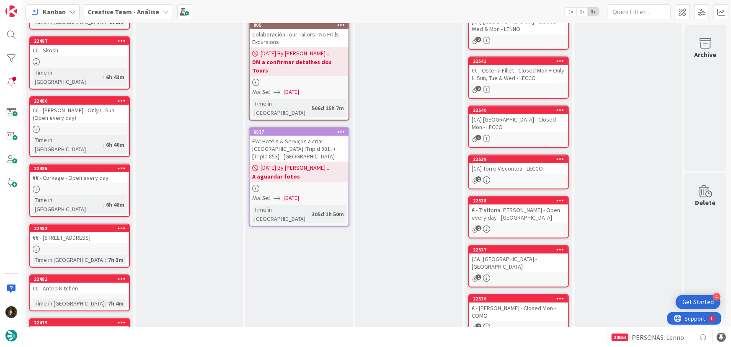
scroll to position [280, 0]
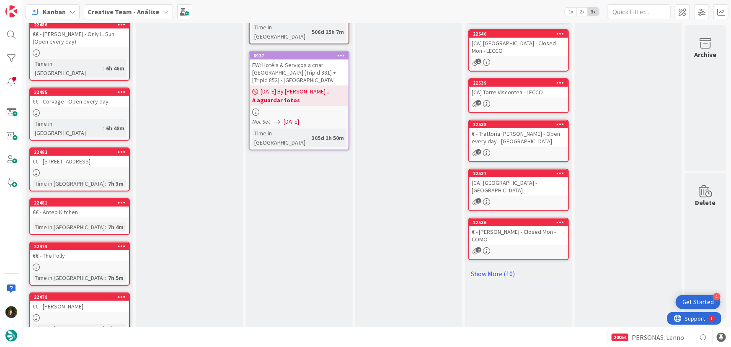
click at [63, 343] on link "Show More (4)" at bounding box center [79, 349] width 100 height 13
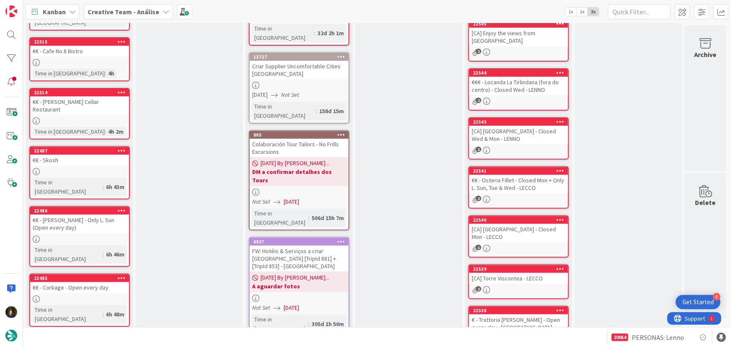
scroll to position [53, 0]
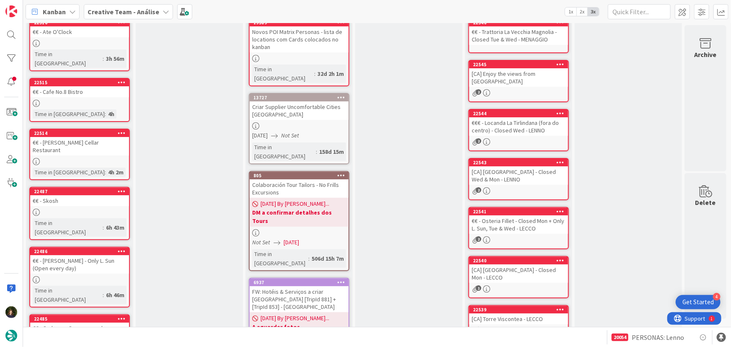
click at [151, 11] on b "Creative Team - Análise" at bounding box center [124, 12] width 72 height 8
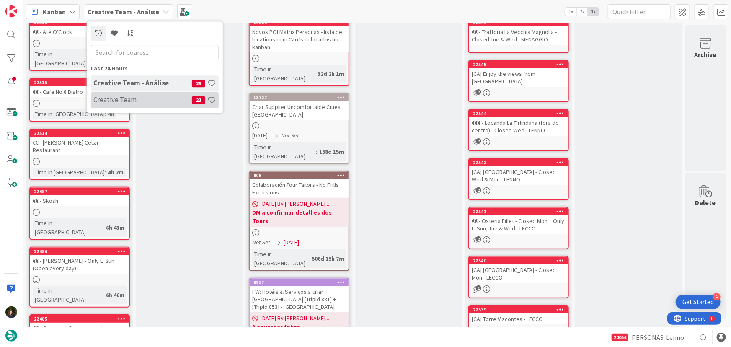
click at [157, 102] on h4 "Creative Team" at bounding box center [142, 99] width 98 height 8
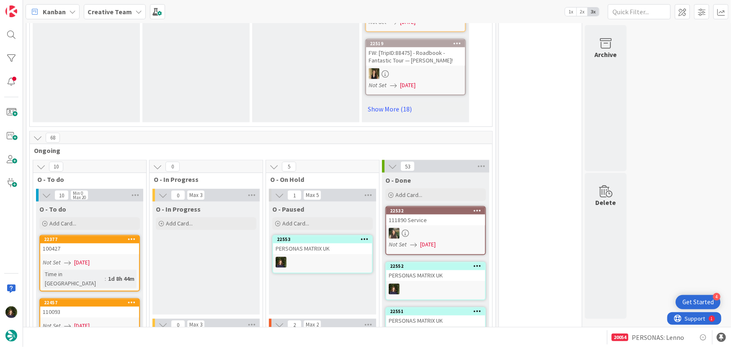
scroll to position [685, 0]
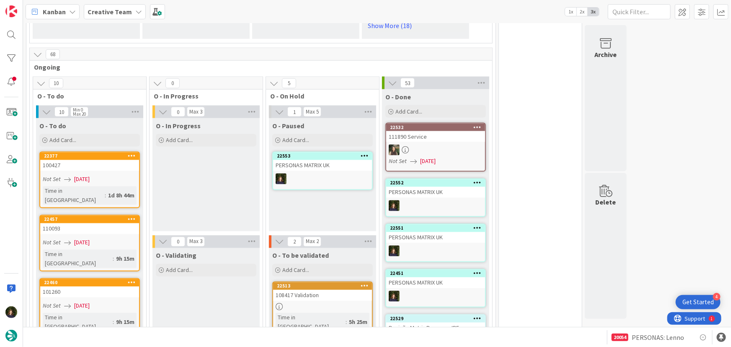
click at [301, 173] on div at bounding box center [322, 178] width 99 height 11
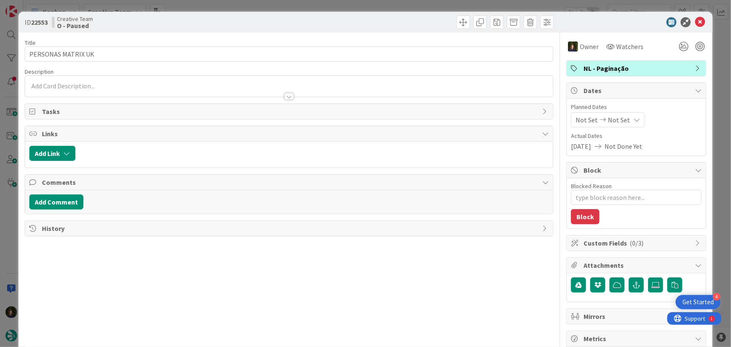
type textarea "x"
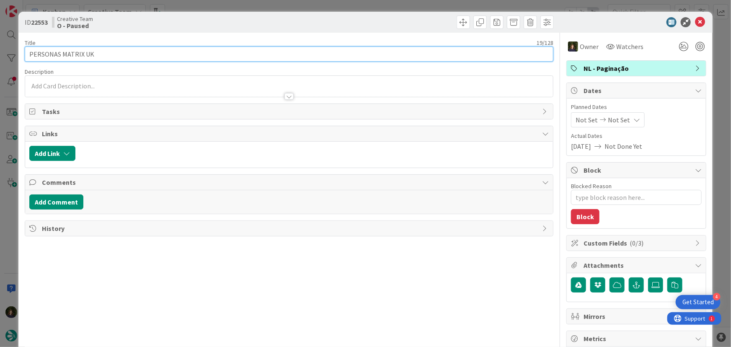
click at [108, 57] on input "PERSONAS MATRIX UK" at bounding box center [289, 53] width 529 height 15
type input "PERSONAS MATRIX PT"
type textarea "x"
type input "PERSONAS MATRIX PT"
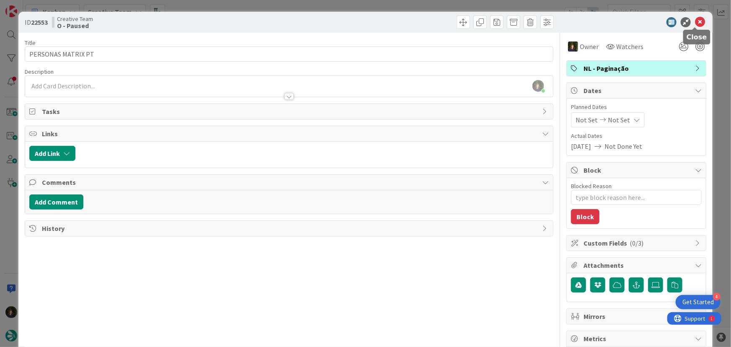
click at [695, 26] on icon at bounding box center [700, 22] width 10 height 10
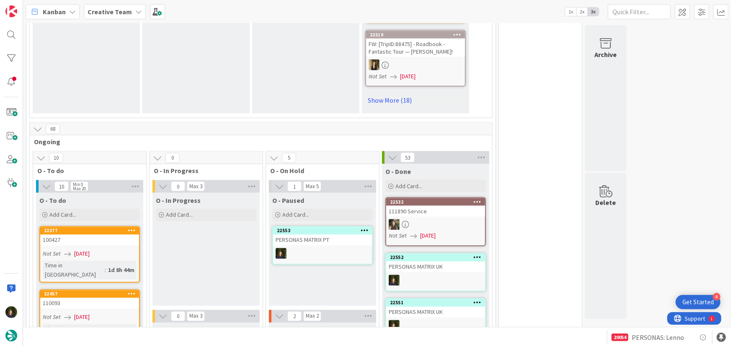
scroll to position [609, 0]
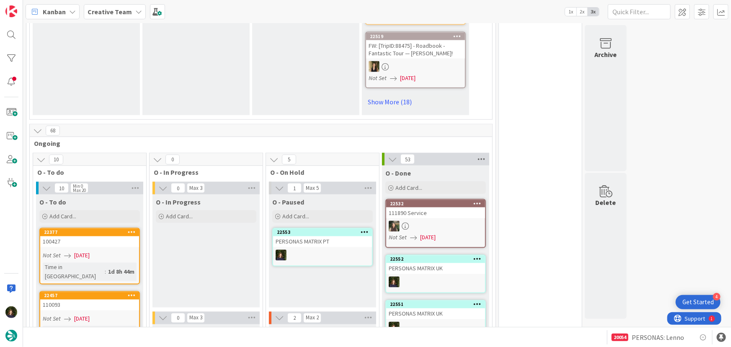
click at [482, 153] on icon at bounding box center [481, 159] width 11 height 13
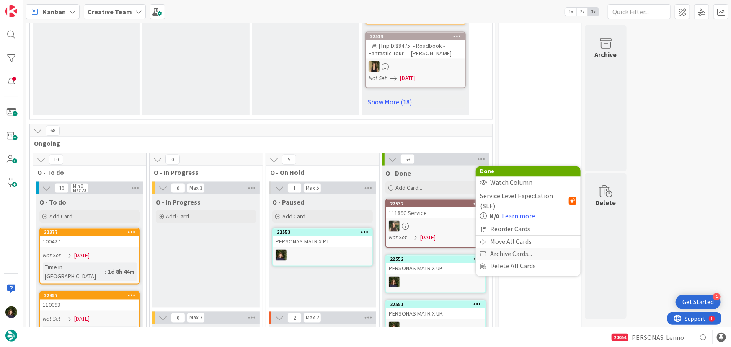
click at [539, 248] on div "Archive Cards..." at bounding box center [528, 254] width 105 height 12
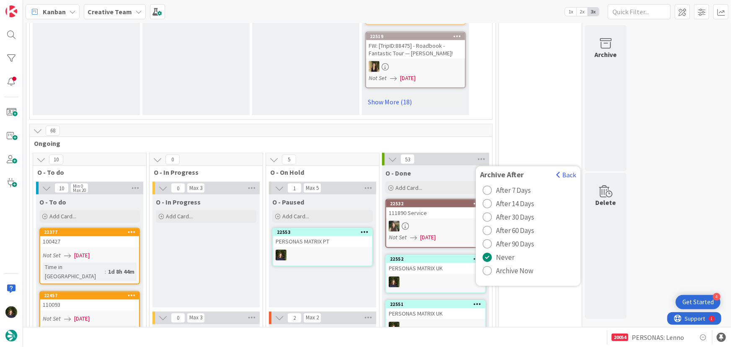
click at [512, 265] on span "Archive Now" at bounding box center [514, 271] width 37 height 13
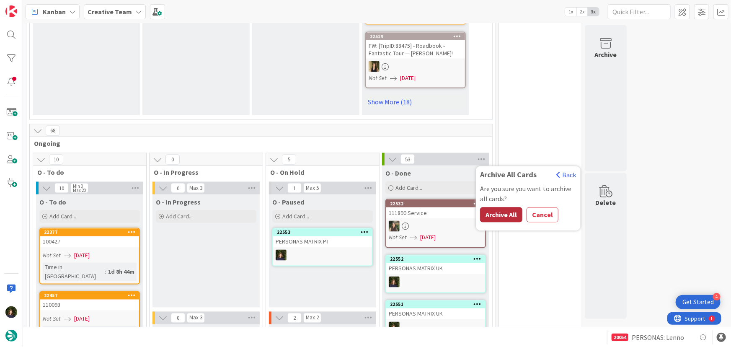
click at [498, 207] on button "Archive All" at bounding box center [501, 214] width 42 height 15
